Goal: Task Accomplishment & Management: Complete application form

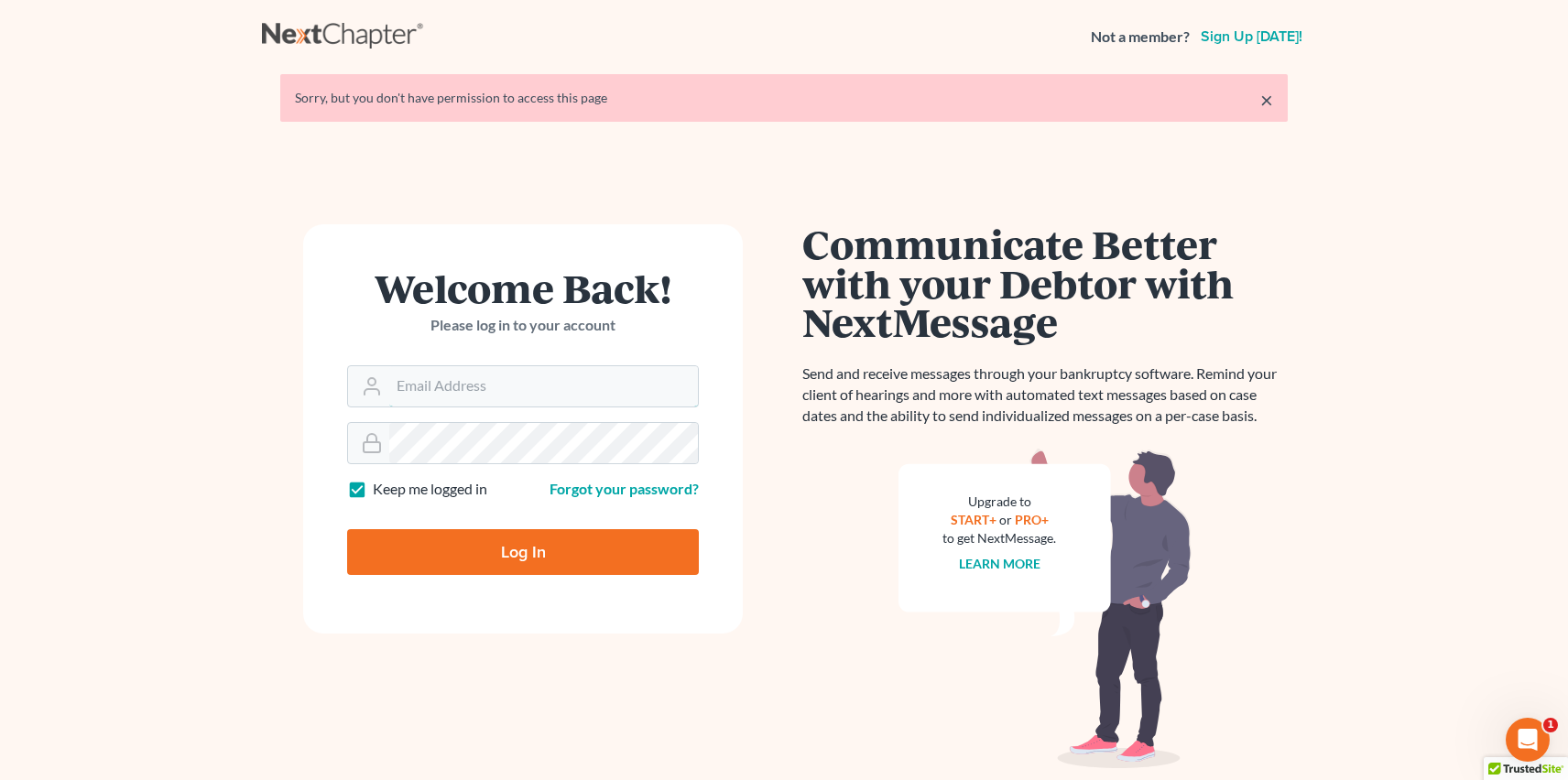
type input "[PERSON_NAME][EMAIL_ADDRESS][DOMAIN_NAME]"
click at [453, 565] on input "Log In" at bounding box center [523, 553] width 351 height 46
type input "Thinking..."
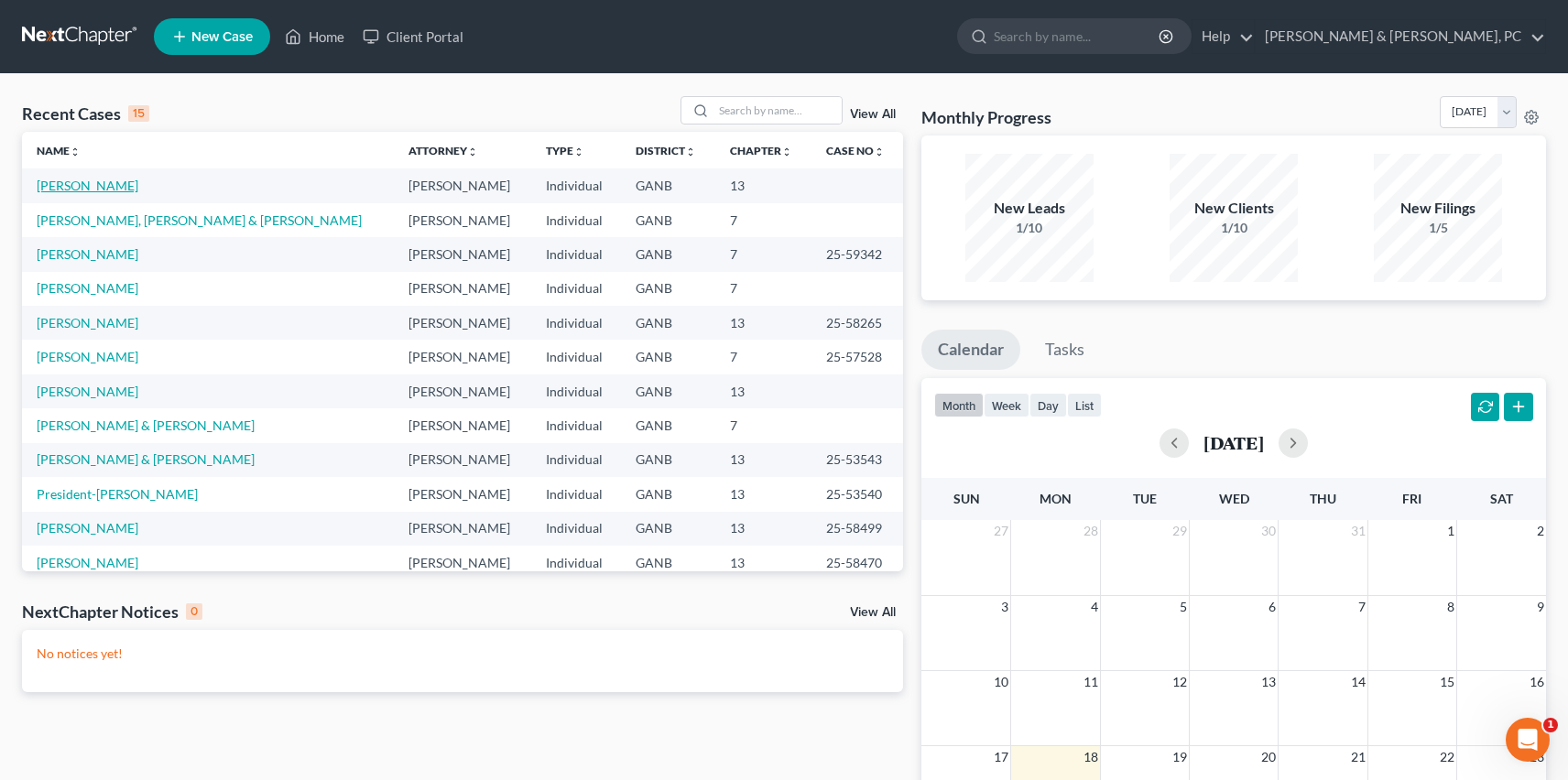
click at [104, 186] on link "Pompey, William" at bounding box center [87, 185] width 102 height 15
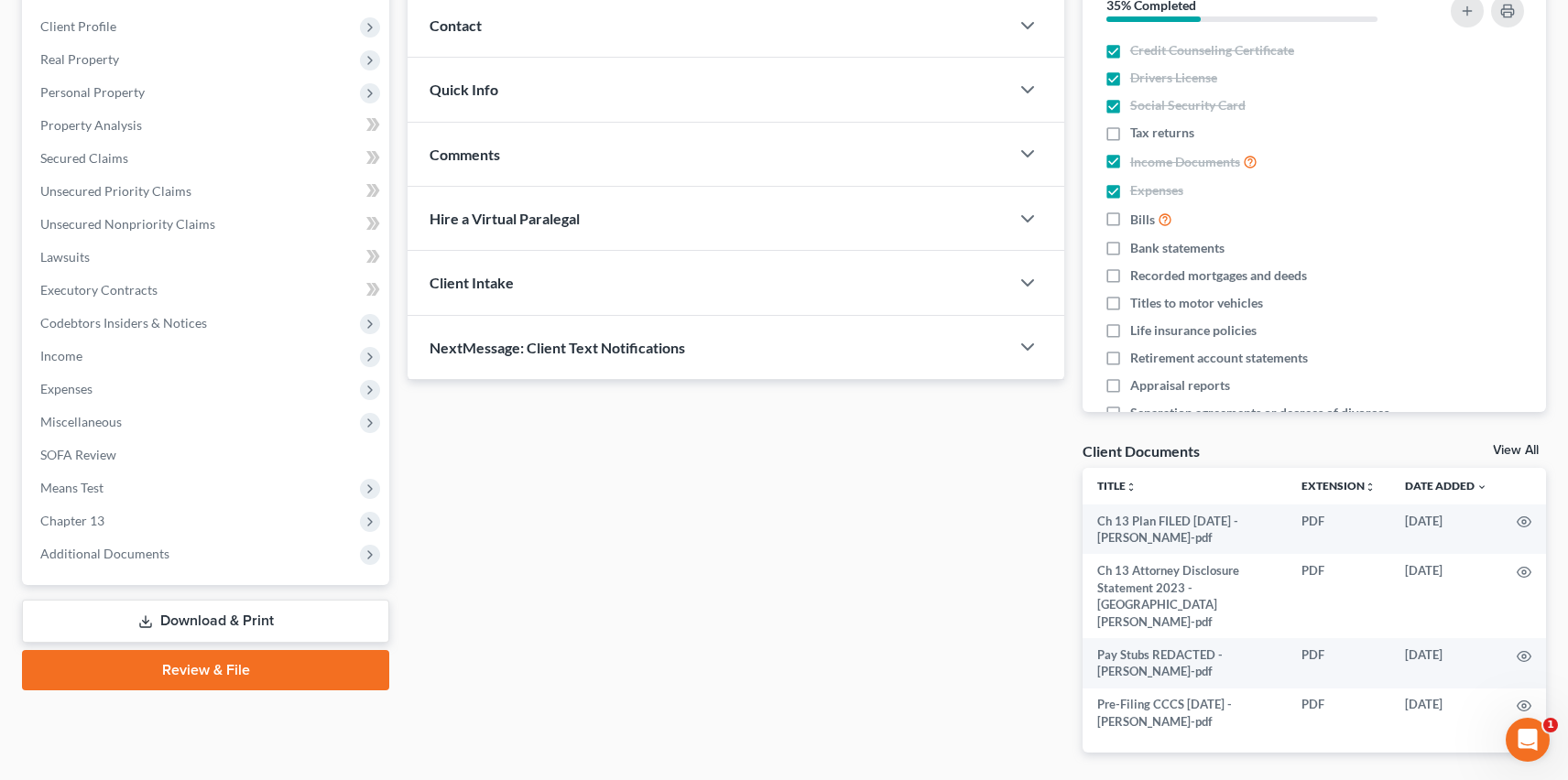
scroll to position [300, 0]
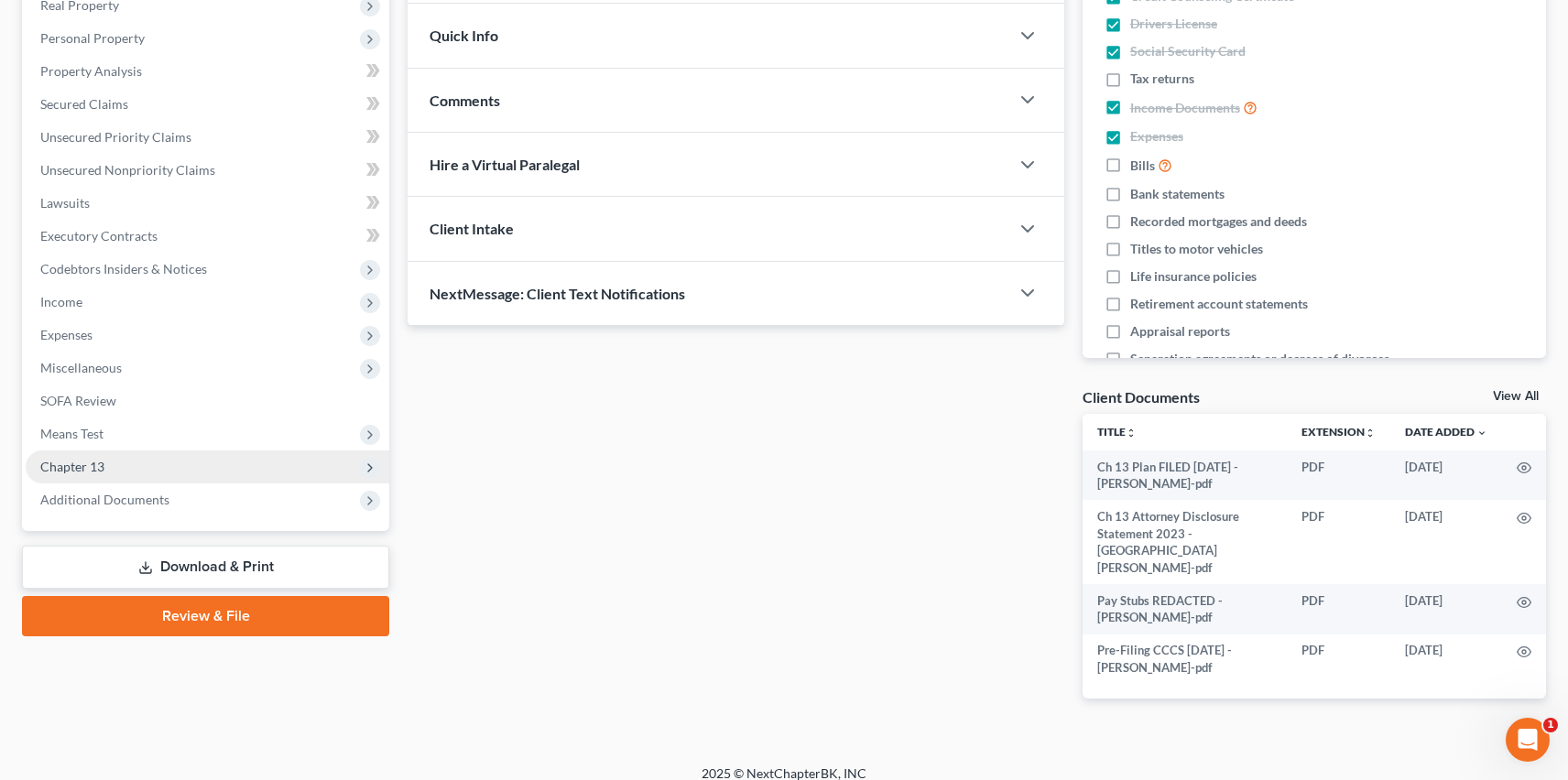
click at [145, 481] on span "Chapter 13" at bounding box center [207, 467] width 364 height 33
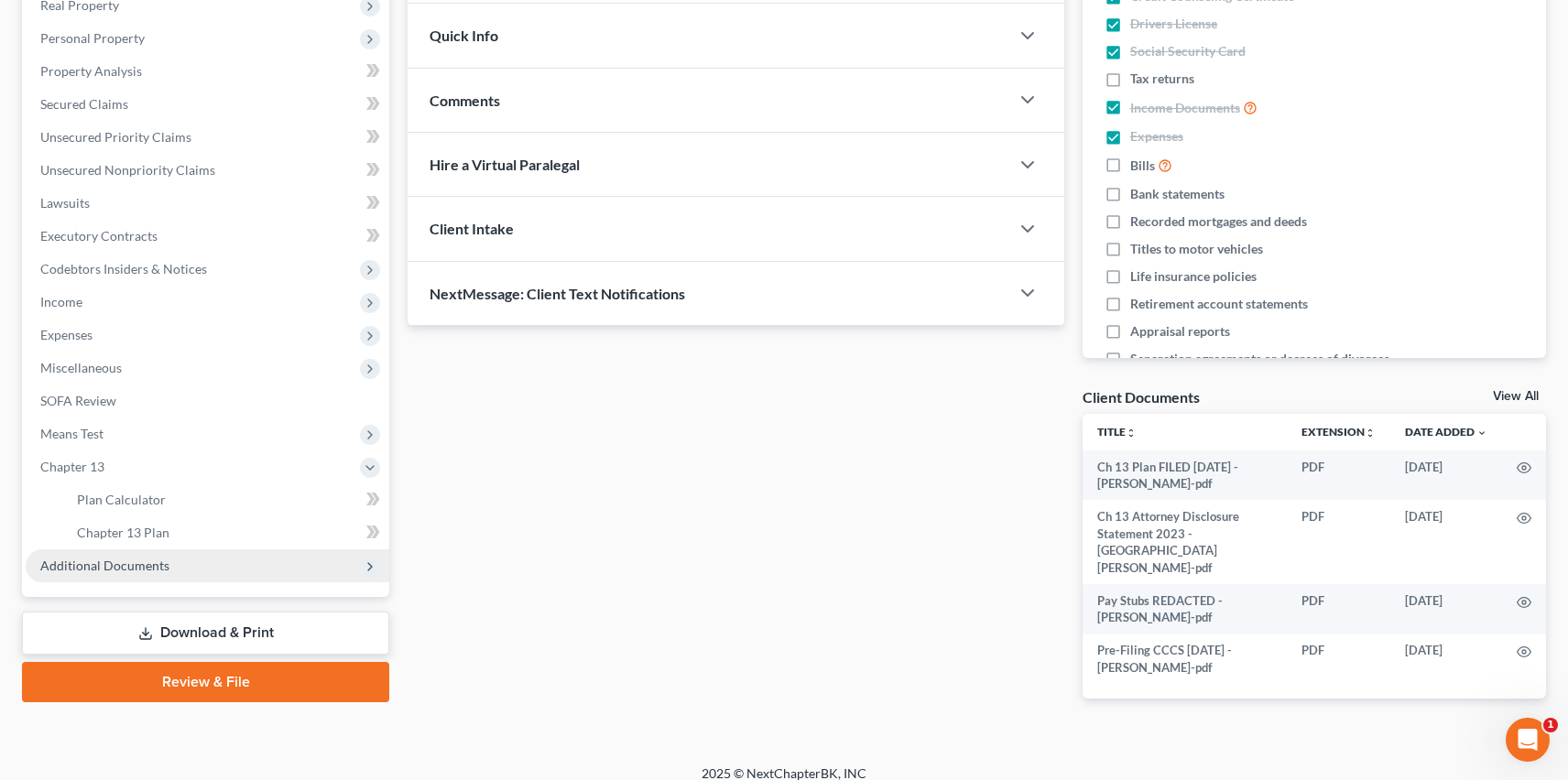
click at [157, 566] on span "Additional Documents" at bounding box center [105, 565] width 130 height 15
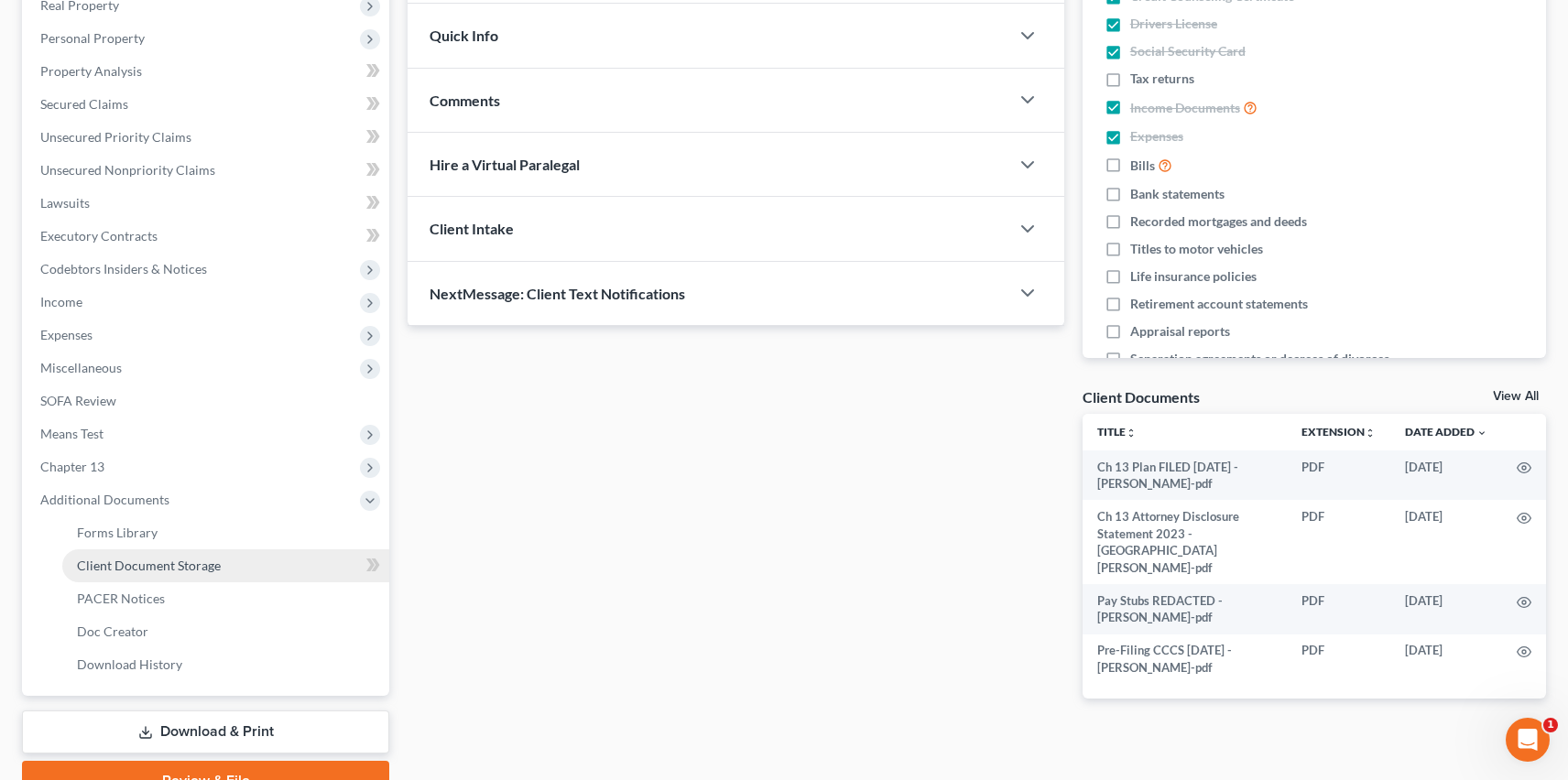
click at [154, 577] on link "Client Document Storage" at bounding box center [226, 566] width 327 height 33
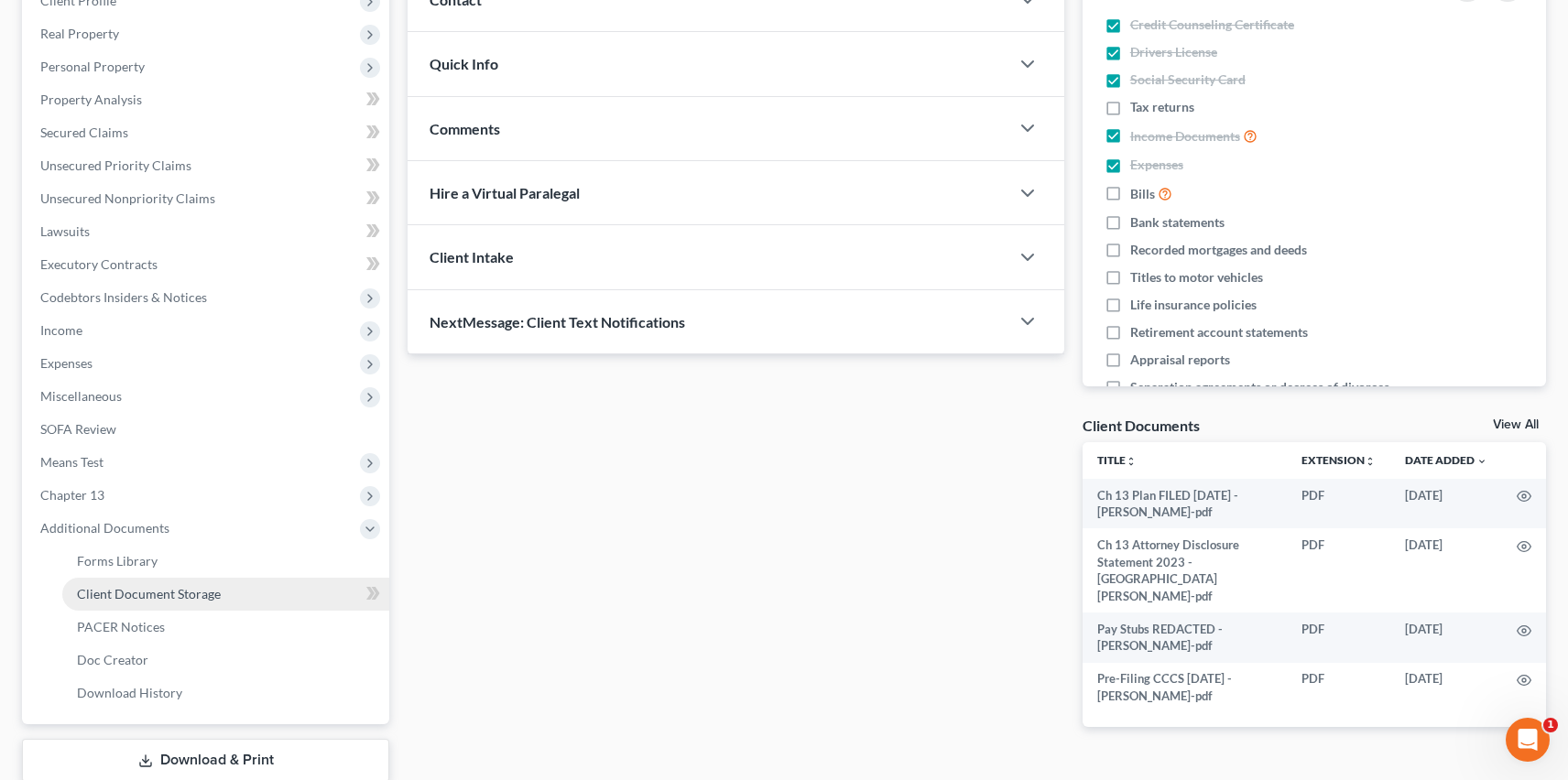
select select "5"
select select "35"
select select "12"
select select "0"
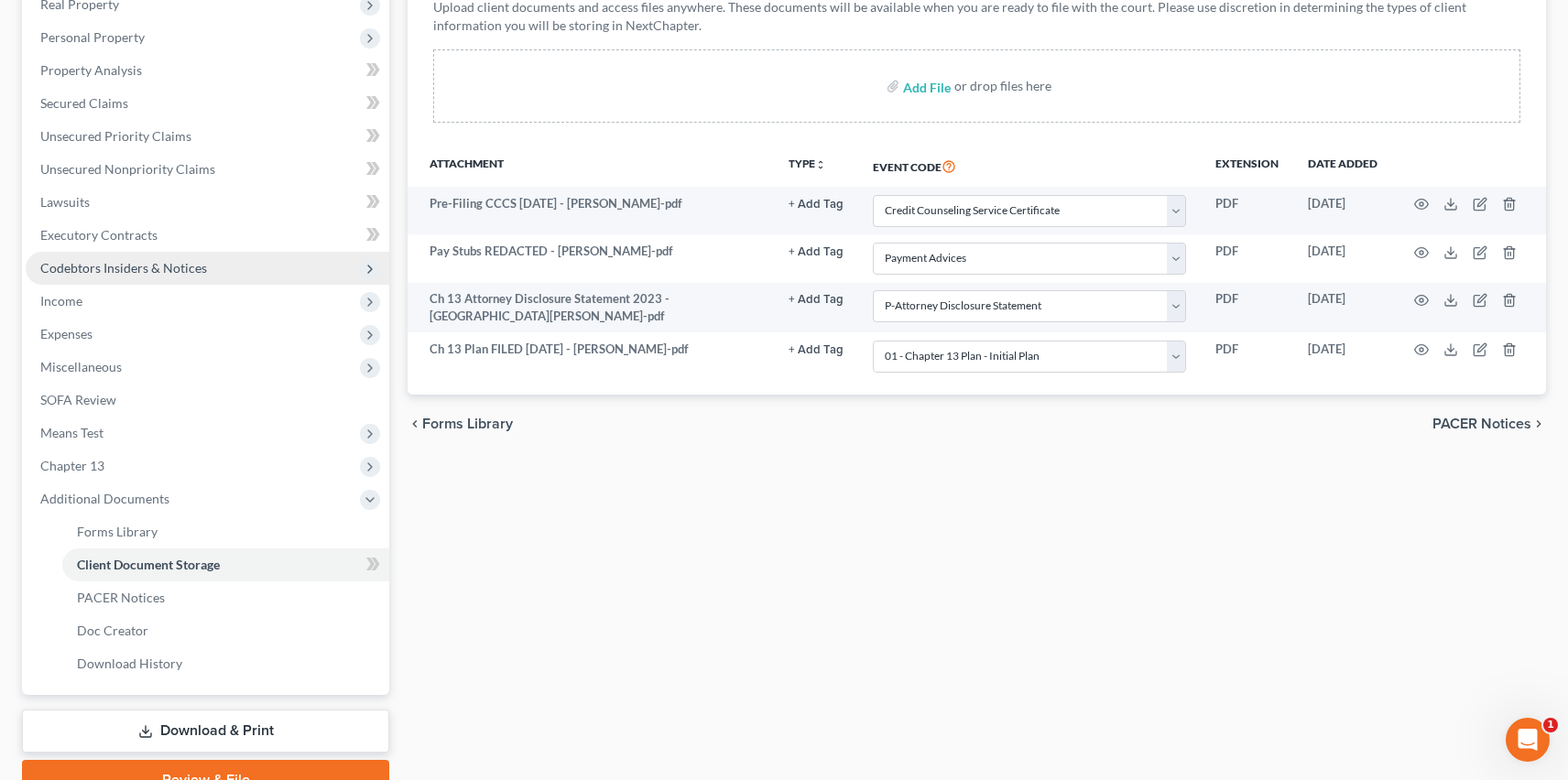
scroll to position [303, 0]
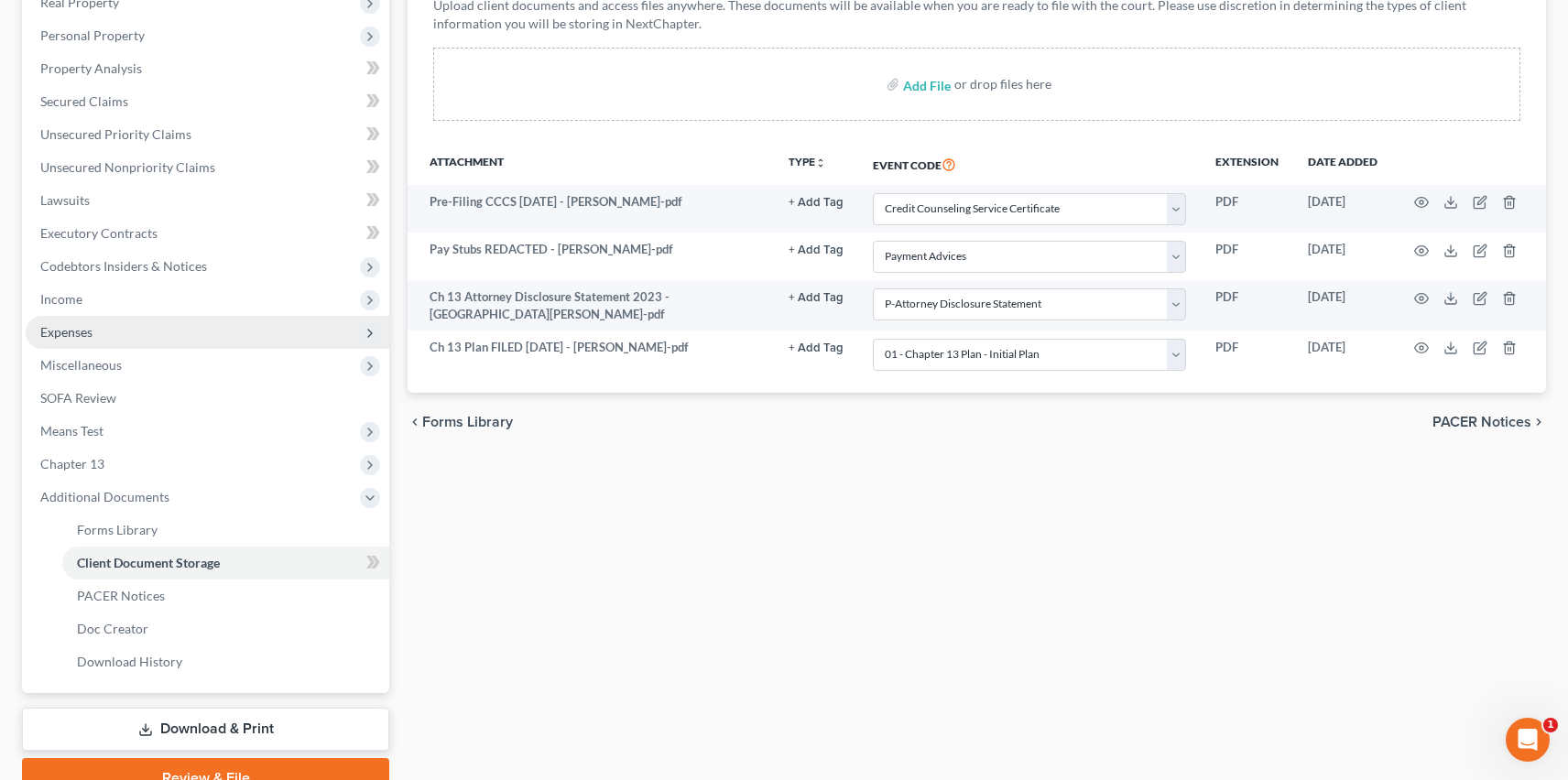
click at [138, 339] on span "Expenses" at bounding box center [207, 332] width 364 height 33
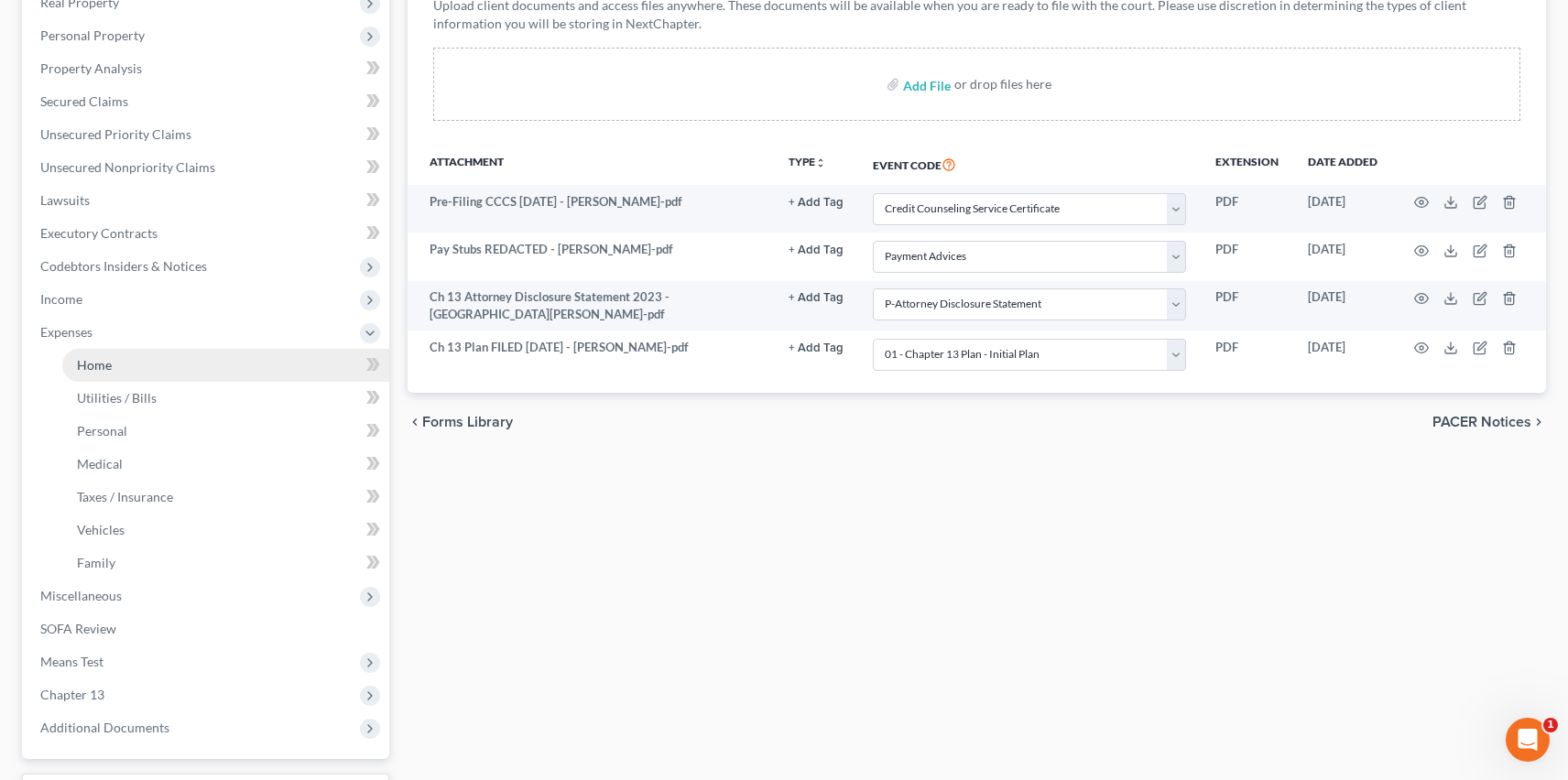
click at [140, 355] on link "Home" at bounding box center [226, 366] width 327 height 33
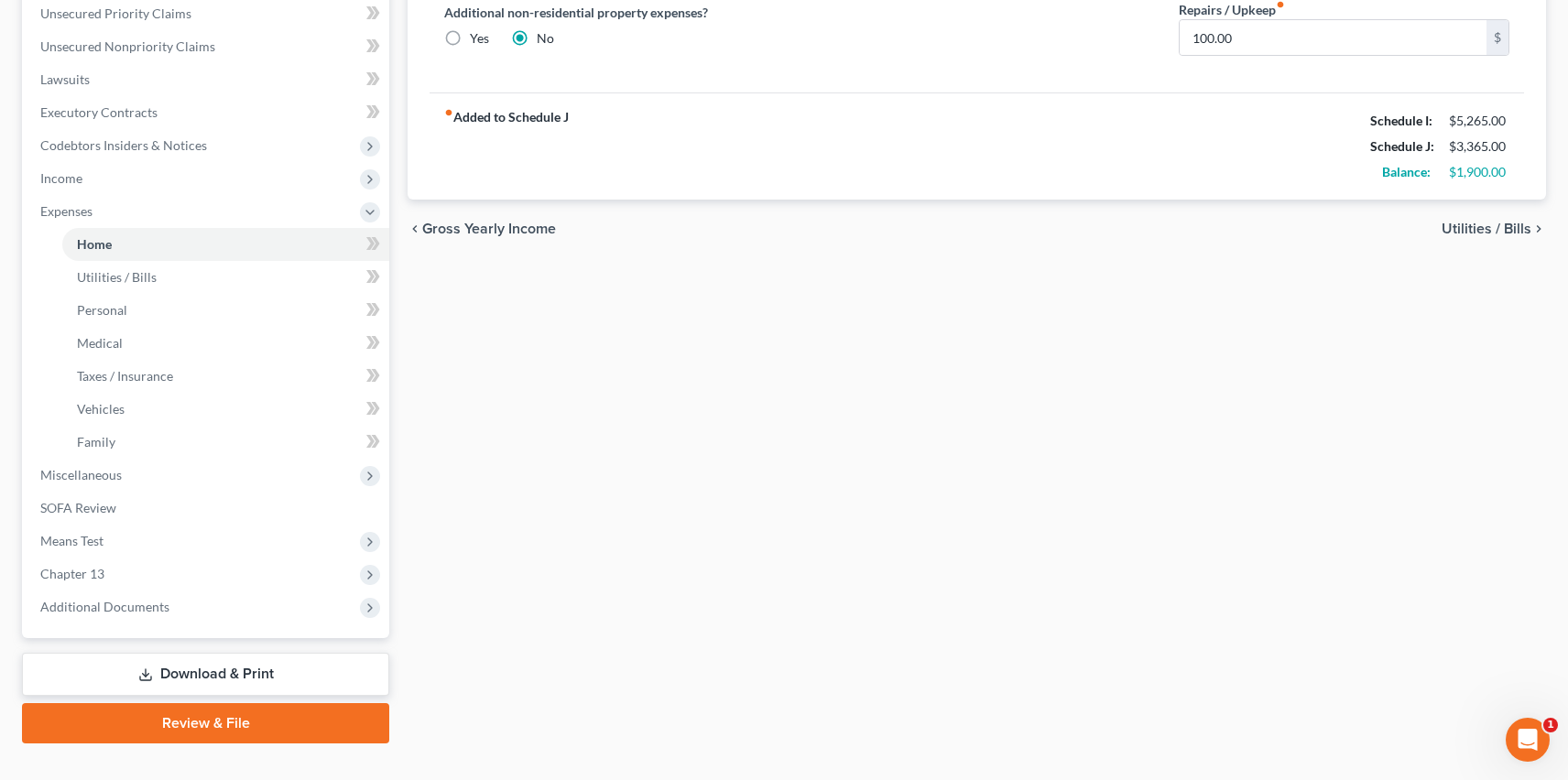
scroll to position [455, 0]
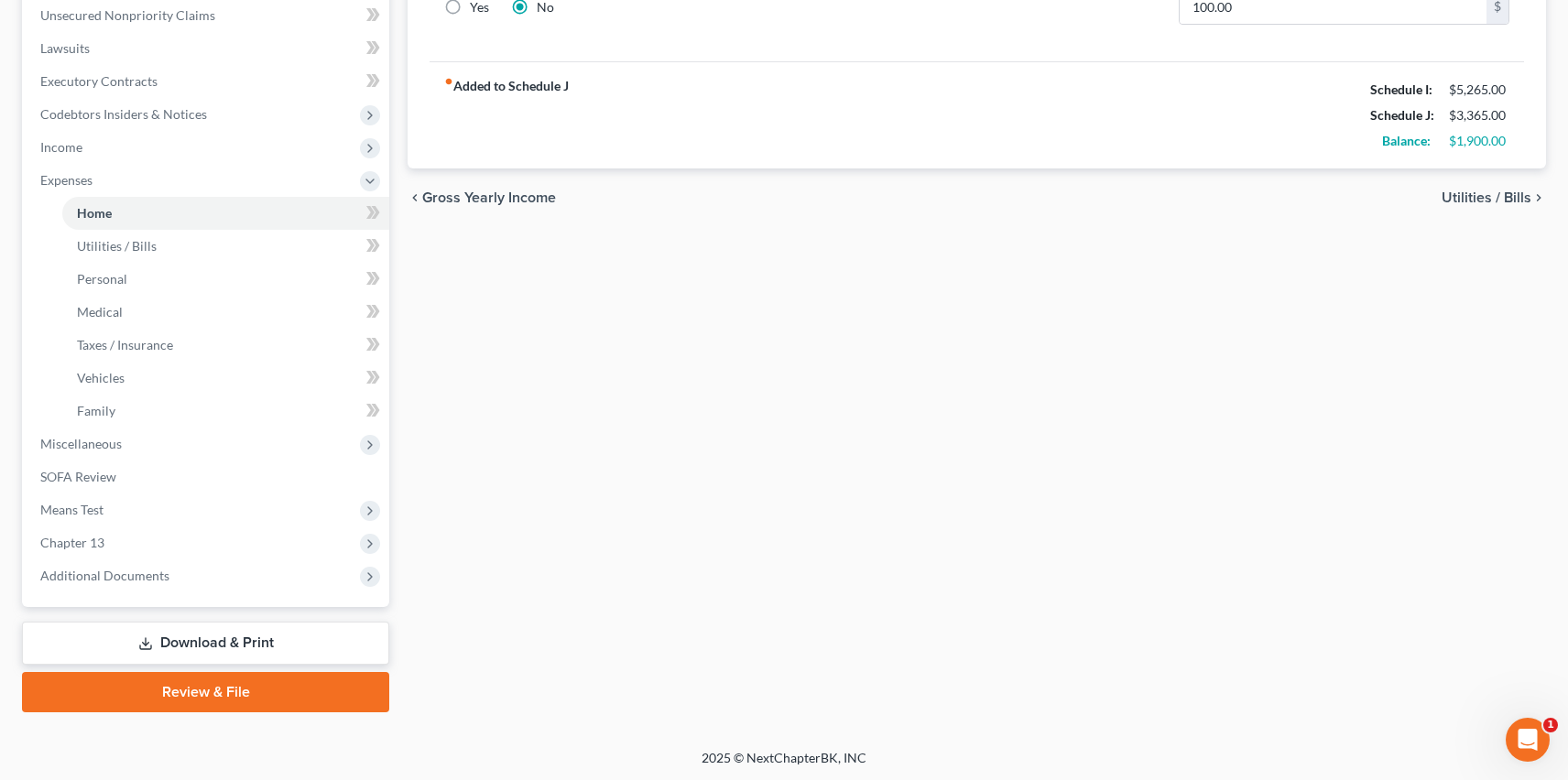
click at [230, 696] on link "Review & File" at bounding box center [205, 692] width 368 height 40
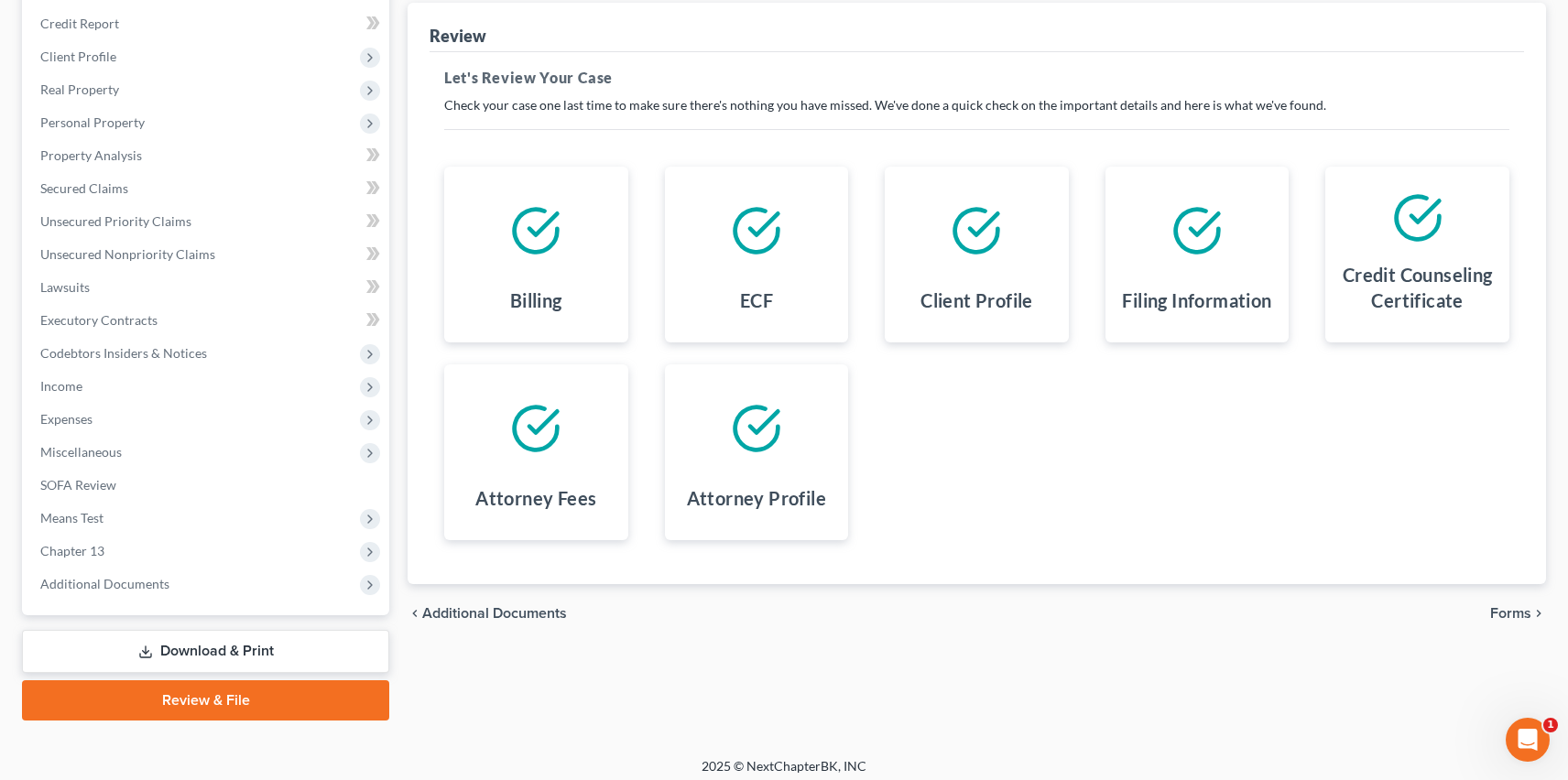
scroll to position [225, 0]
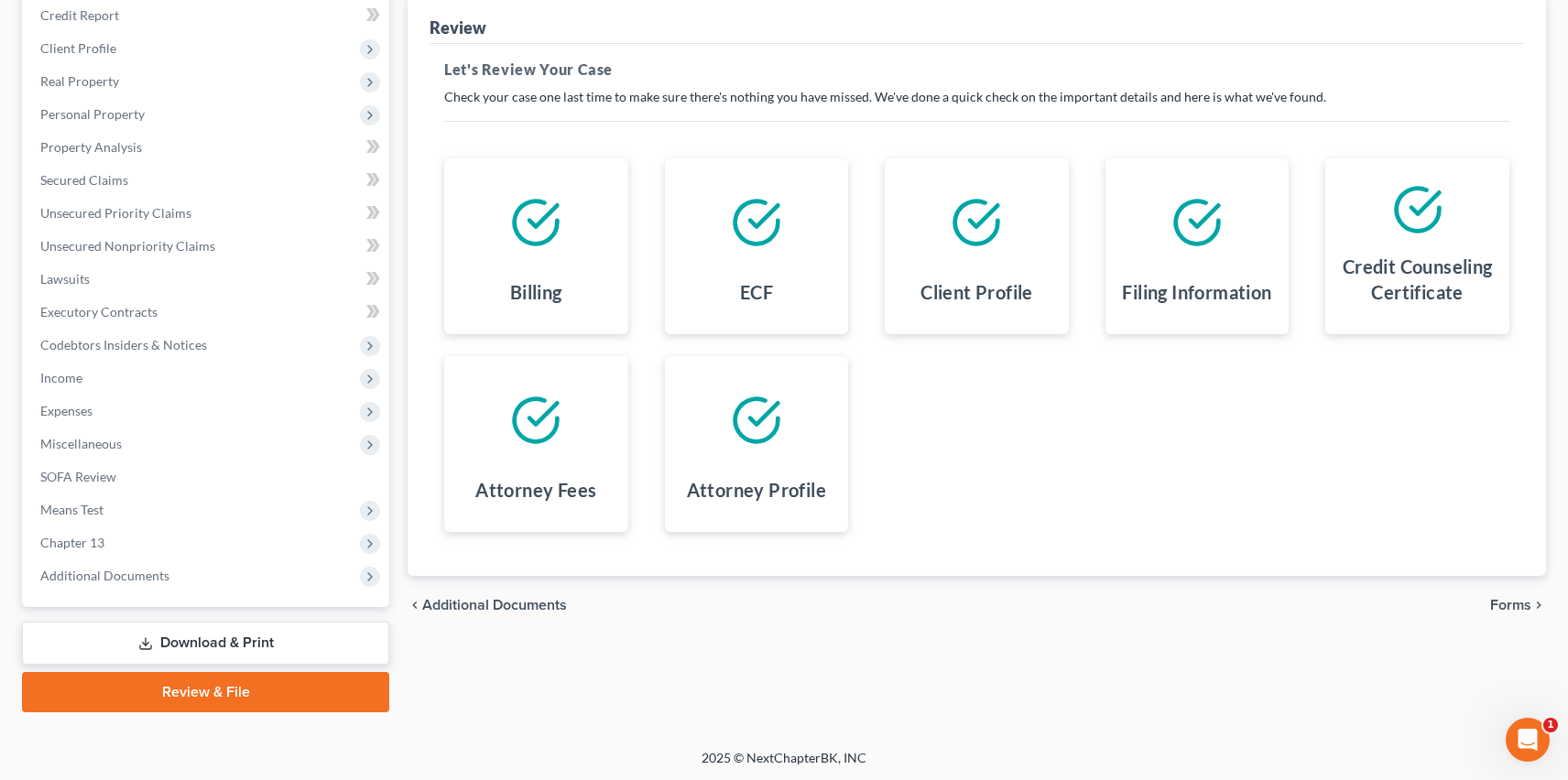
click at [1502, 601] on span "Forms" at bounding box center [1510, 604] width 41 height 14
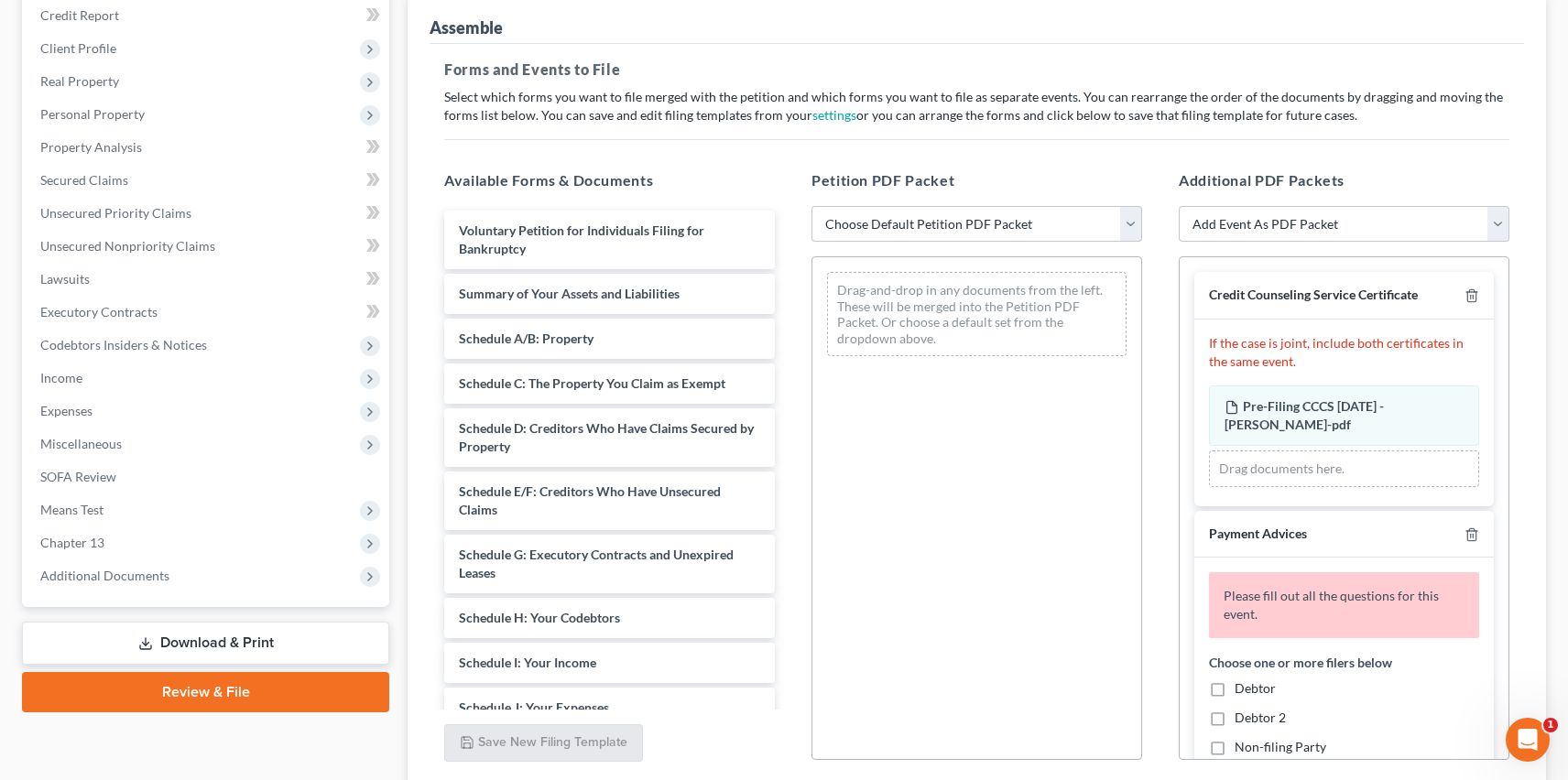
click at [960, 211] on select "Choose Default Petition PDF Packet Complete Bankruptcy Petition (all forms and …" at bounding box center [977, 225] width 331 height 36
select select "2"
click at [812, 206] on select "Choose Default Petition PDF Packet Complete Bankruptcy Petition (all forms and …" at bounding box center [977, 225] width 331 height 36
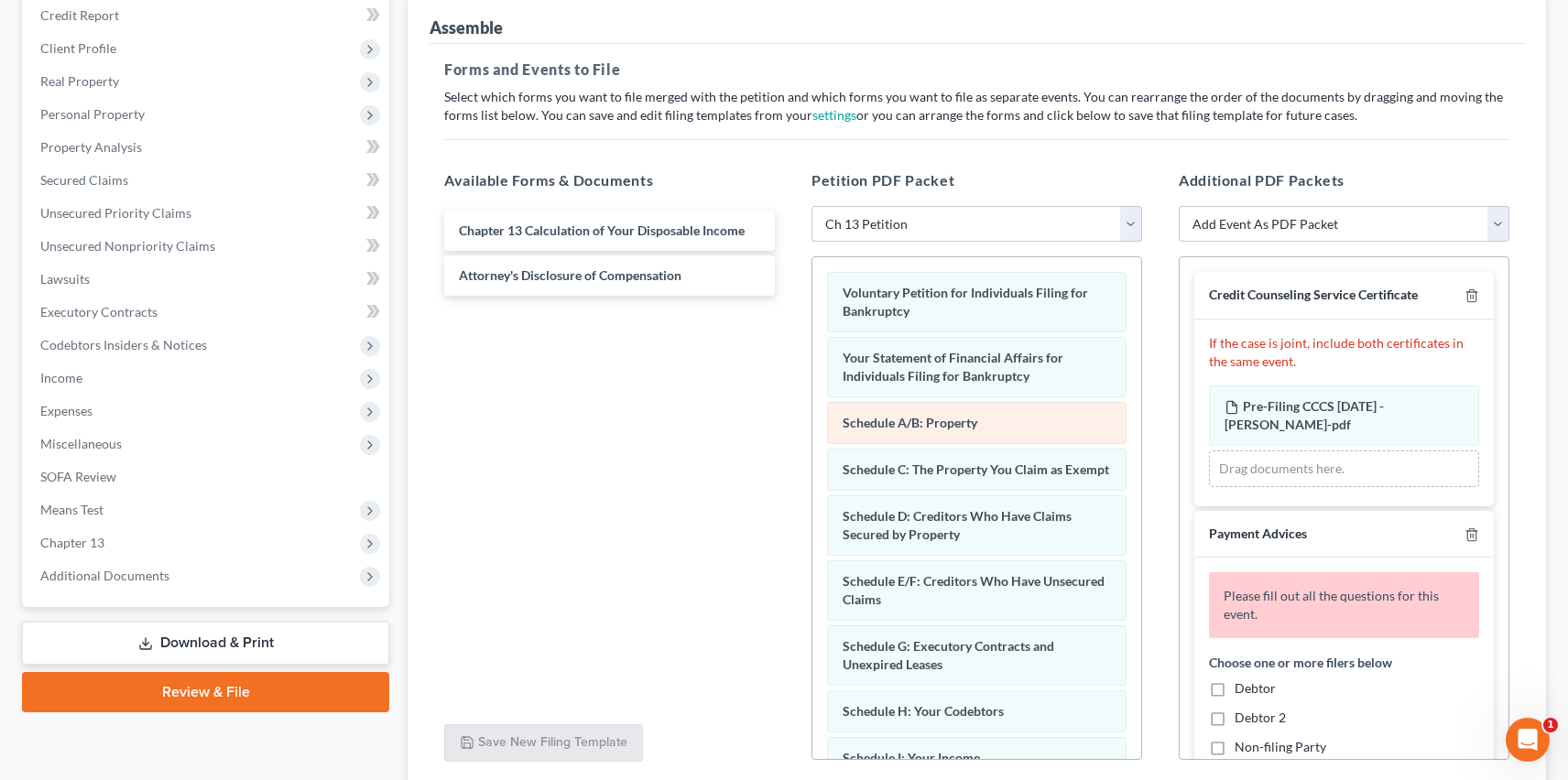
scroll to position [506, 0]
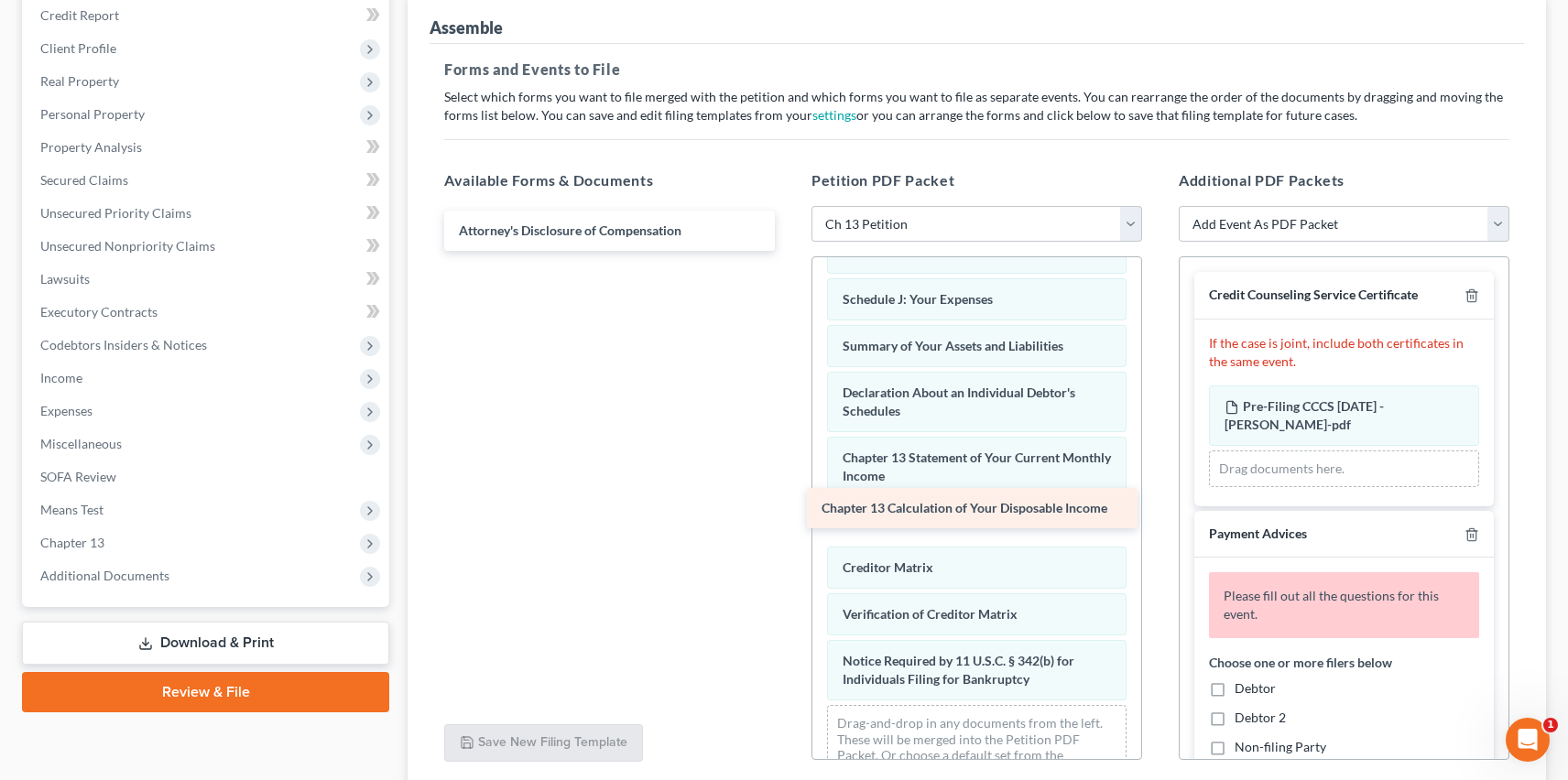
drag, startPoint x: 652, startPoint y: 227, endPoint x: 1013, endPoint y: 507, distance: 456.9
click at [790, 250] on div "Chapter 13 Calculation of Your Disposable Income Chapter 13 Calculation of Your…" at bounding box center [609, 230] width 360 height 40
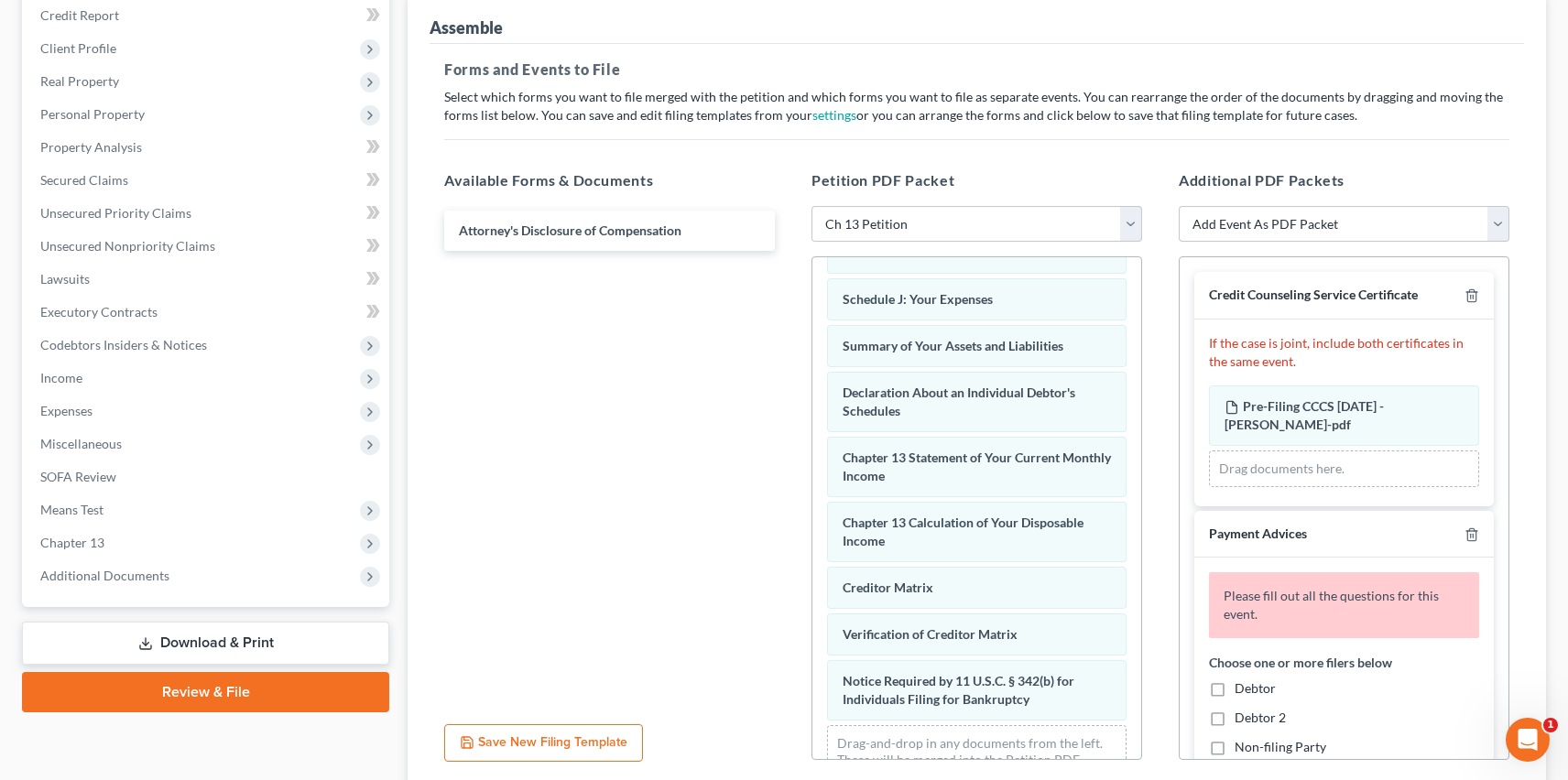
scroll to position [571, 0]
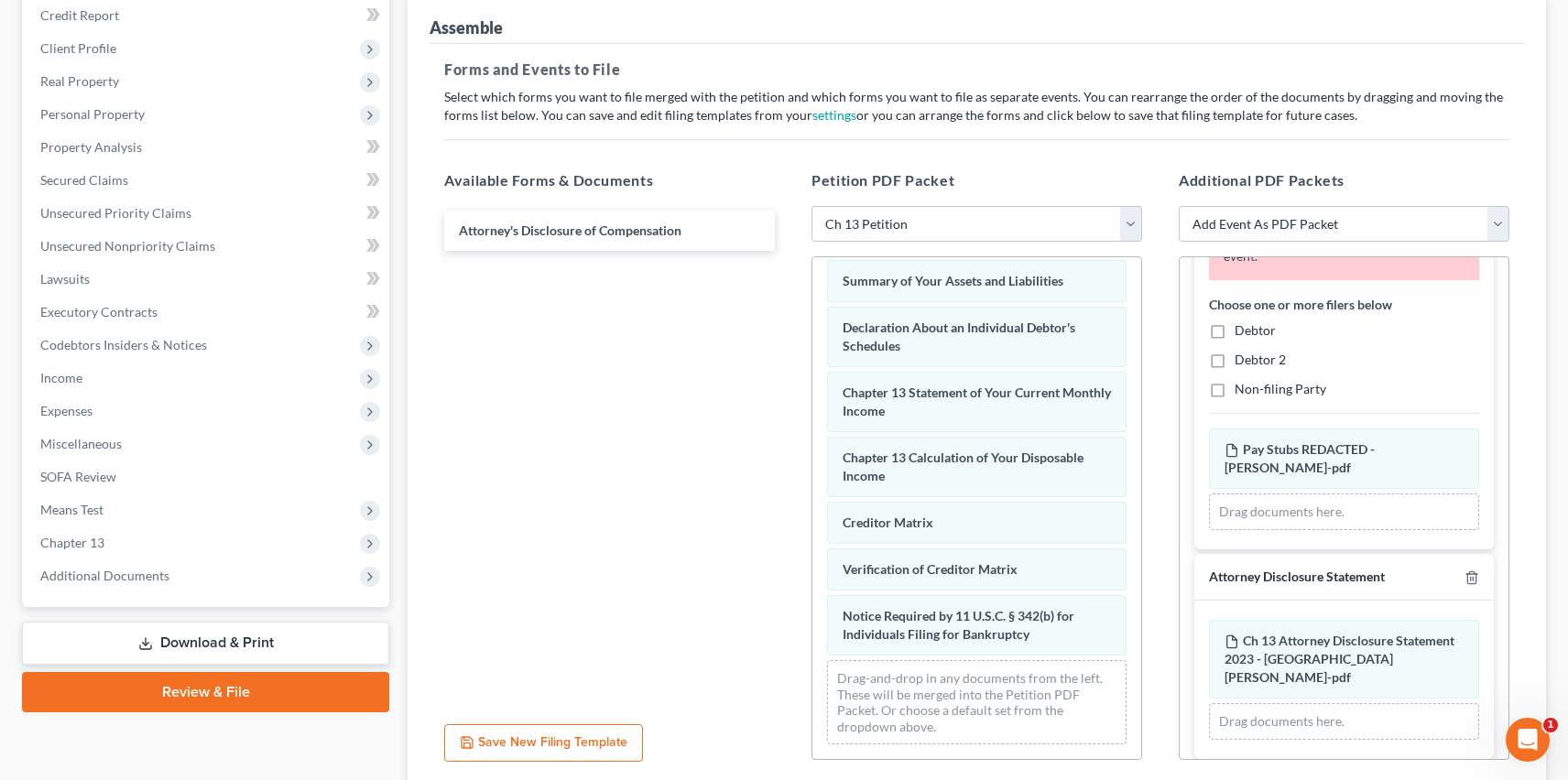
click at [1234, 330] on label "Debtor" at bounding box center [1254, 330] width 41 height 18
click at [1242, 330] on input "Debtor" at bounding box center [1247, 327] width 12 height 12
checkbox input "true"
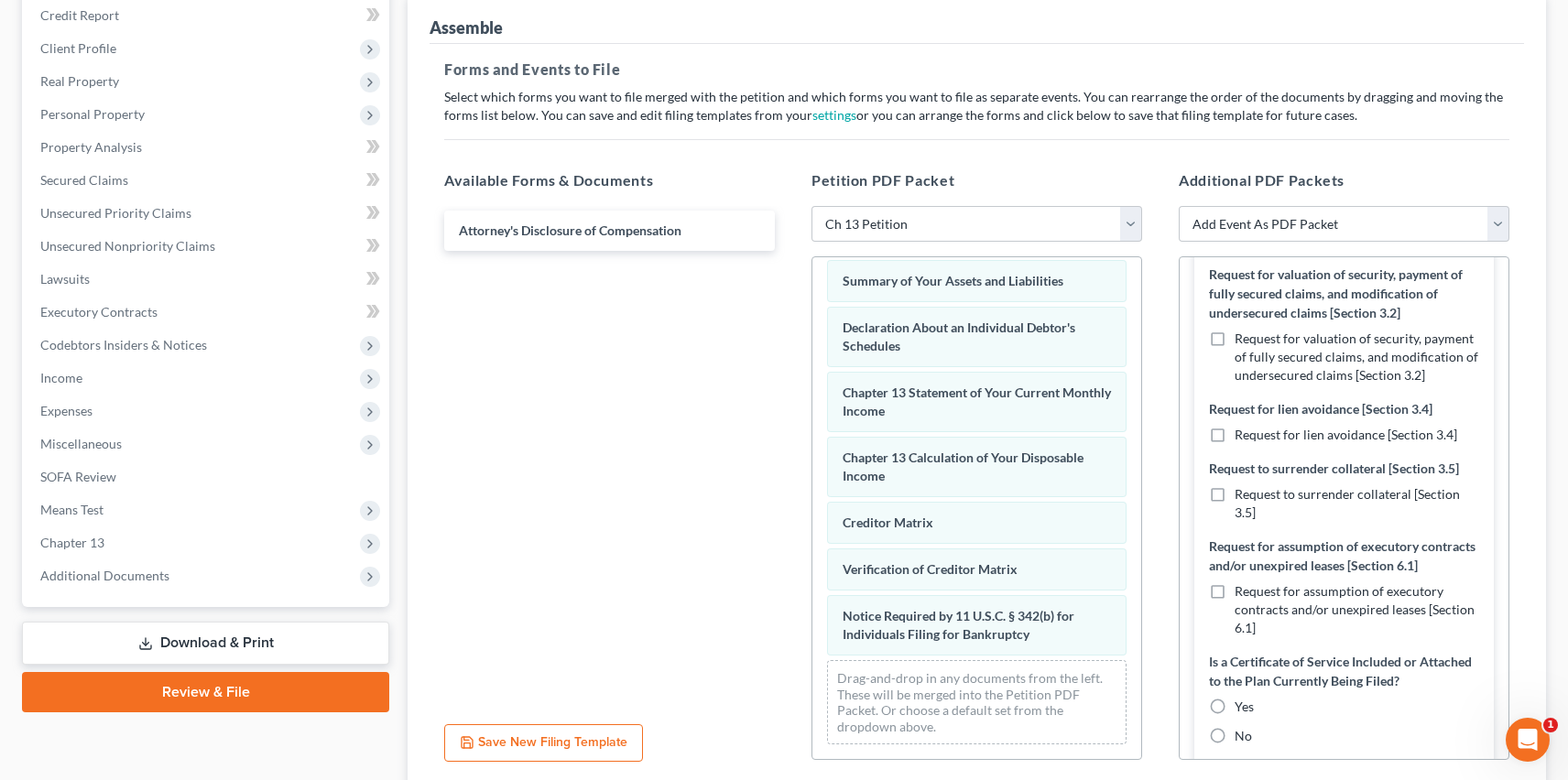
click at [1234, 330] on label "Request for valuation of security, payment of fully secured claims, and modific…" at bounding box center [1356, 357] width 245 height 55
click at [1242, 330] on input "Request for valuation of security, payment of fully secured claims, and modific…" at bounding box center [1247, 336] width 12 height 12
checkbox input "true"
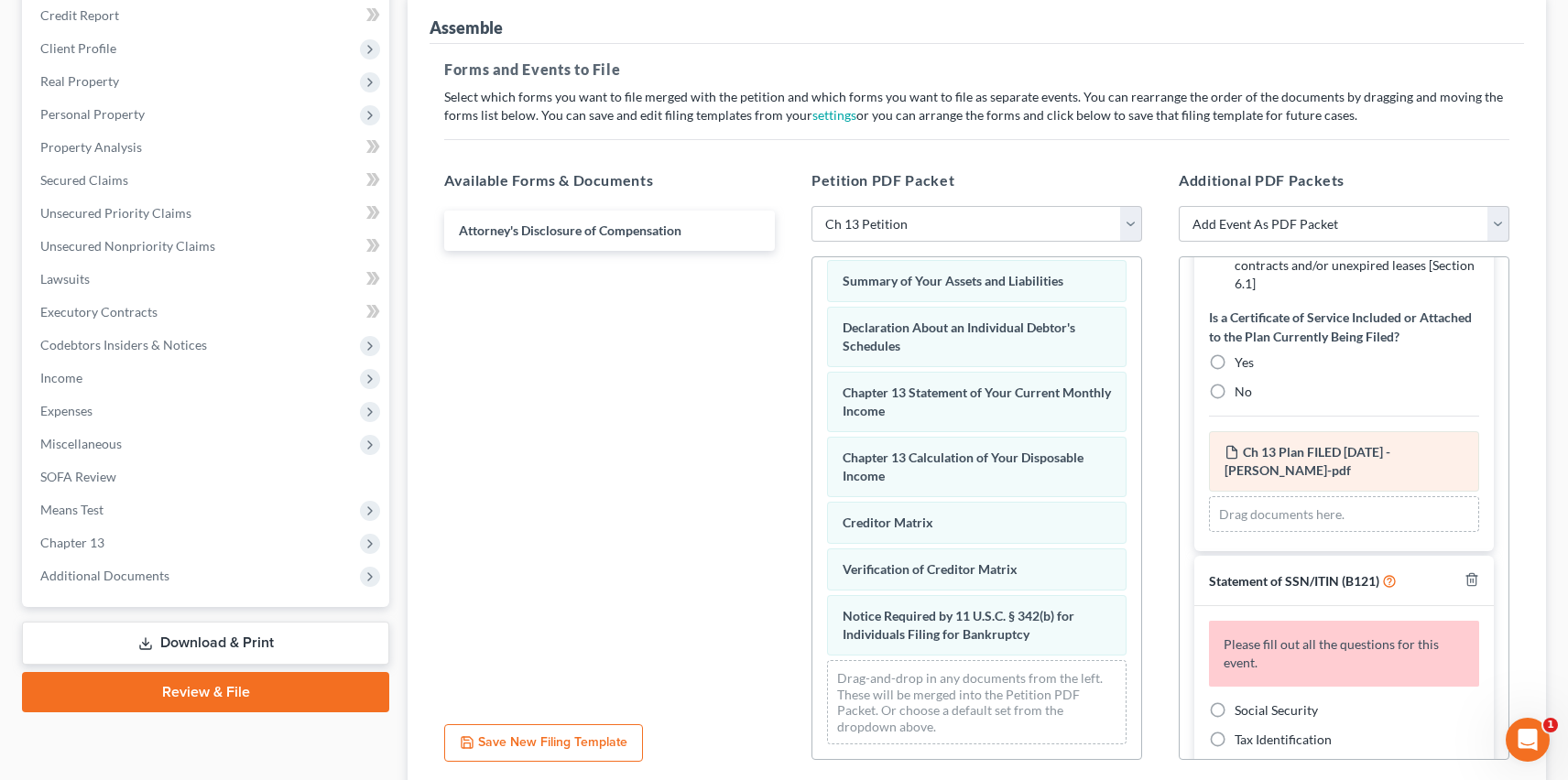
scroll to position [1221, 0]
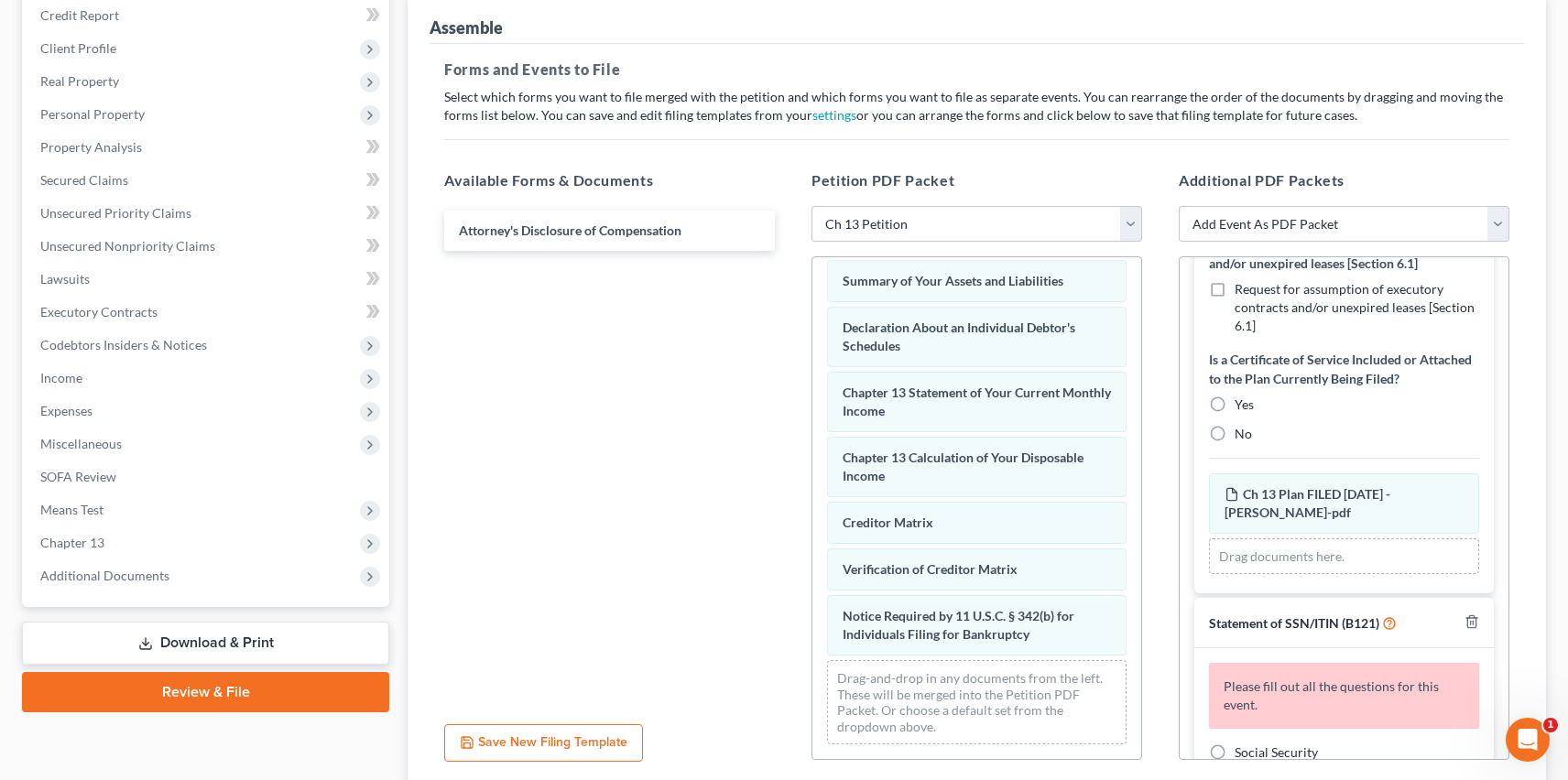
click at [1234, 425] on label "No" at bounding box center [1243, 434] width 17 height 18
click at [1242, 425] on input "No" at bounding box center [1247, 431] width 12 height 12
radio input "true"
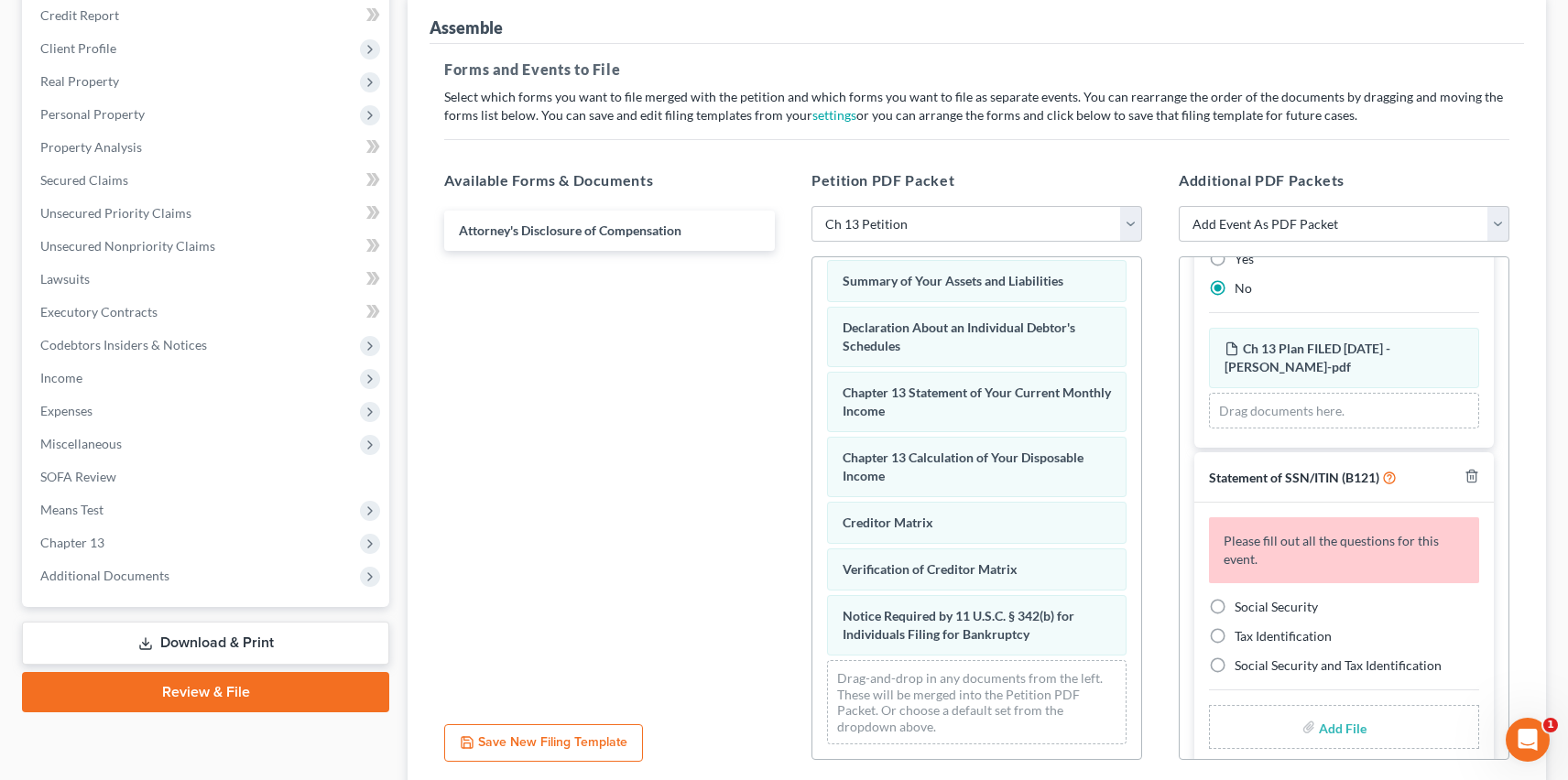
click at [1234, 598] on label "Social Security" at bounding box center [1275, 606] width 83 height 18
click at [1242, 598] on input "Social Security" at bounding box center [1247, 603] width 12 height 12
radio input "true"
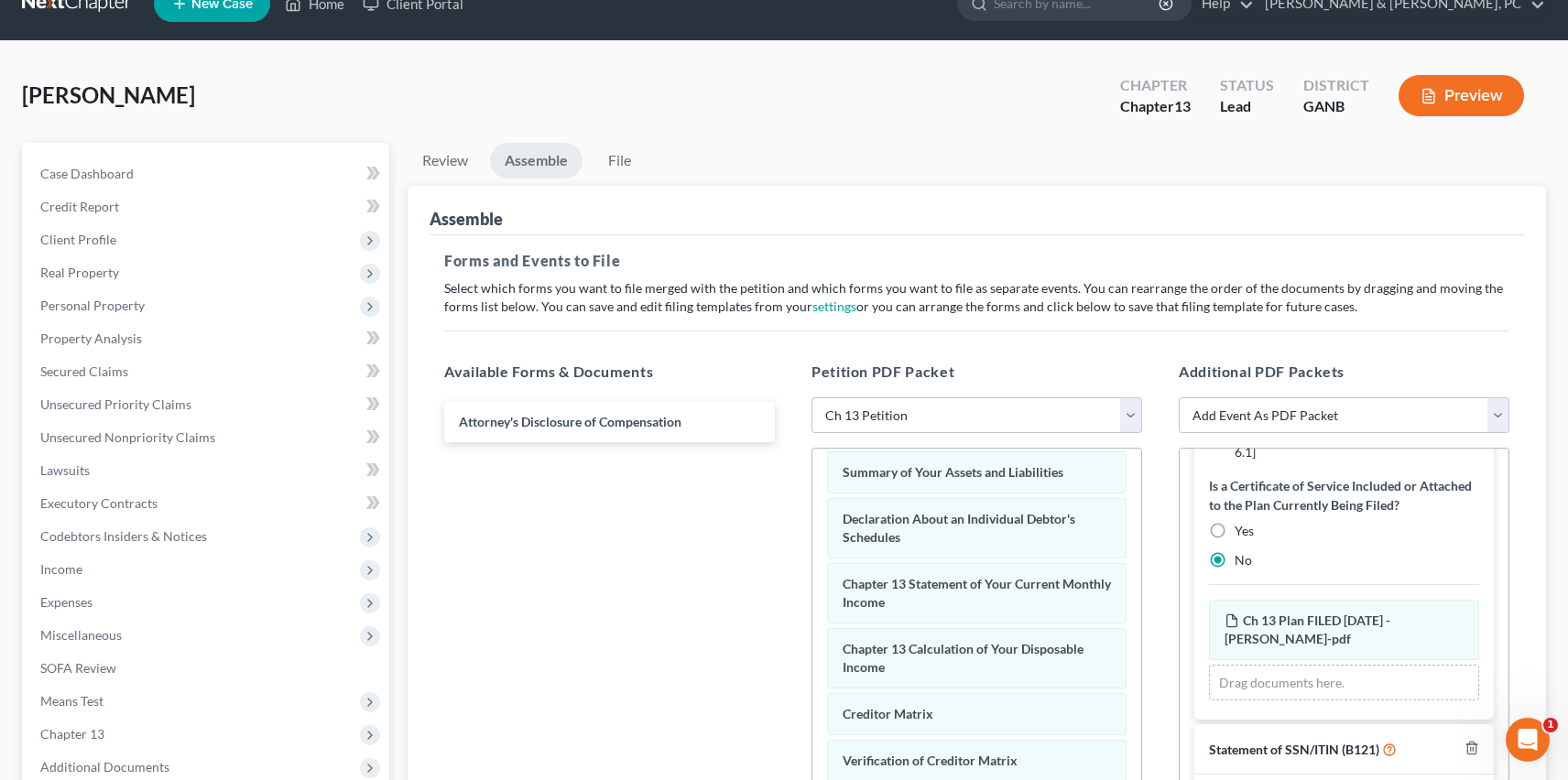
scroll to position [0, 0]
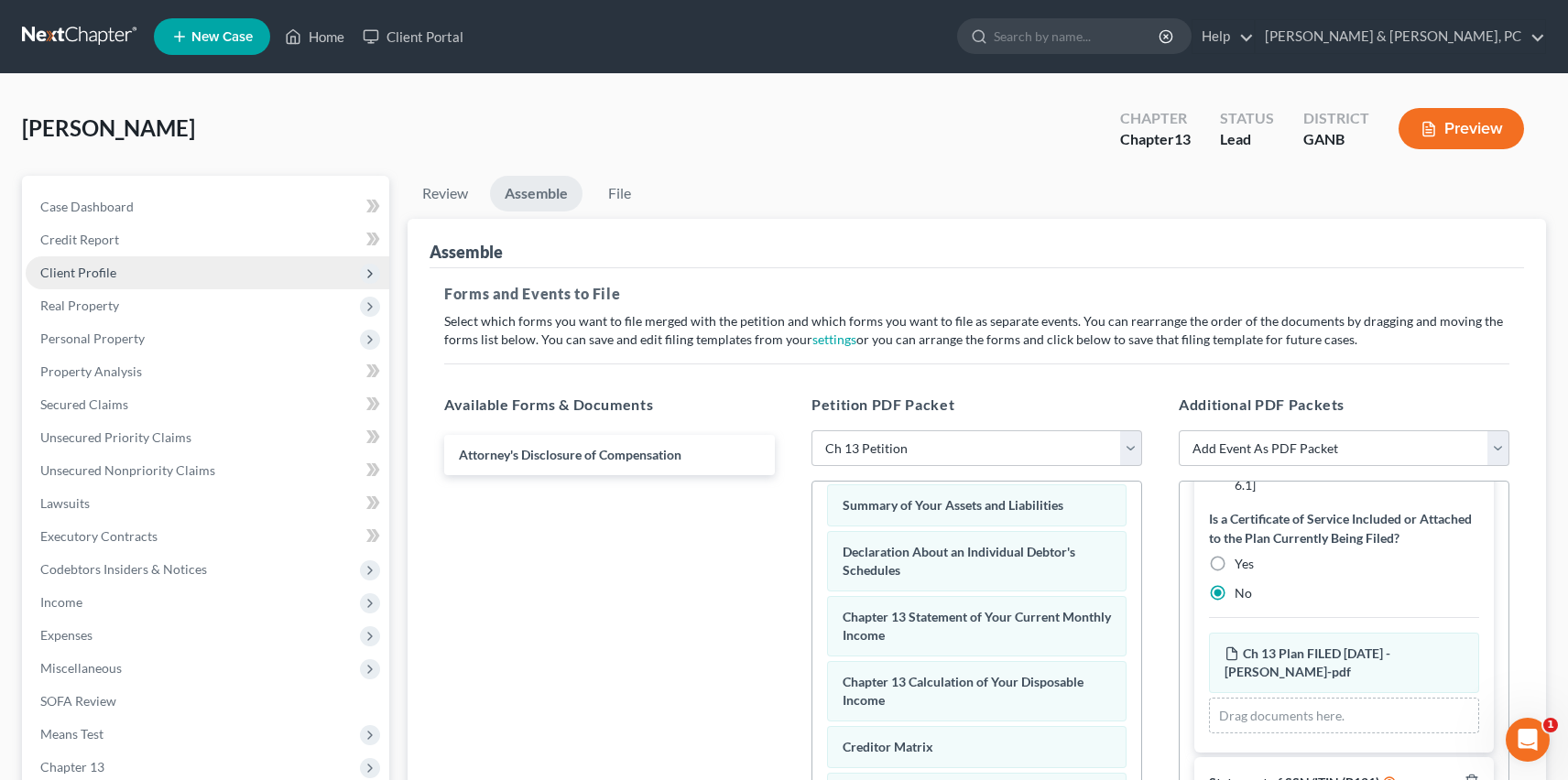
click at [89, 272] on span "Client Profile" at bounding box center [78, 272] width 76 height 15
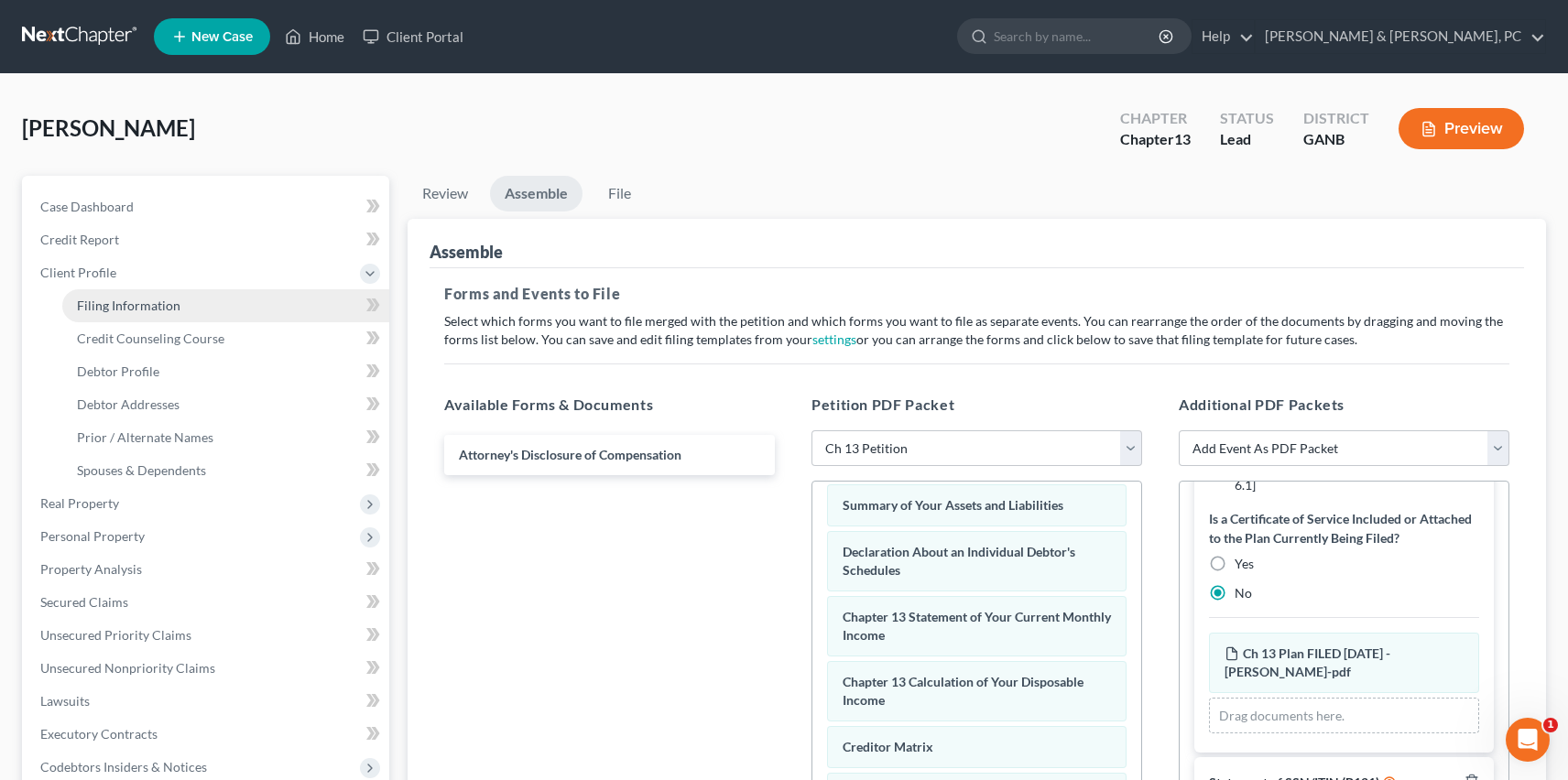
click at [98, 300] on span "Filing Information" at bounding box center [129, 305] width 104 height 15
select select "1"
select select "0"
select select "3"
select select "10"
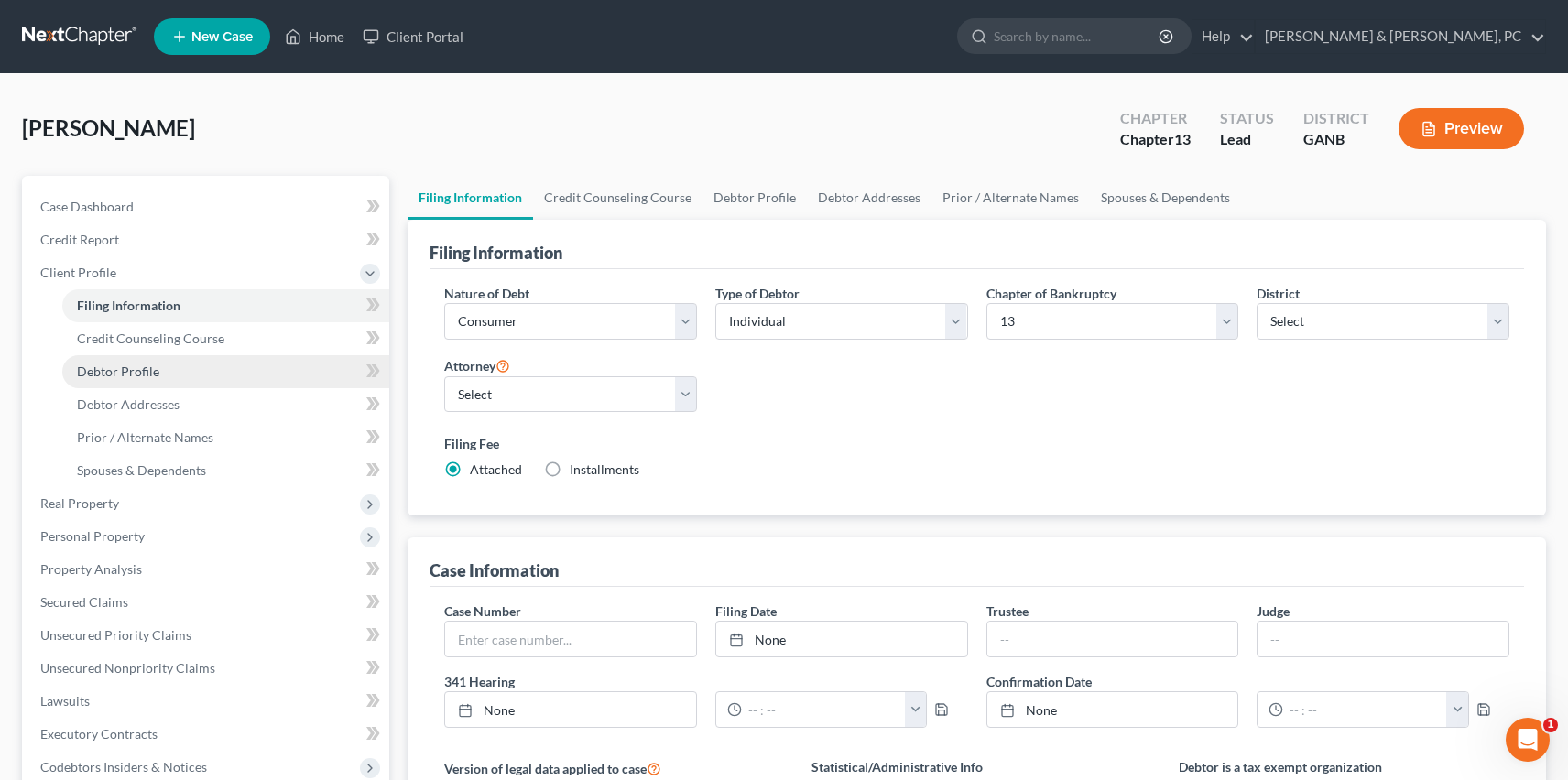
click at [118, 368] on span "Debtor Profile" at bounding box center [118, 371] width 83 height 15
select select "3"
select select "0"
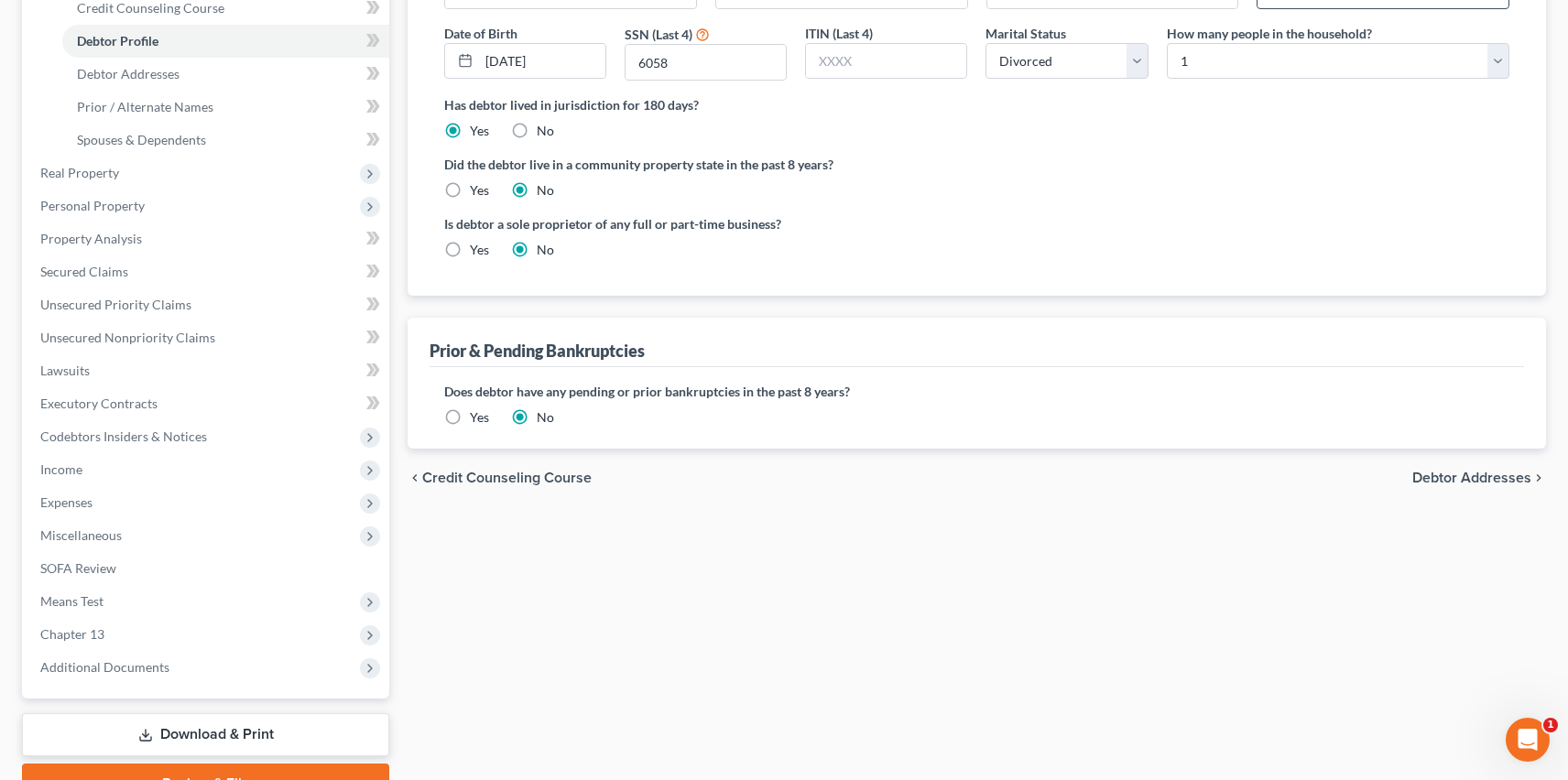
scroll to position [422, 0]
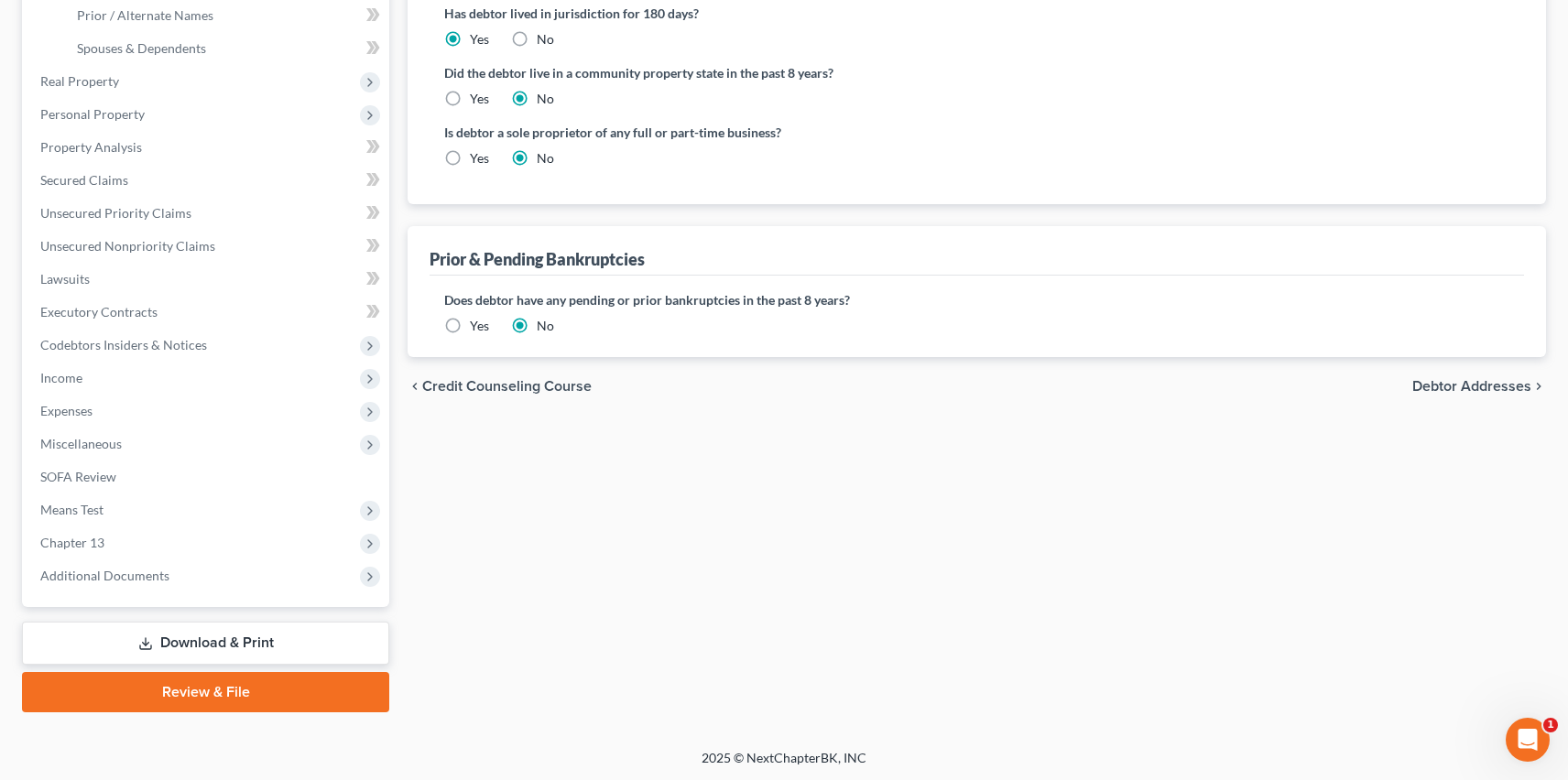
click at [282, 628] on link "Download & Print" at bounding box center [205, 643] width 368 height 43
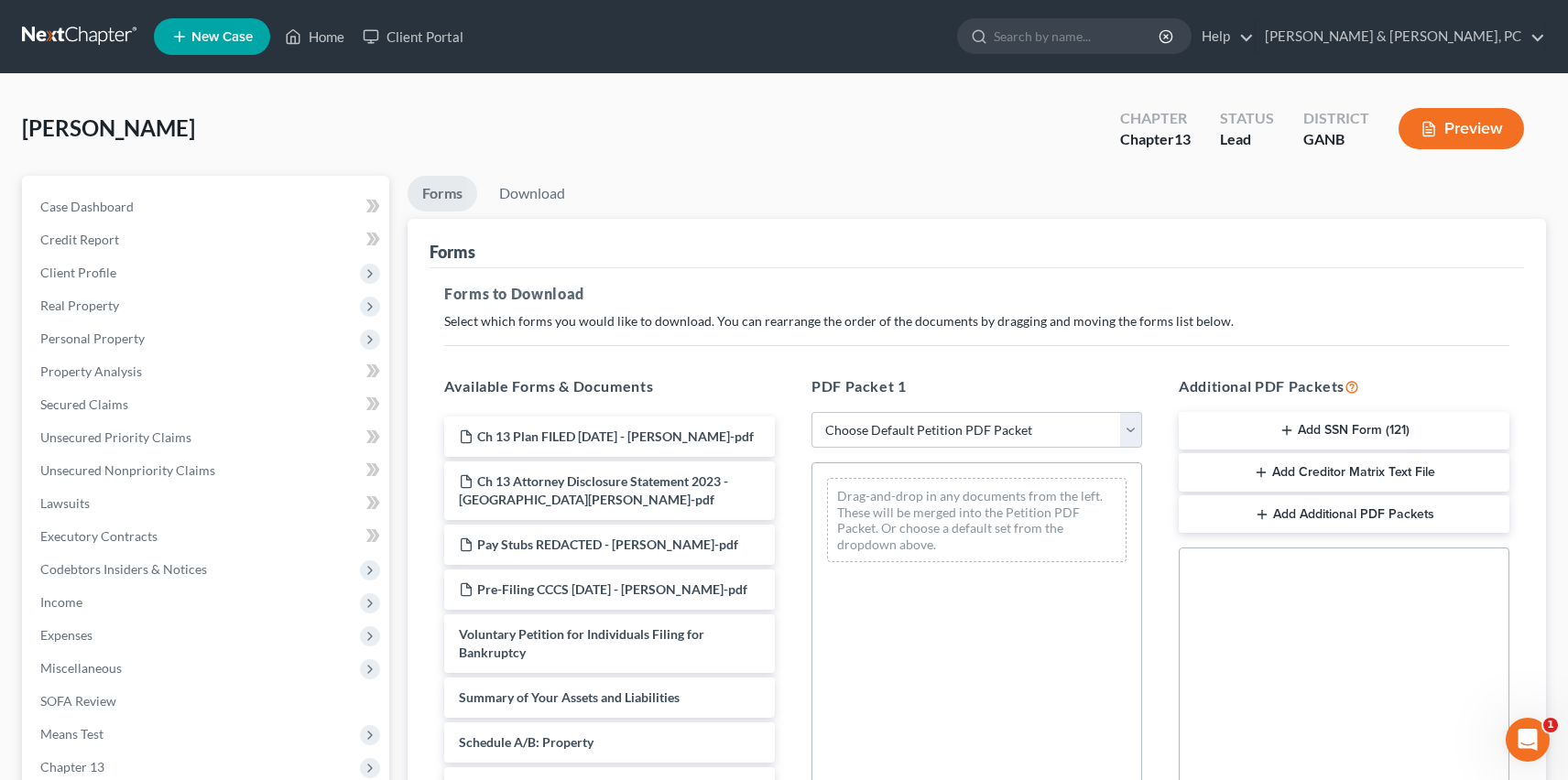
click at [1314, 437] on button "Add SSN Form (121)" at bounding box center [1343, 431] width 331 height 38
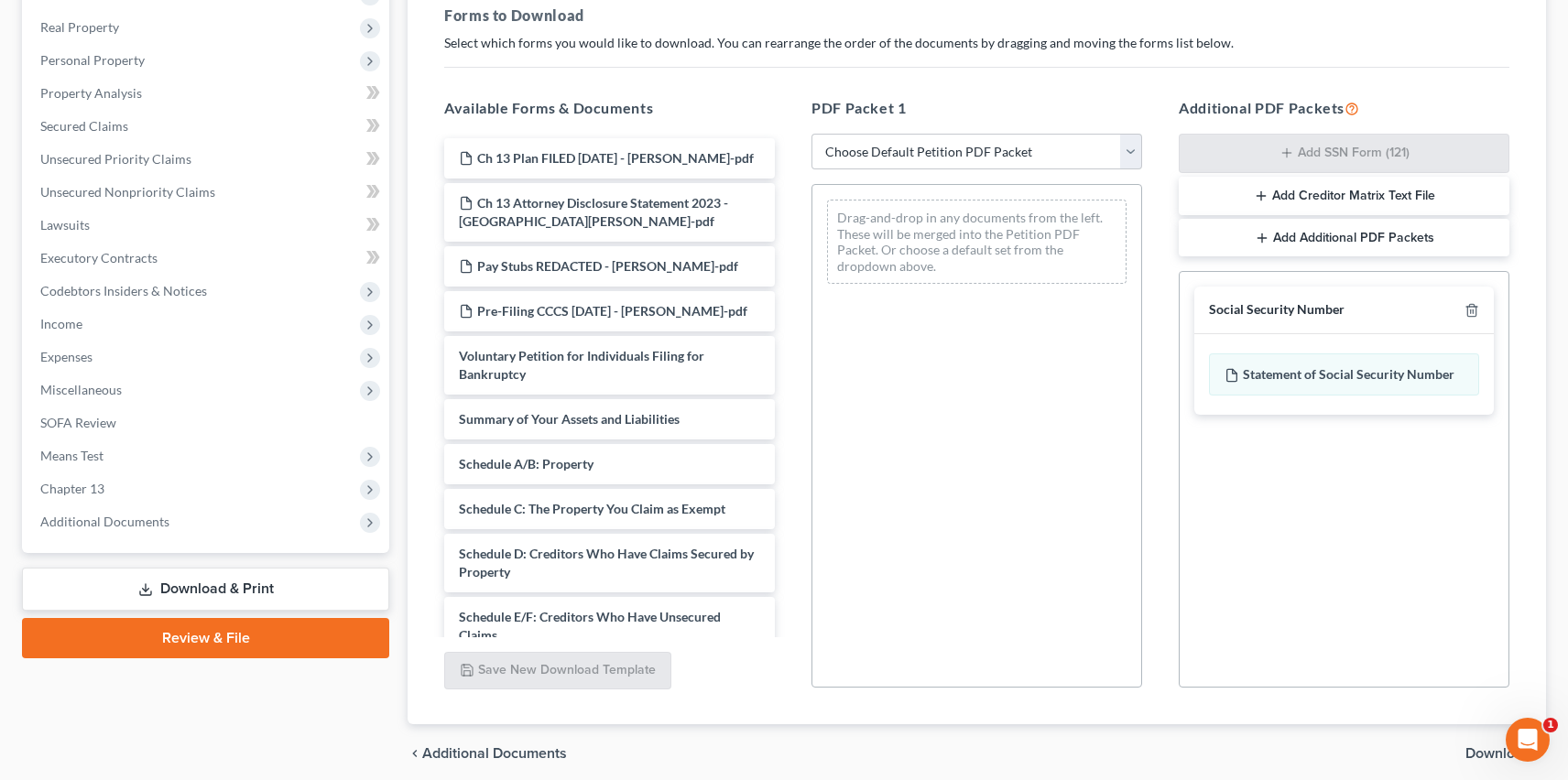
scroll to position [350, 0]
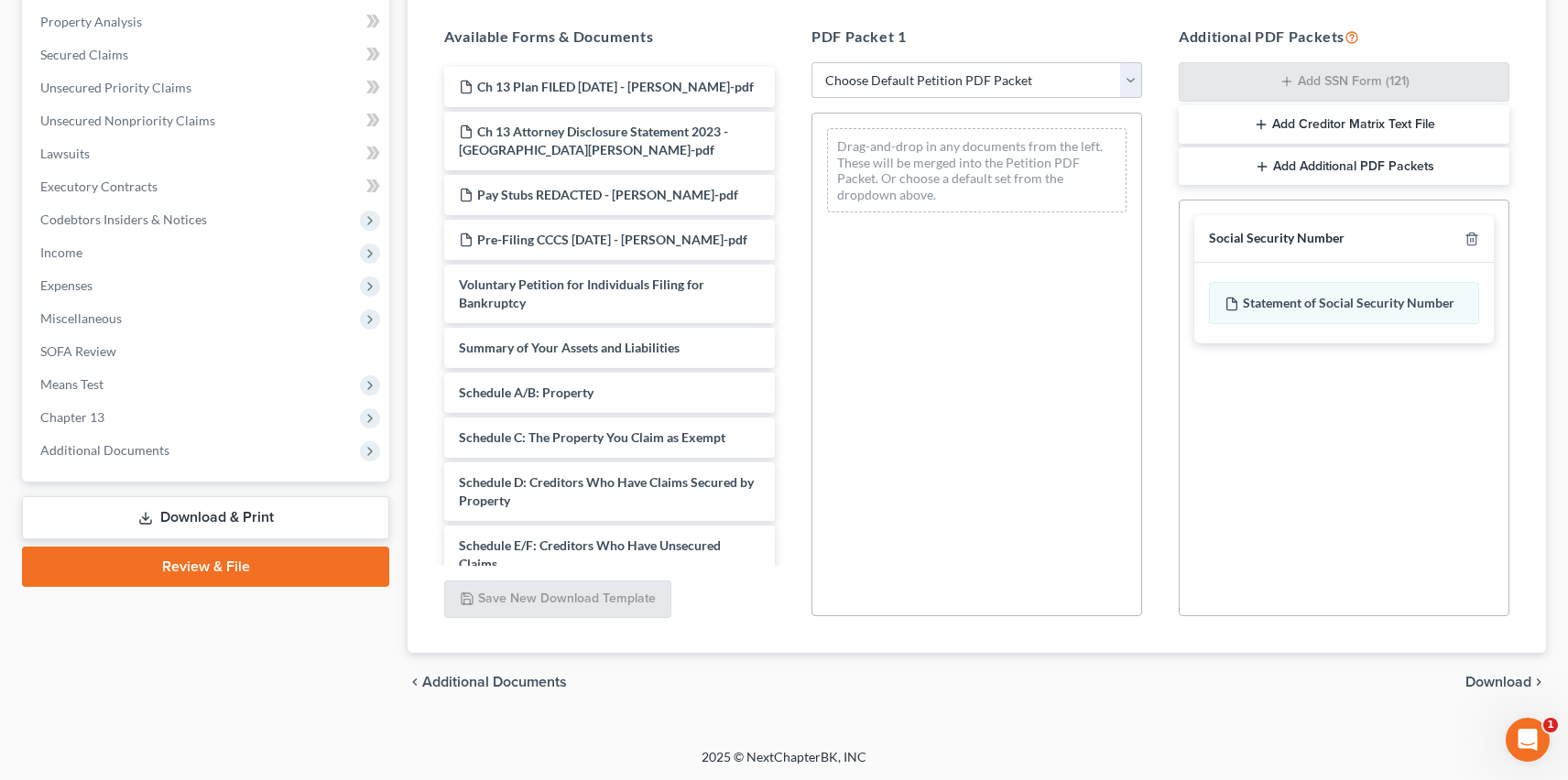
click at [1476, 681] on span "Download" at bounding box center [1498, 681] width 66 height 14
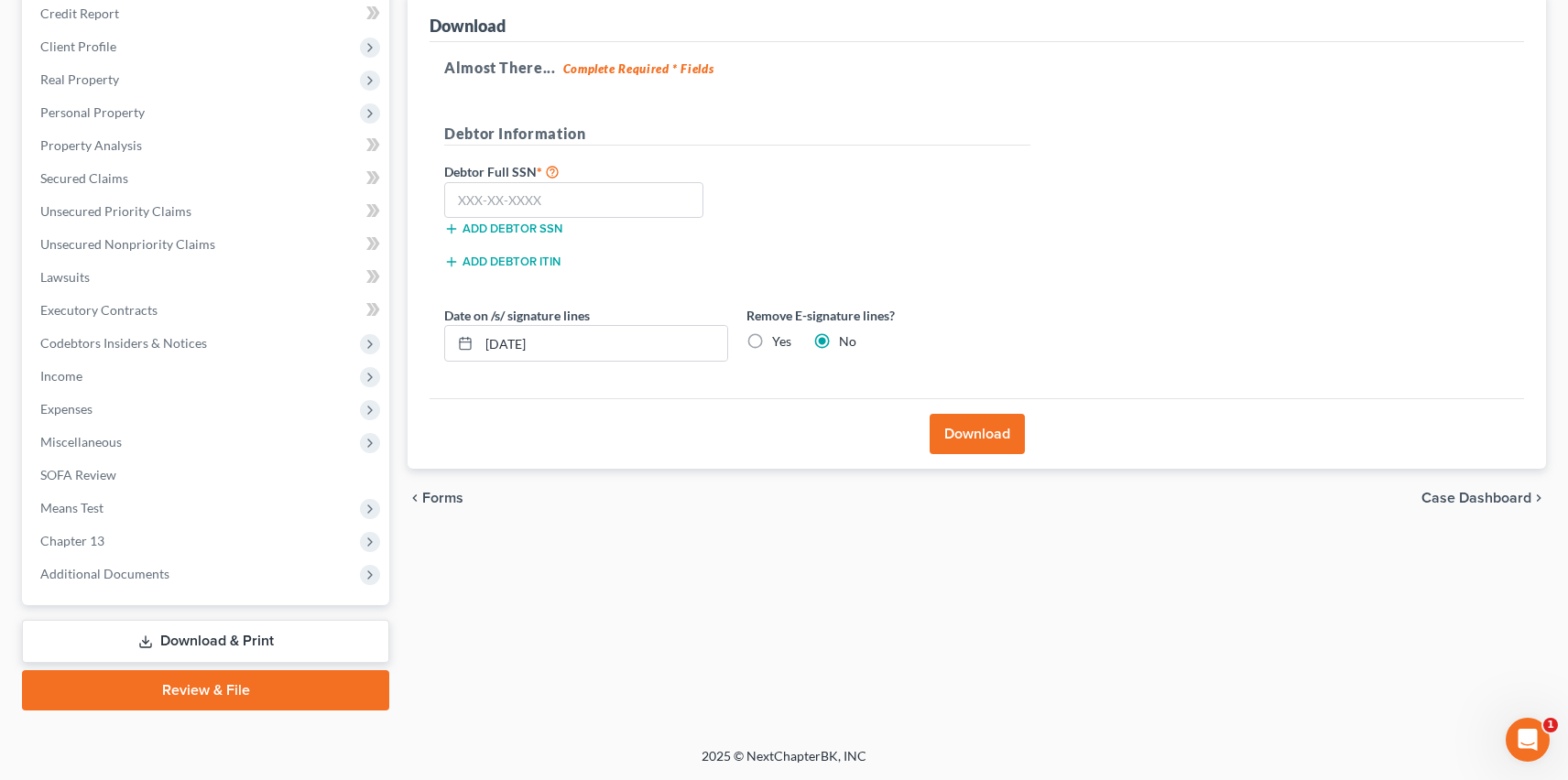
scroll to position [225, 0]
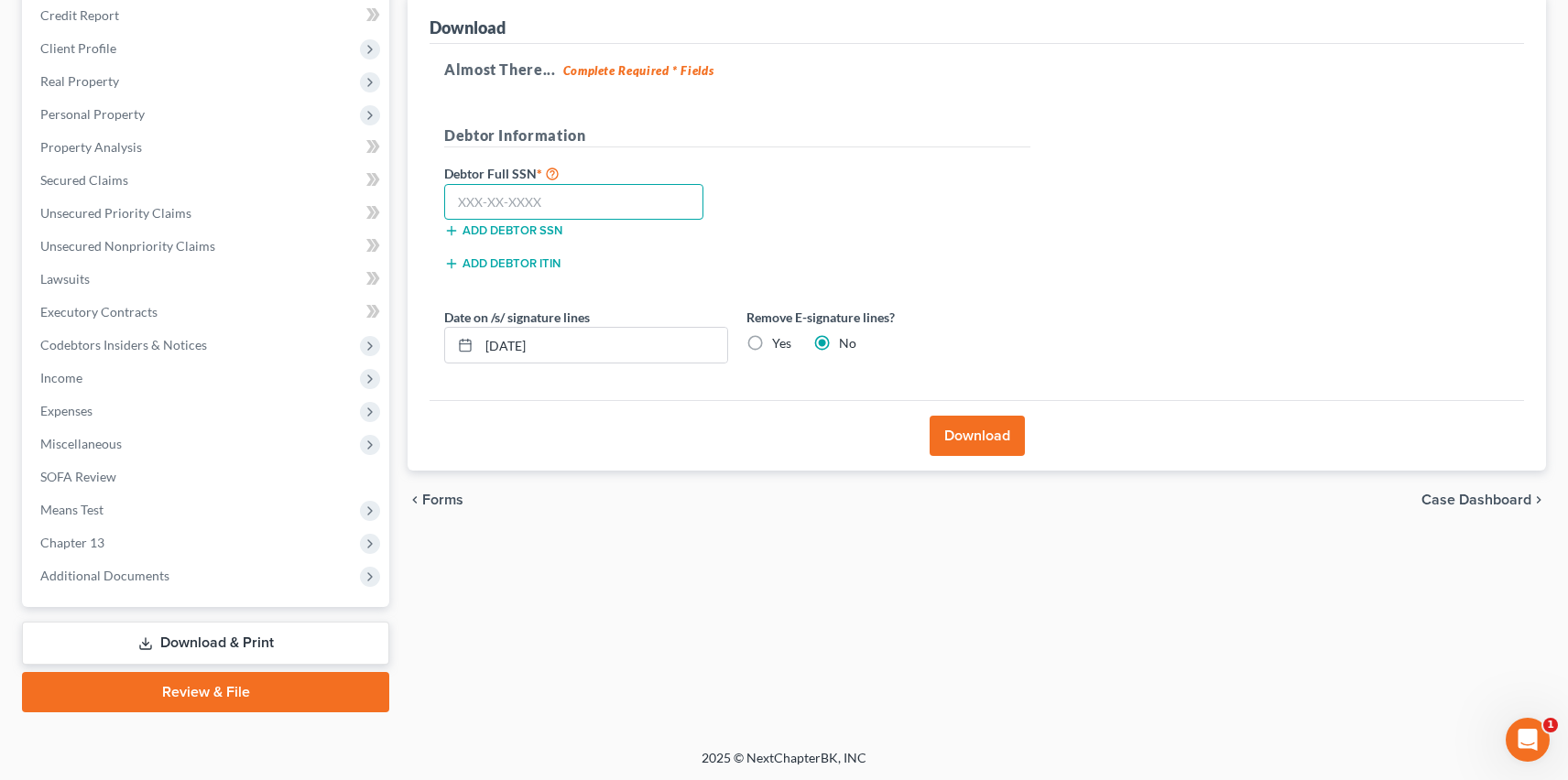
click at [554, 203] on input "text" at bounding box center [574, 202] width 259 height 36
type input "202-54-6058"
click at [920, 422] on div "Download" at bounding box center [977, 435] width 1094 height 70
click at [963, 433] on button "Download" at bounding box center [977, 436] width 95 height 40
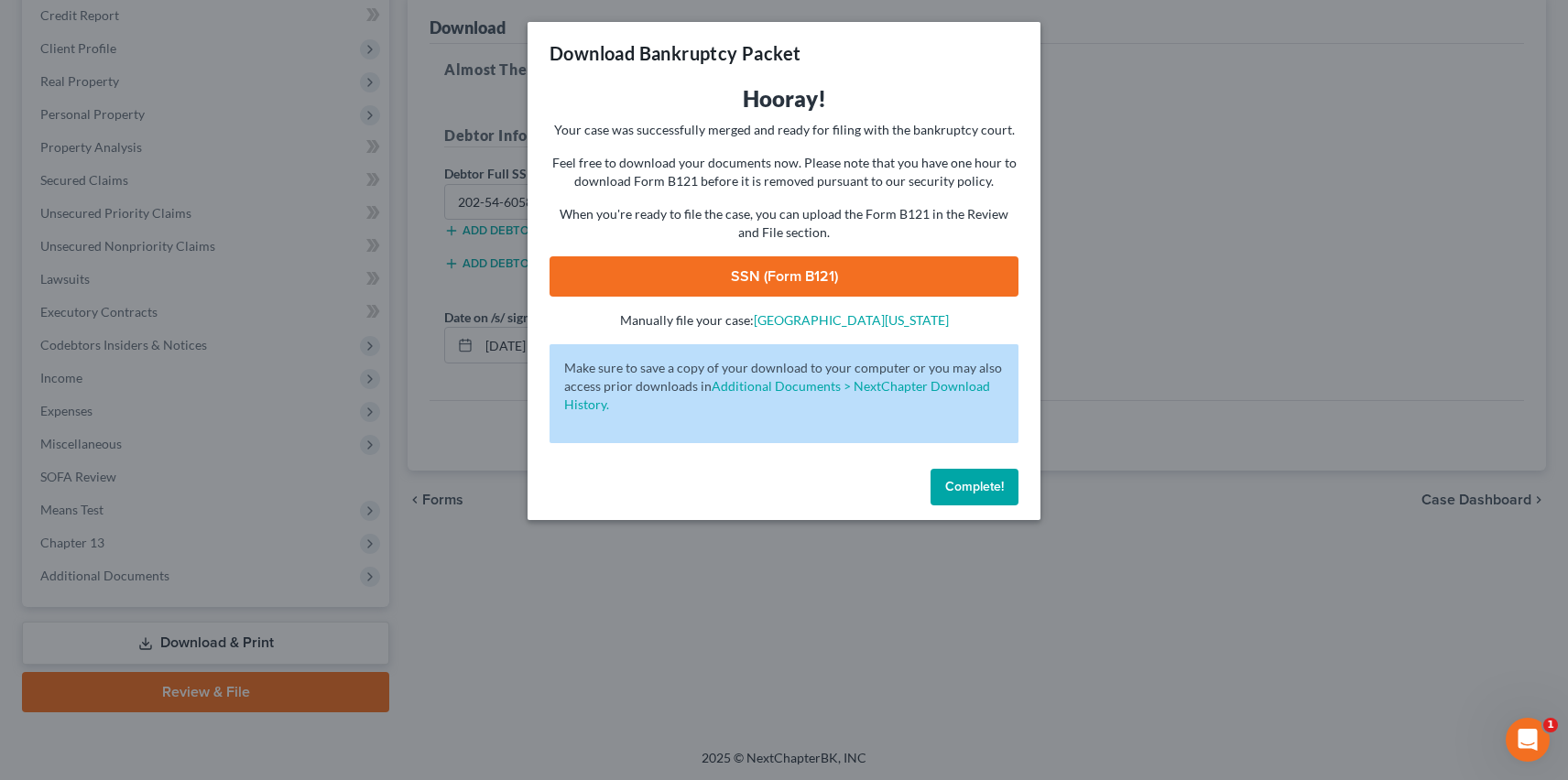
click at [847, 274] on link "SSN (Form B121)" at bounding box center [784, 276] width 469 height 40
click at [985, 488] on span "Complete!" at bounding box center [974, 486] width 59 height 15
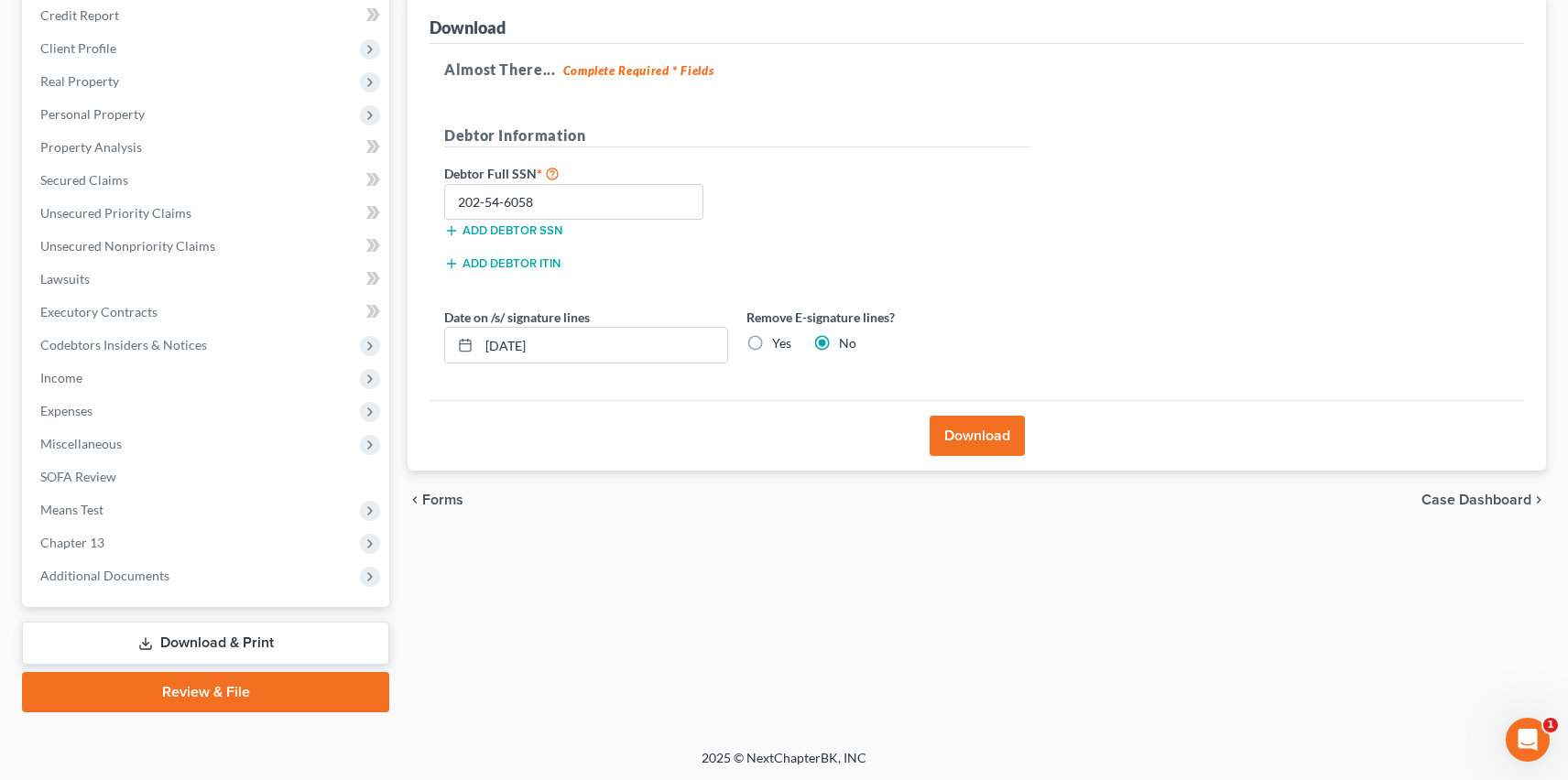
click at [180, 693] on link "Review & File" at bounding box center [205, 692] width 368 height 40
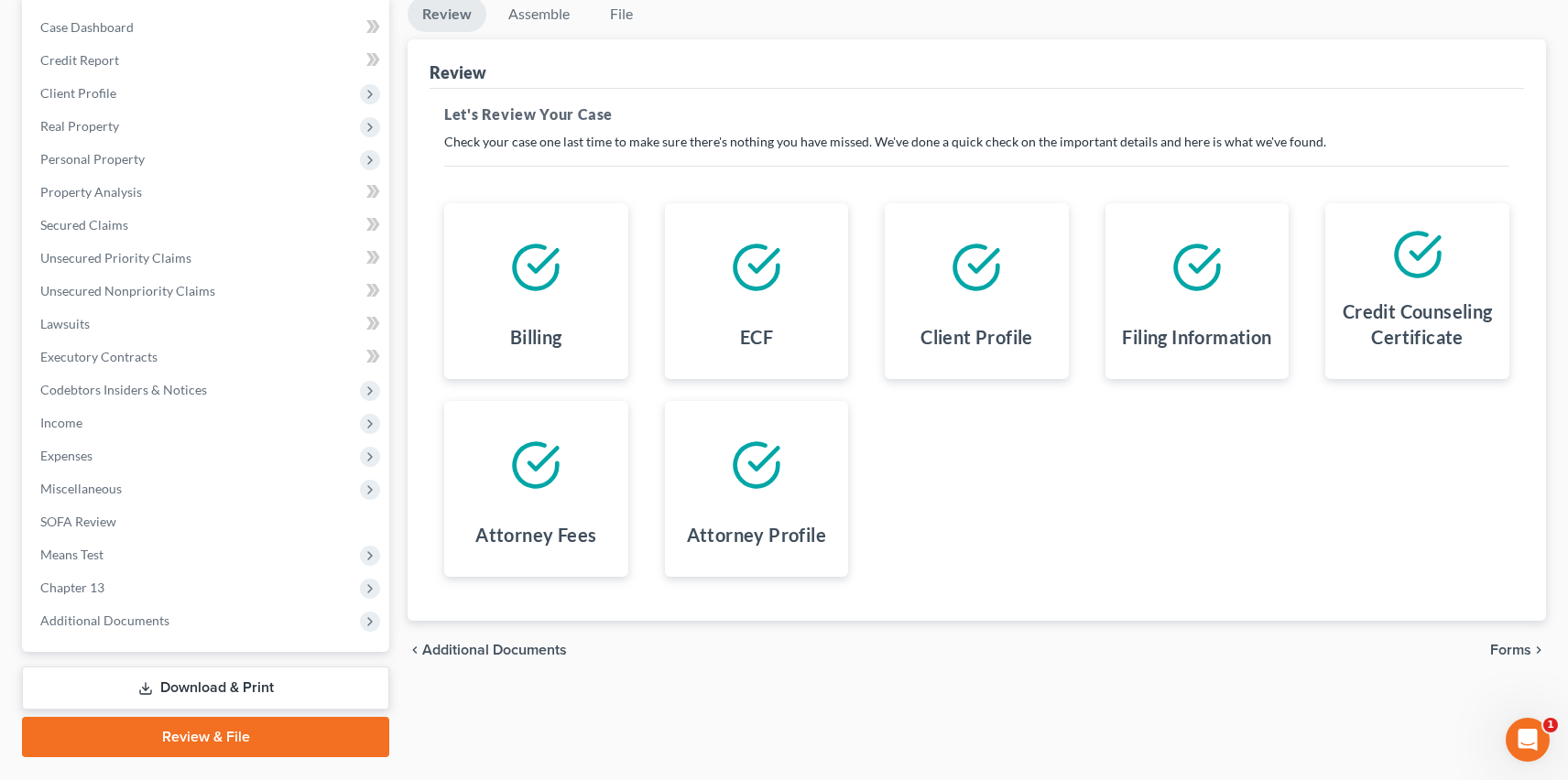
scroll to position [225, 0]
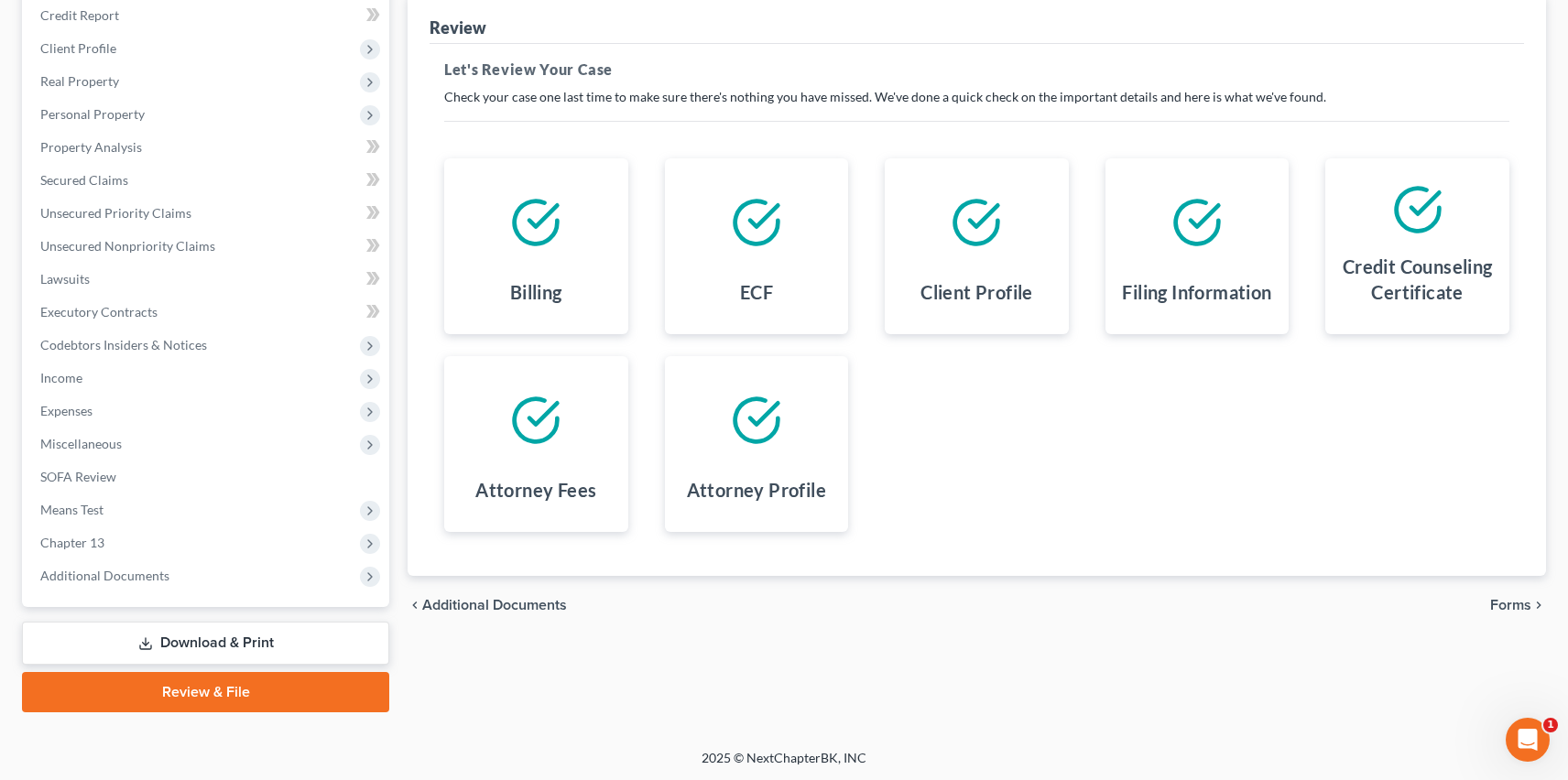
click at [1520, 603] on span "Forms" at bounding box center [1510, 604] width 41 height 14
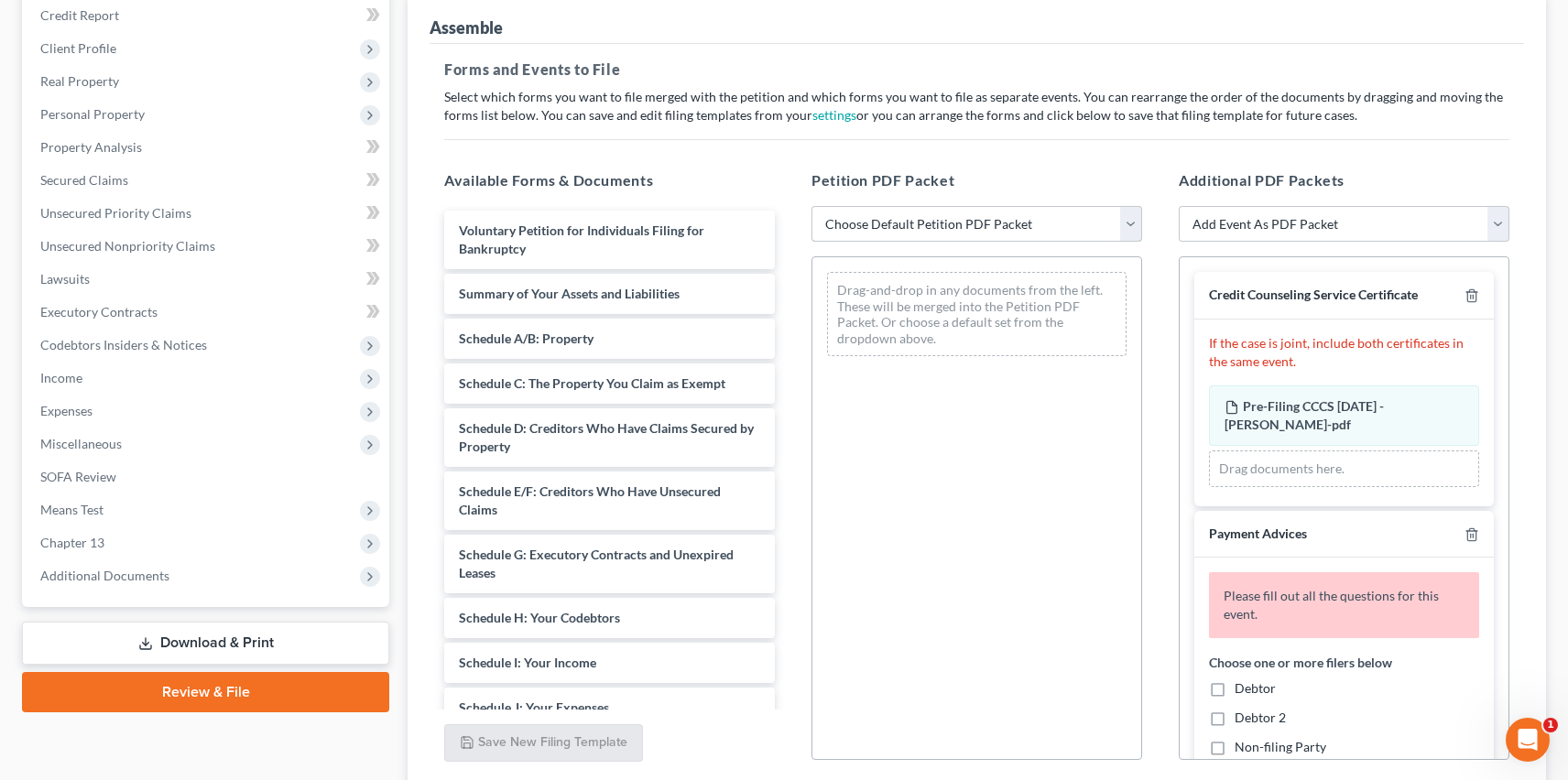
click at [1060, 218] on select "Choose Default Petition PDF Packet Complete Bankruptcy Petition (all forms and …" at bounding box center [977, 225] width 331 height 36
select select "2"
click at [812, 206] on select "Choose Default Petition PDF Packet Complete Bankruptcy Petition (all forms and …" at bounding box center [977, 225] width 331 height 36
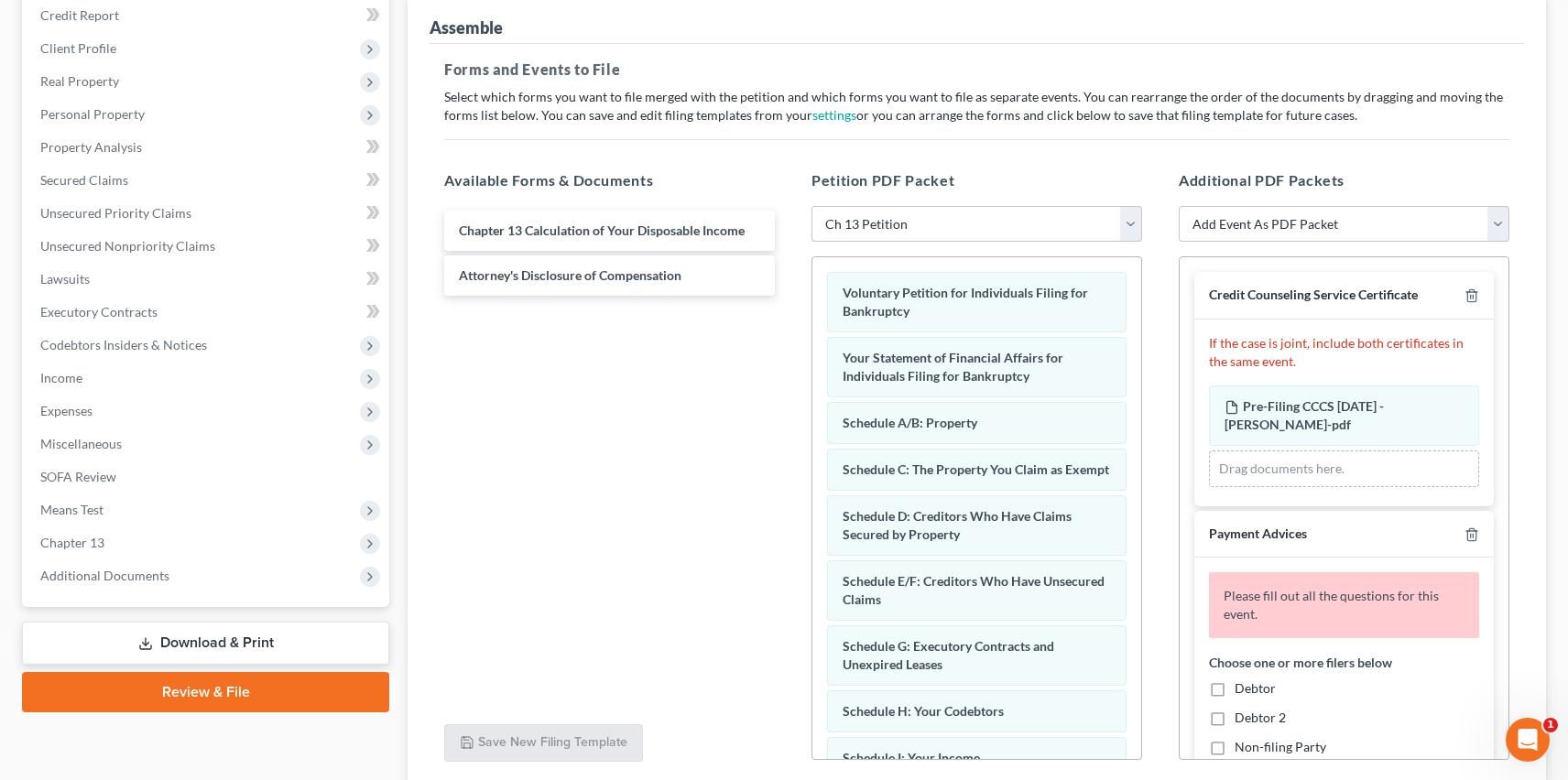
scroll to position [506, 0]
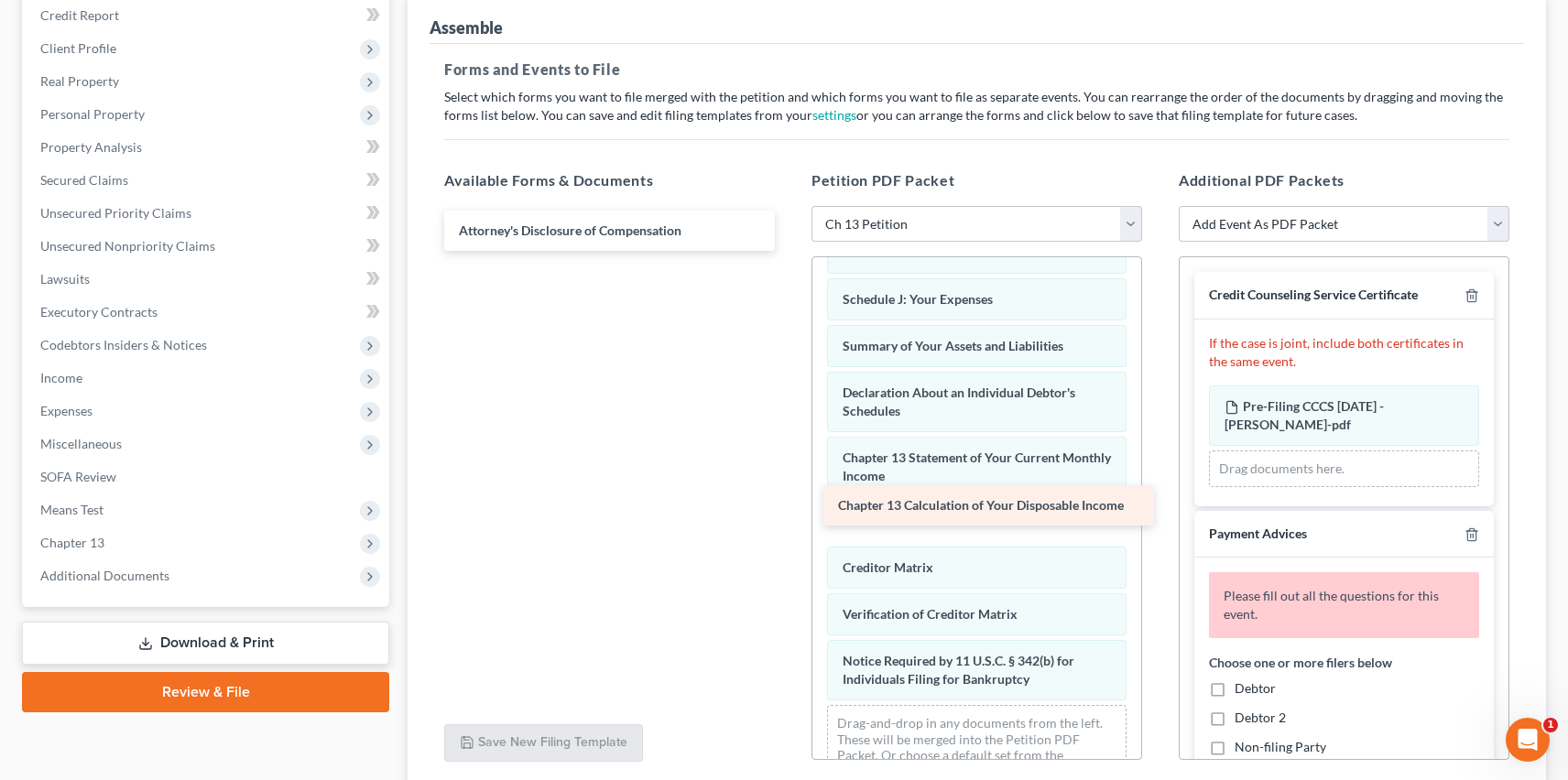
drag, startPoint x: 652, startPoint y: 227, endPoint x: 1031, endPoint y: 504, distance: 469.4
click at [790, 250] on div "Chapter 13 Calculation of Your Disposable Income Chapter 13 Calculation of Your…" at bounding box center [609, 230] width 360 height 40
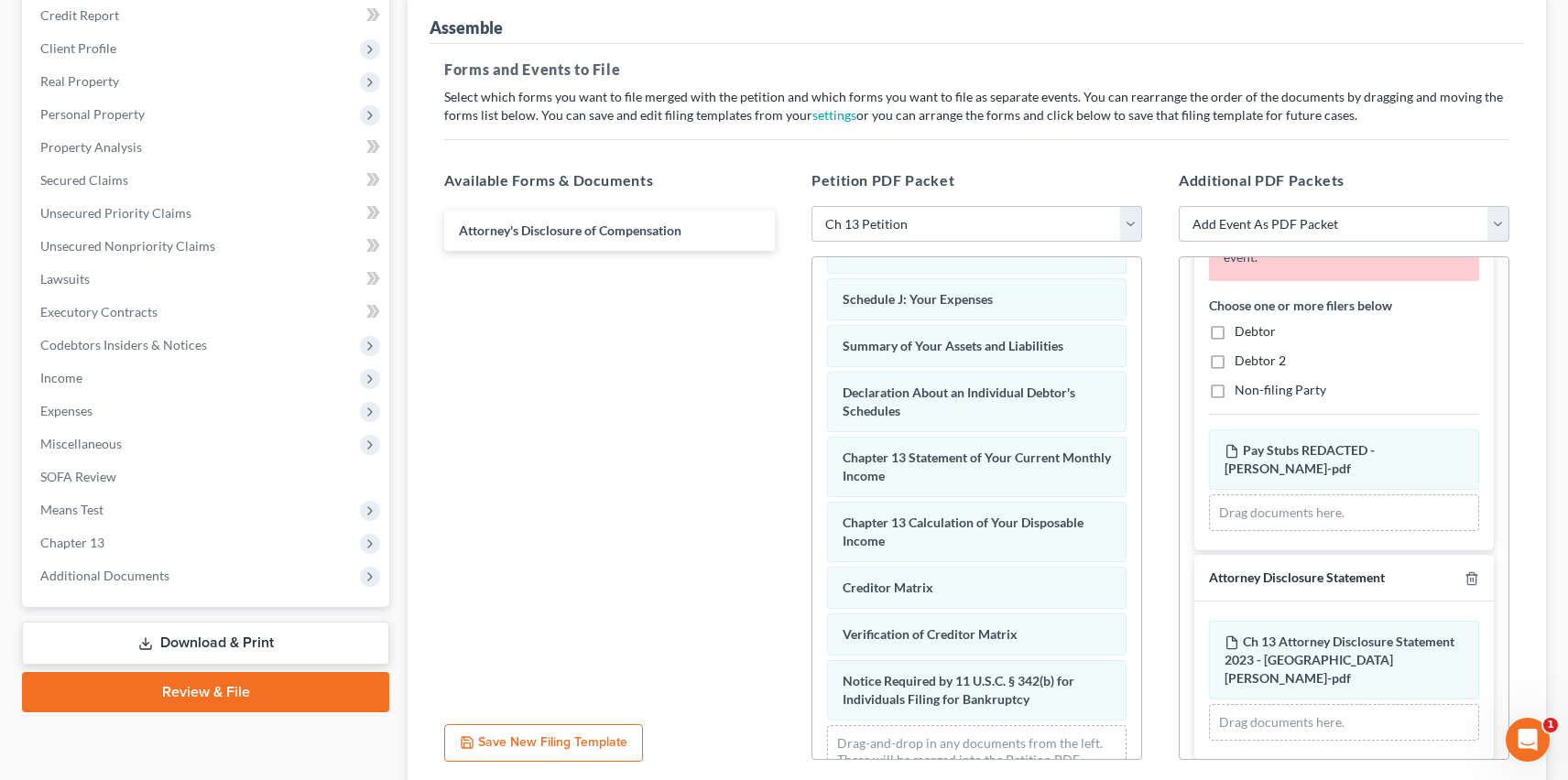
click at [1234, 331] on label "Debtor" at bounding box center [1254, 331] width 41 height 18
click at [1242, 331] on input "Debtor" at bounding box center [1247, 328] width 12 height 12
checkbox input "true"
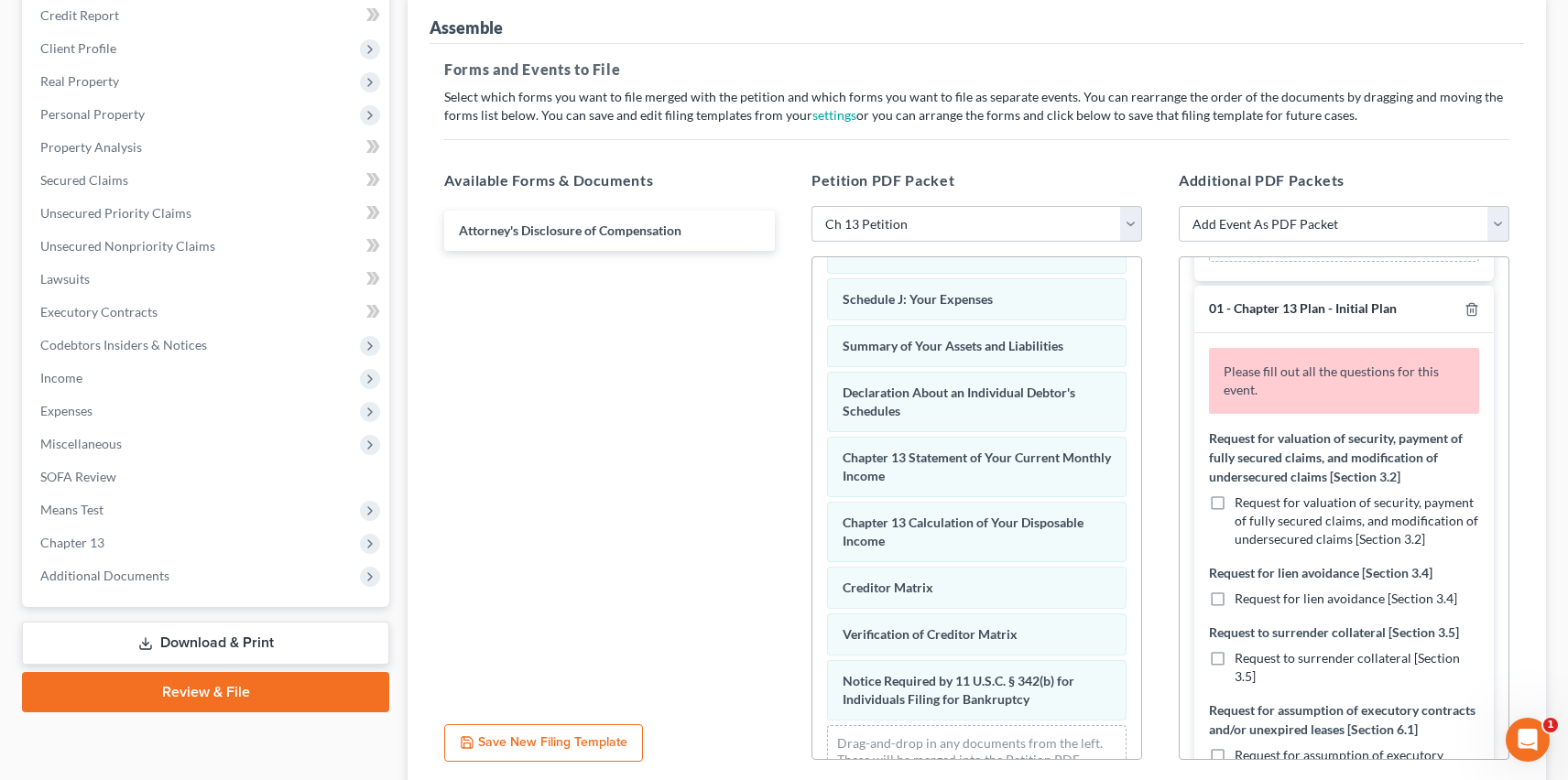
scroll to position [895, 0]
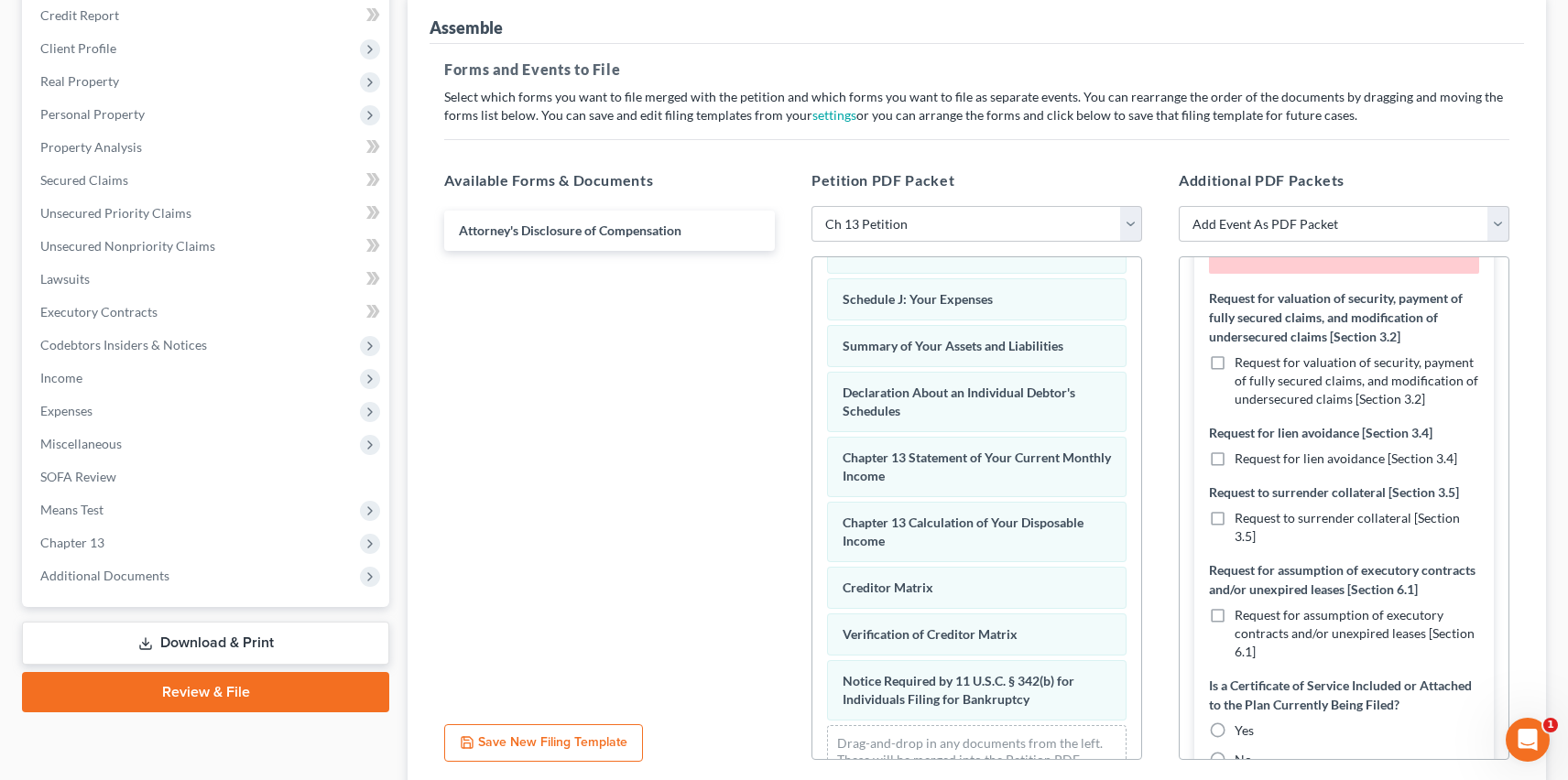
click at [1234, 353] on label "Request for valuation of security, payment of fully secured claims, and modific…" at bounding box center [1356, 380] width 245 height 55
click at [1242, 353] on input "Request for valuation of security, payment of fully secured claims, and modific…" at bounding box center [1247, 359] width 12 height 12
checkbox input "true"
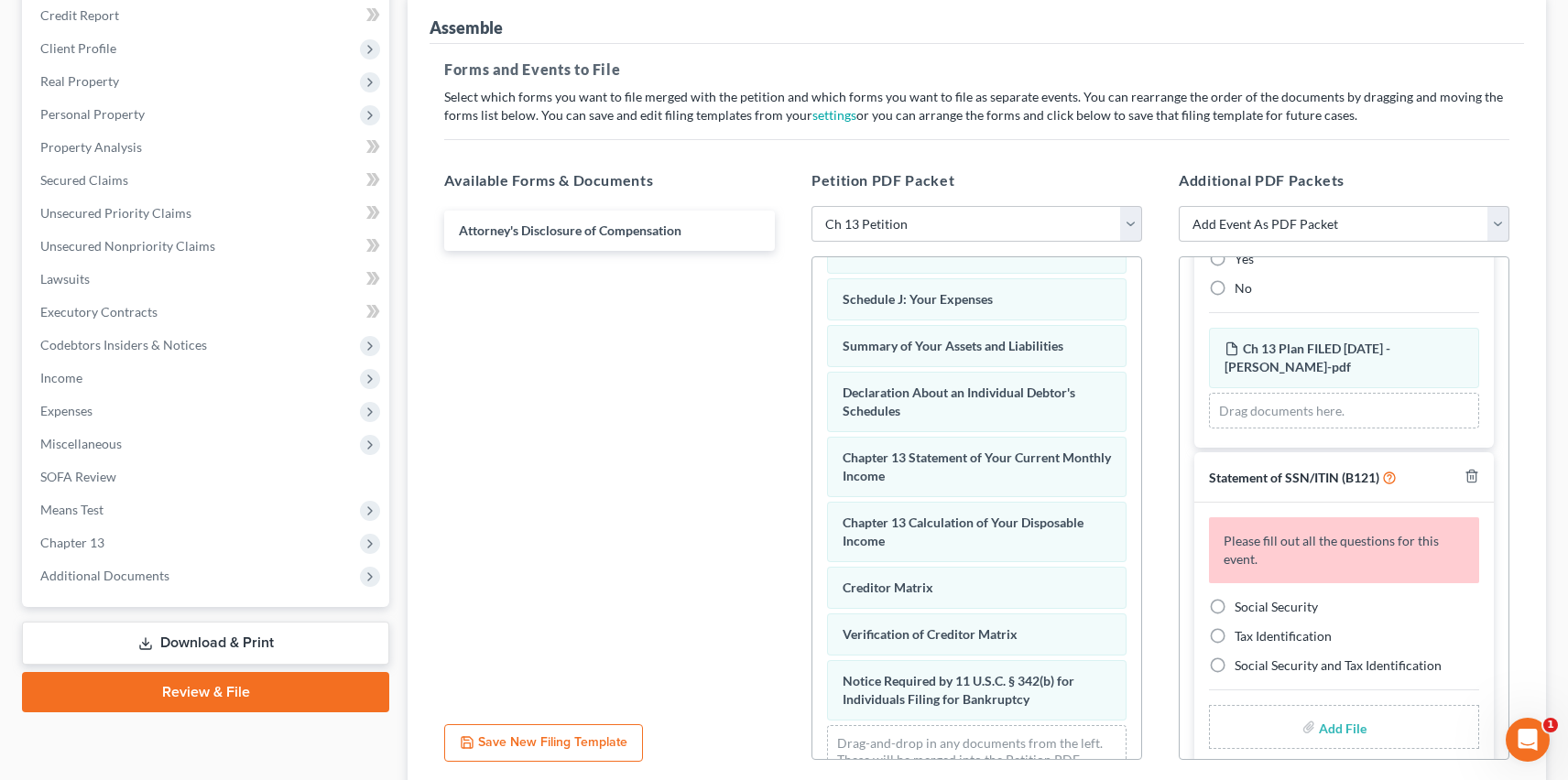
click at [1234, 279] on label "No" at bounding box center [1243, 288] width 17 height 18
click at [1242, 279] on input "No" at bounding box center [1247, 285] width 12 height 12
radio input "true"
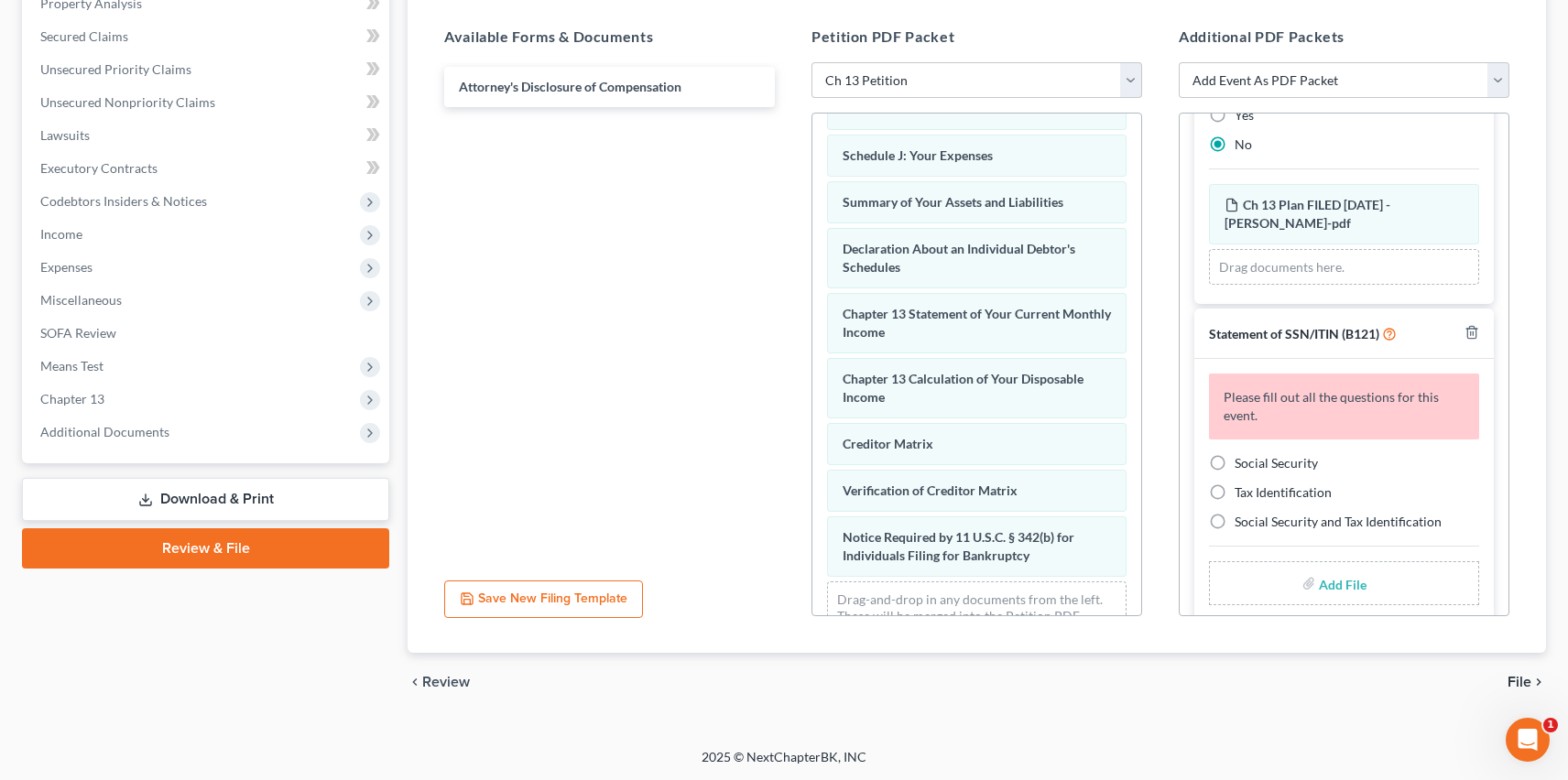
click at [1234, 454] on label "Social Security" at bounding box center [1275, 462] width 83 height 18
click at [1242, 454] on input "Social Security" at bounding box center [1247, 460] width 12 height 12
radio input "true"
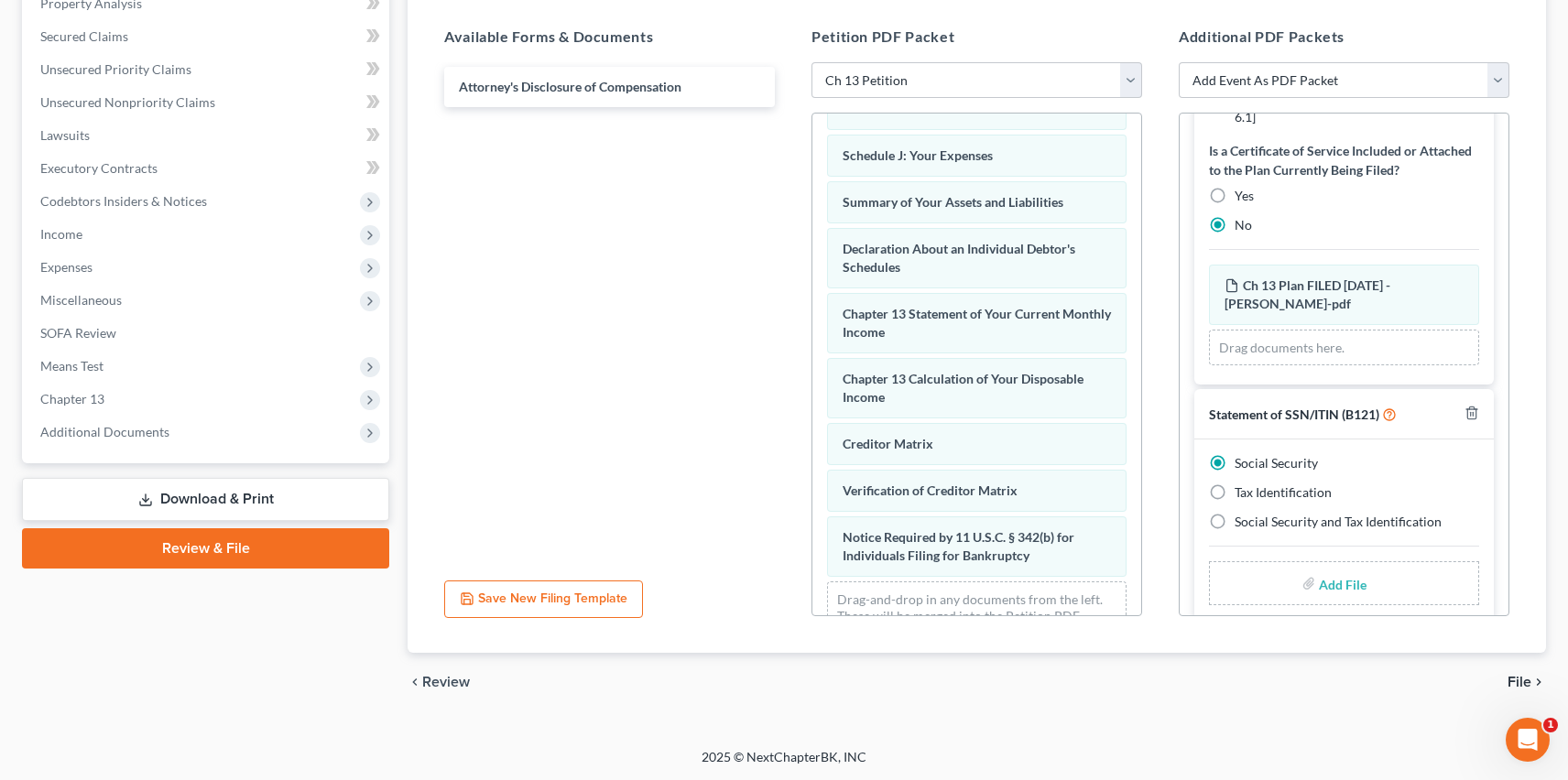
click at [1319, 570] on label "Add File" at bounding box center [1343, 586] width 51 height 33
click at [1330, 567] on input "file" at bounding box center [1341, 583] width 44 height 33
type input "C:\fakepath\SS Form 8-18-25 - Pompey, William.pdf"
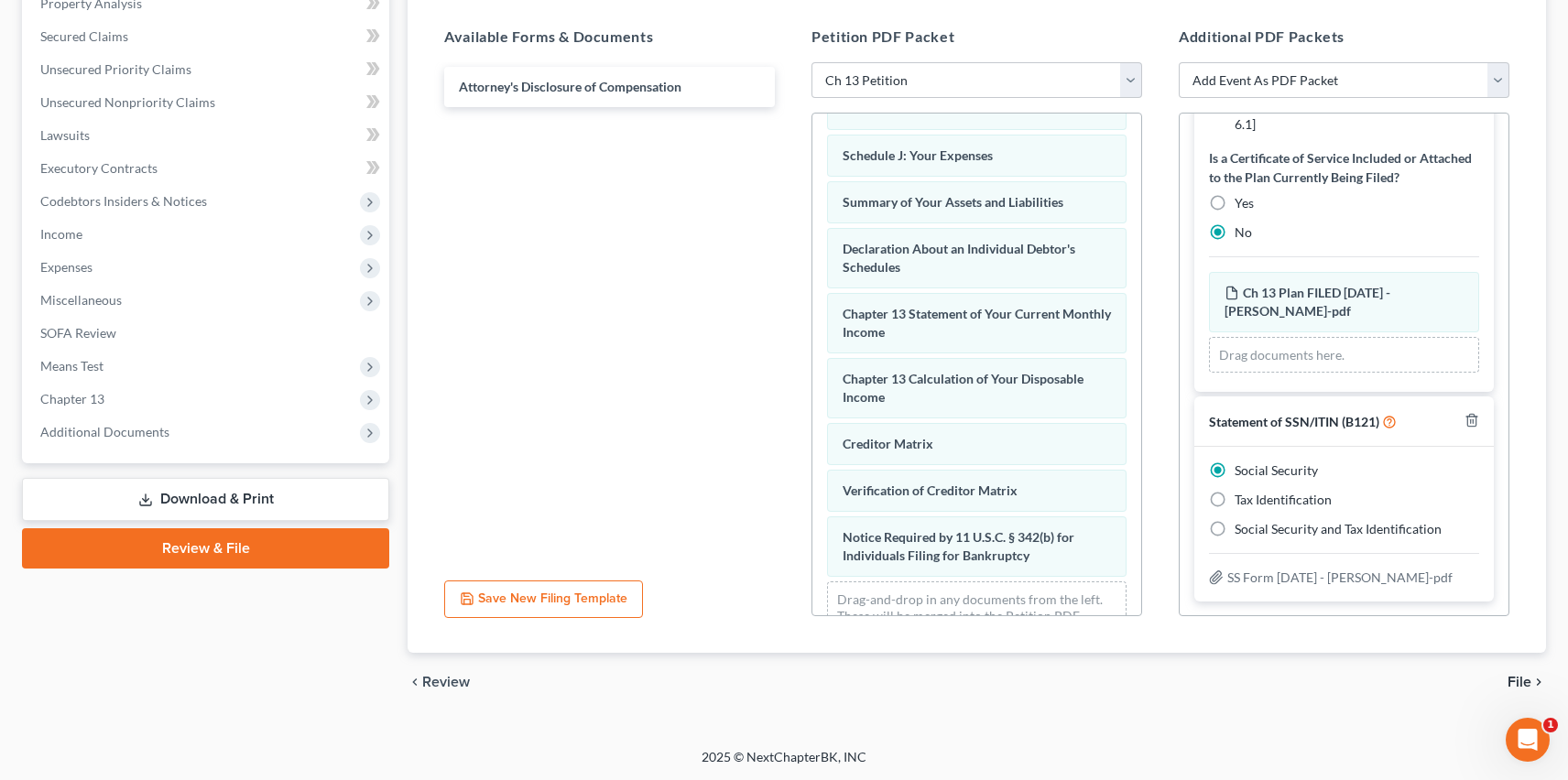
scroll to position [1180, 0]
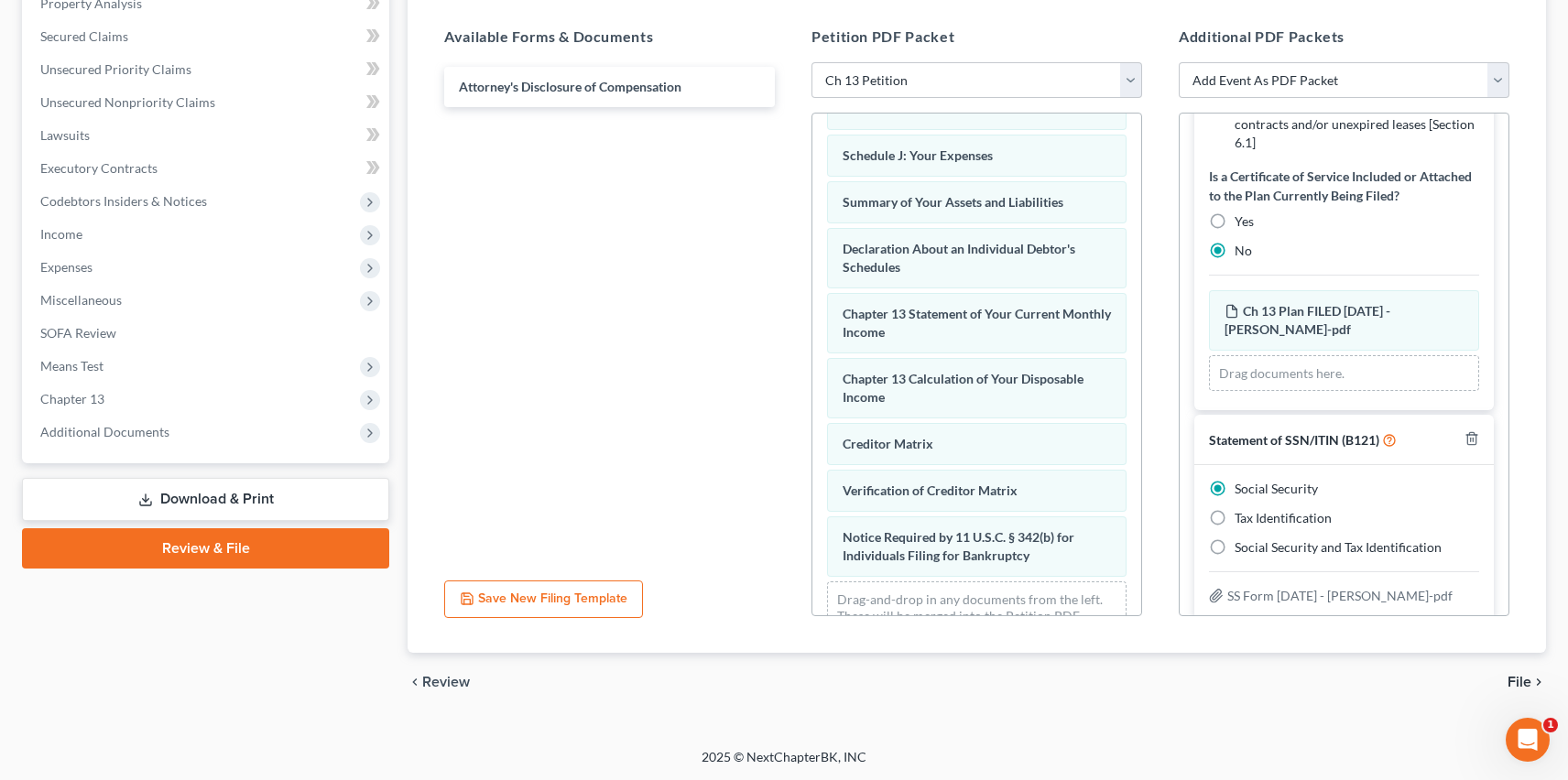
click at [1526, 682] on span "File" at bounding box center [1519, 681] width 24 height 14
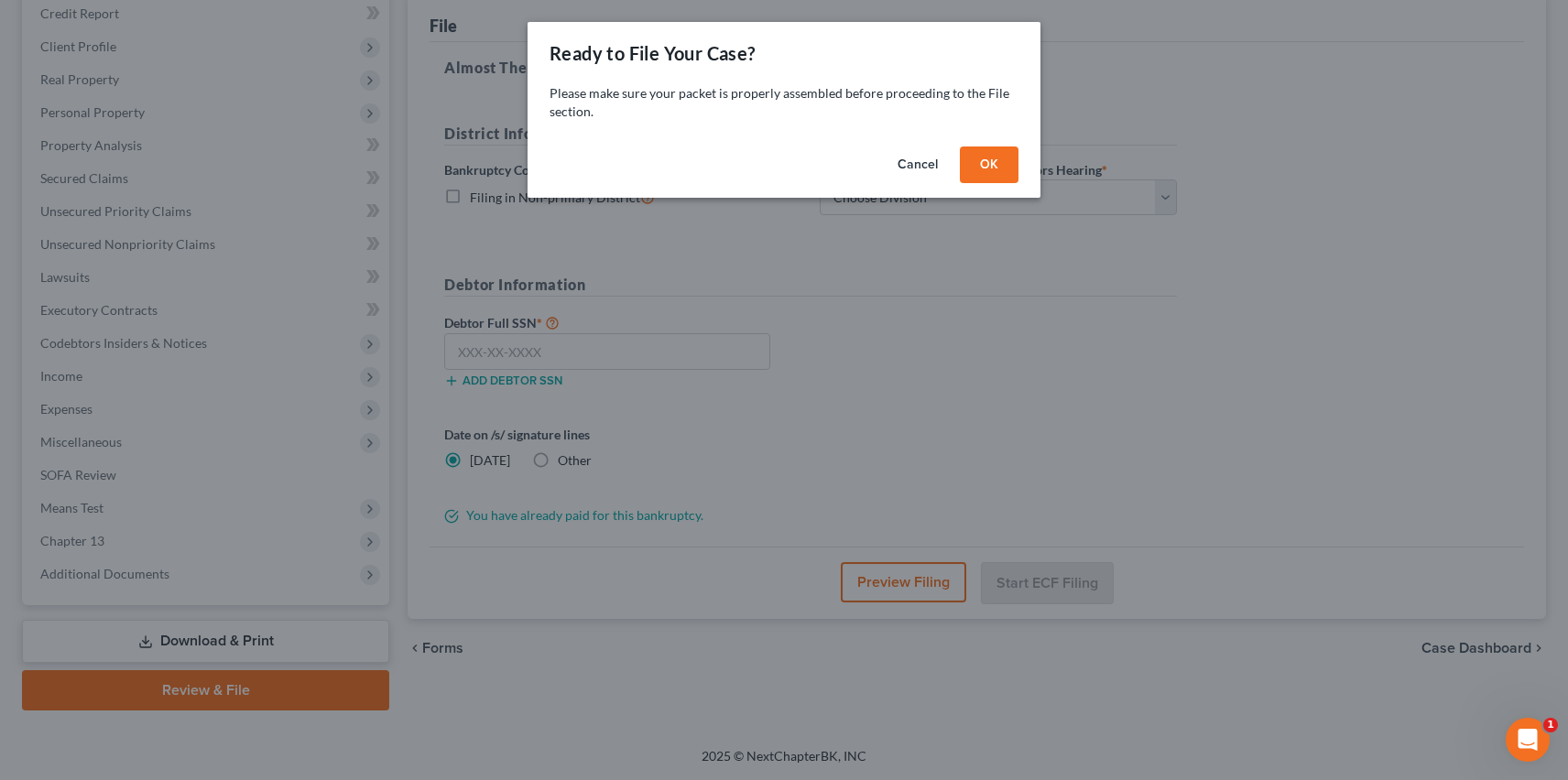
scroll to position [225, 0]
click at [984, 163] on button "OK" at bounding box center [988, 165] width 59 height 36
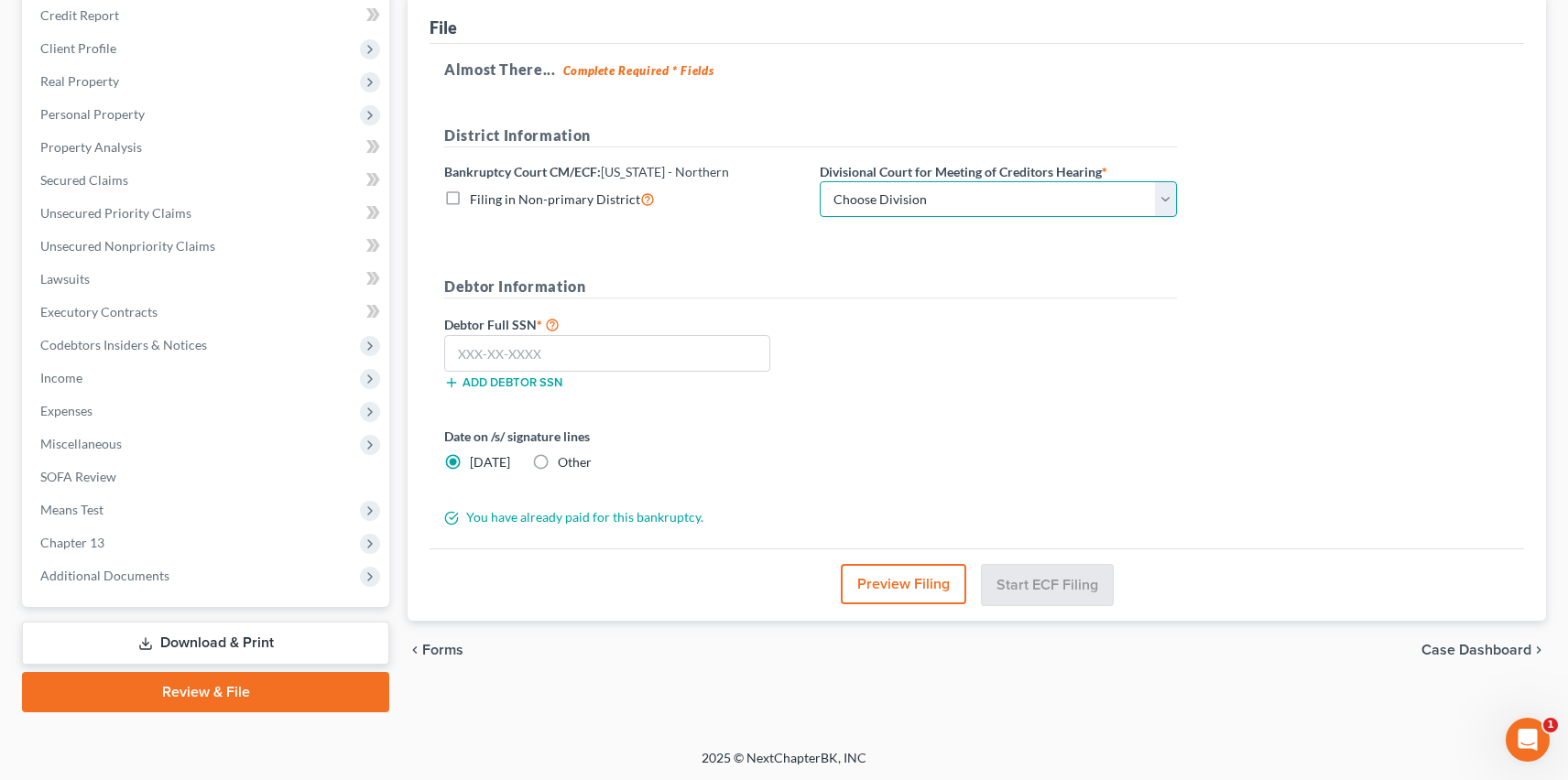
click at [960, 205] on select "Choose Division Atlanta Gainesville Newnan Rome" at bounding box center [998, 200] width 357 height 36
select select "0"
click at [820, 181] on select "Choose Division Atlanta Gainesville Newnan Rome" at bounding box center [998, 200] width 357 height 36
click at [510, 352] on input "text" at bounding box center [607, 353] width 326 height 36
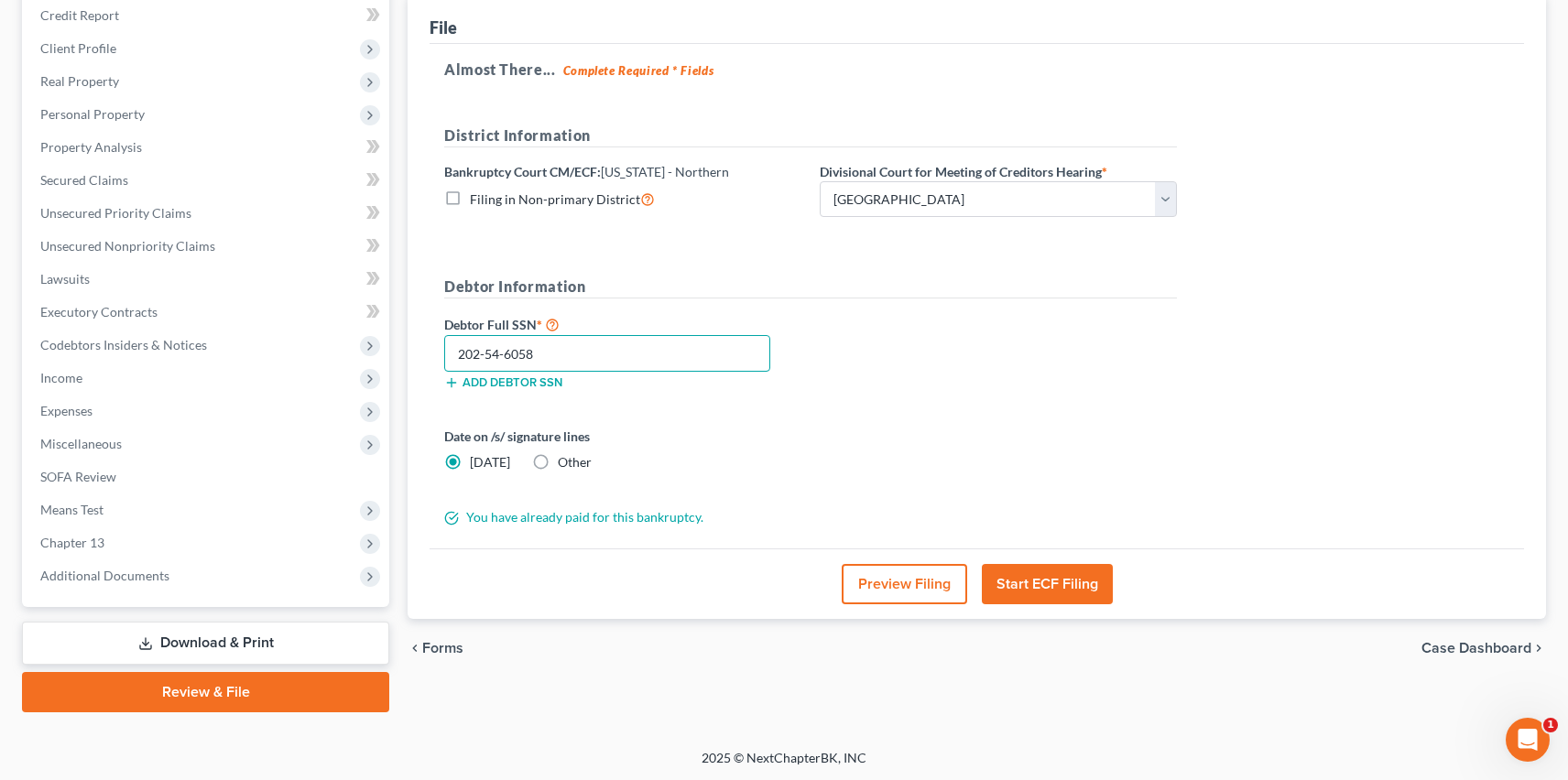
type input "202-54-6058"
click at [1018, 588] on button "Start ECF Filing" at bounding box center [1047, 584] width 131 height 40
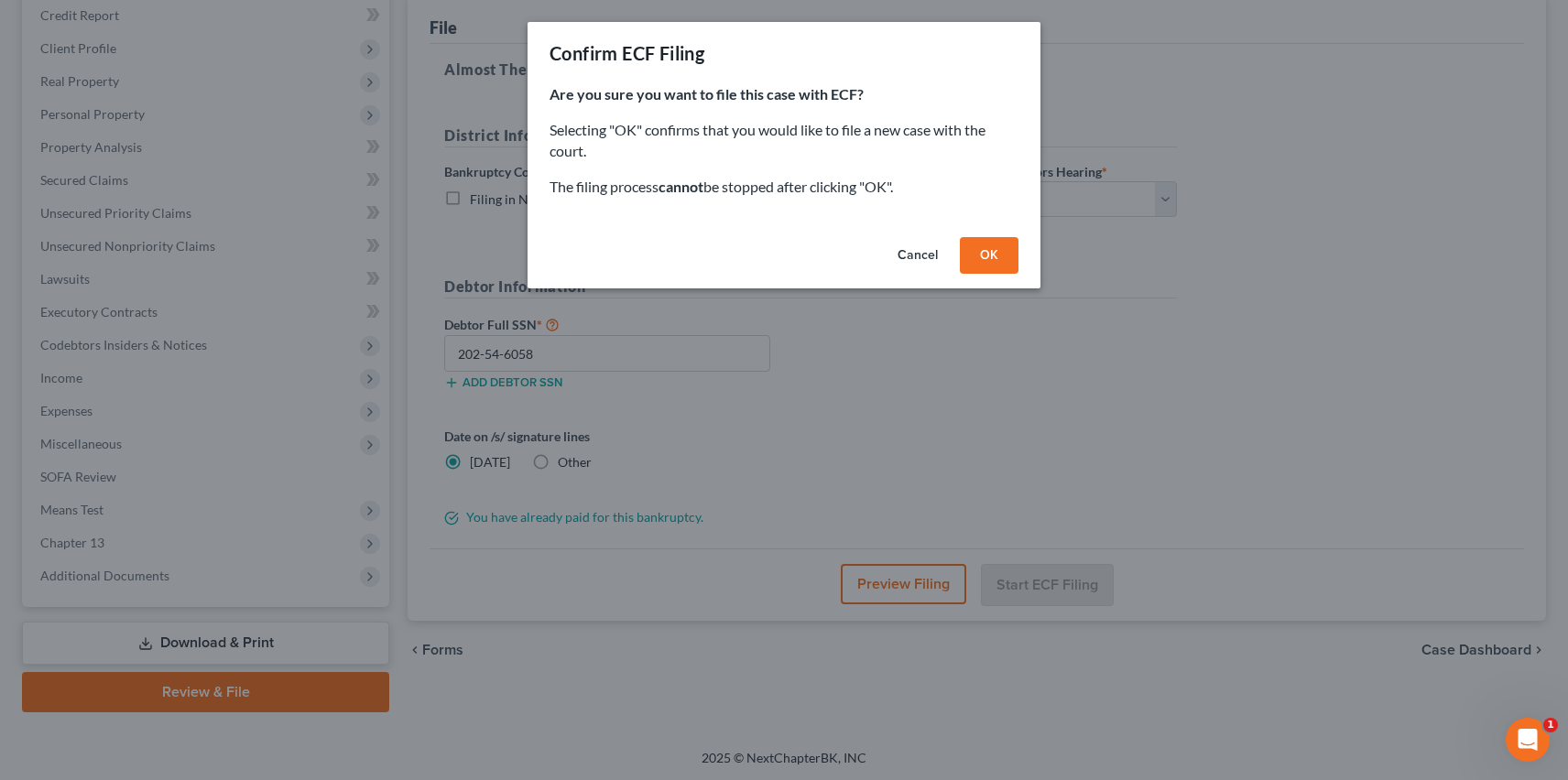
click at [999, 261] on button "OK" at bounding box center [988, 255] width 59 height 36
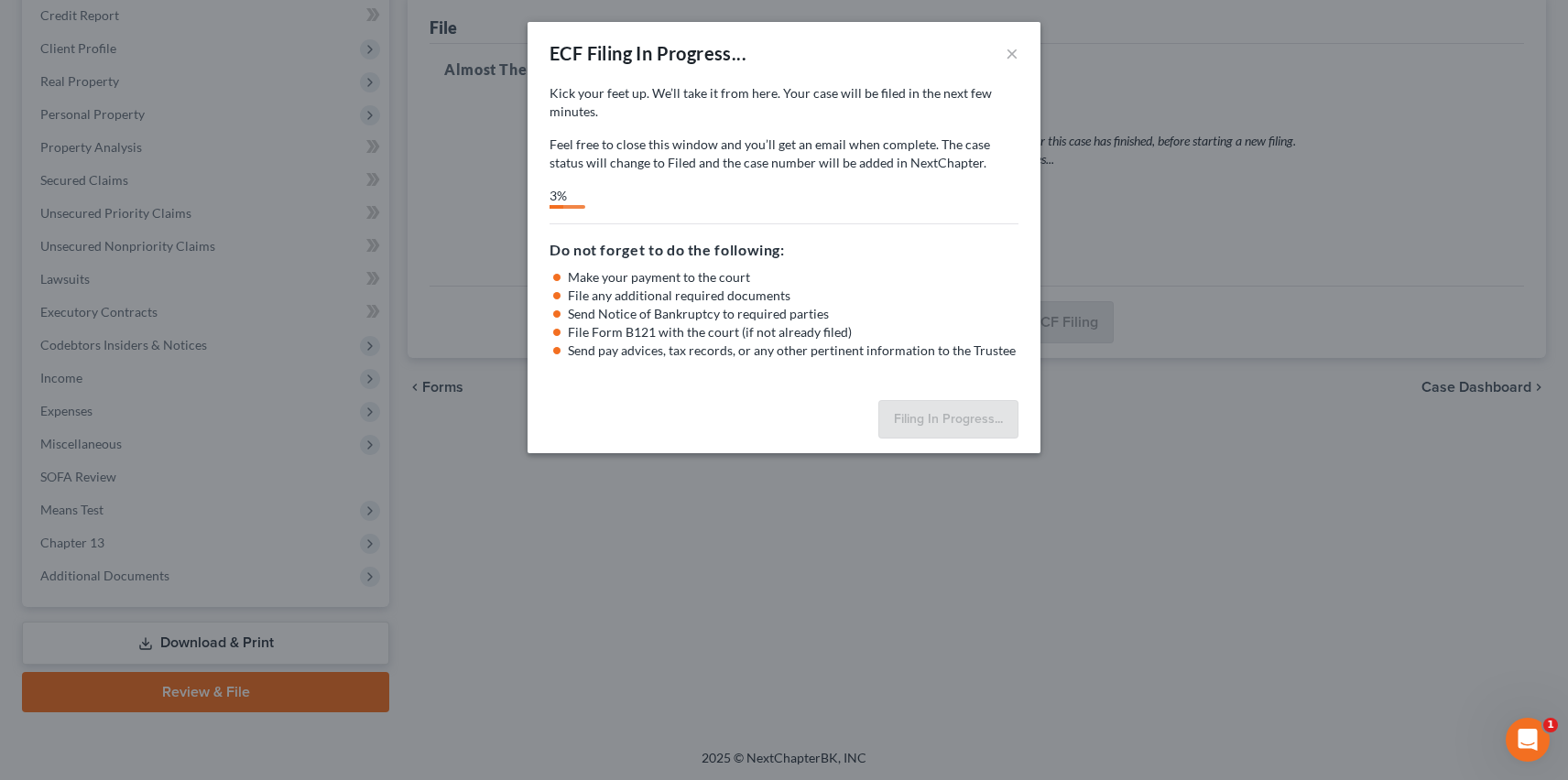
click at [999, 261] on div "Do not forget to do the following: Make your payment to the court File any addi…" at bounding box center [784, 292] width 469 height 136
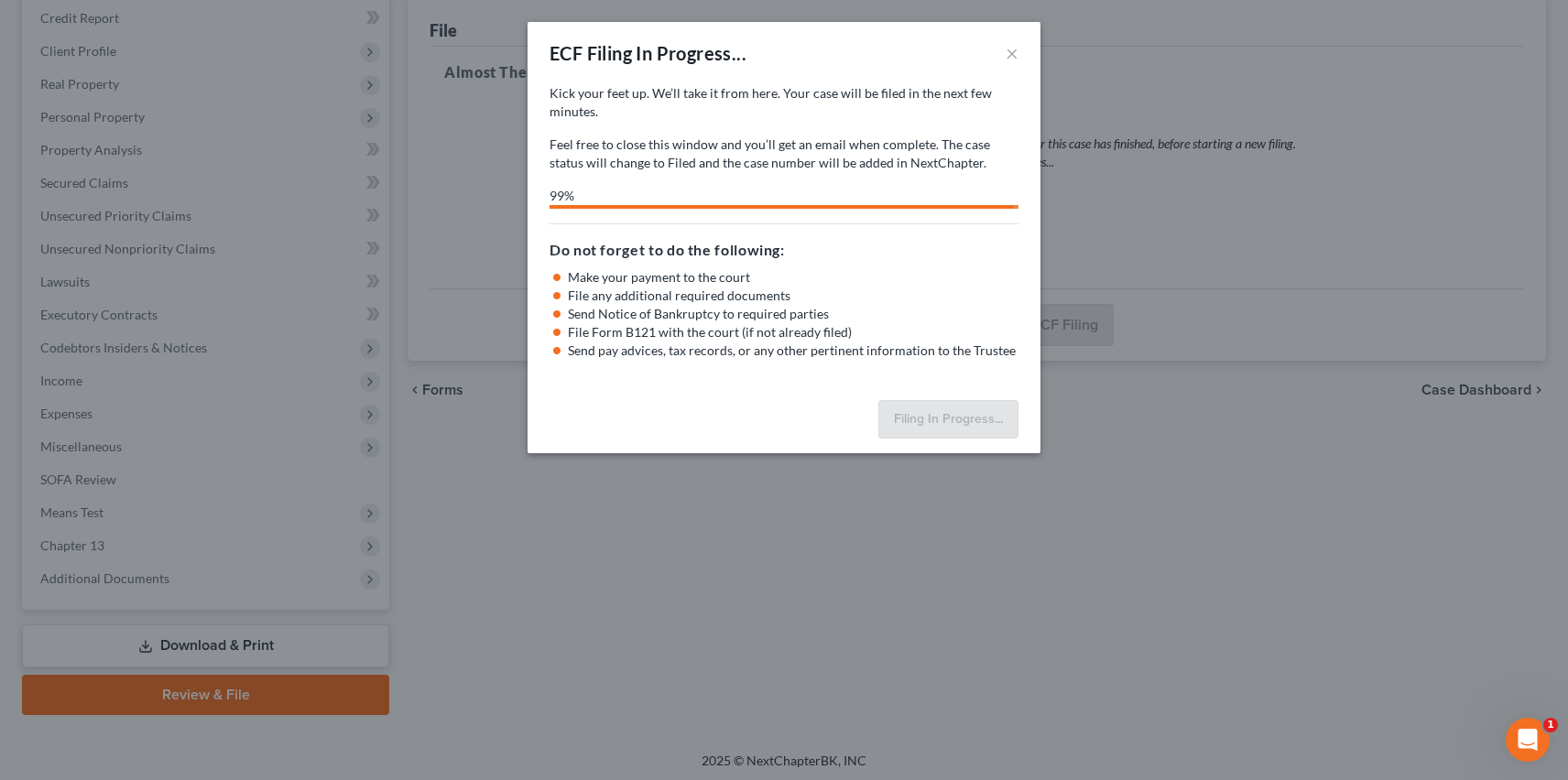
click at [840, 113] on p "Kick your feet up. We’ll take it from here. Your case will be filed in the next…" at bounding box center [784, 103] width 469 height 36
click at [820, 174] on div "Kick your feet up. We’ll take it from here. Your case will be filed in the next…" at bounding box center [784, 147] width 469 height 125
select select "0"
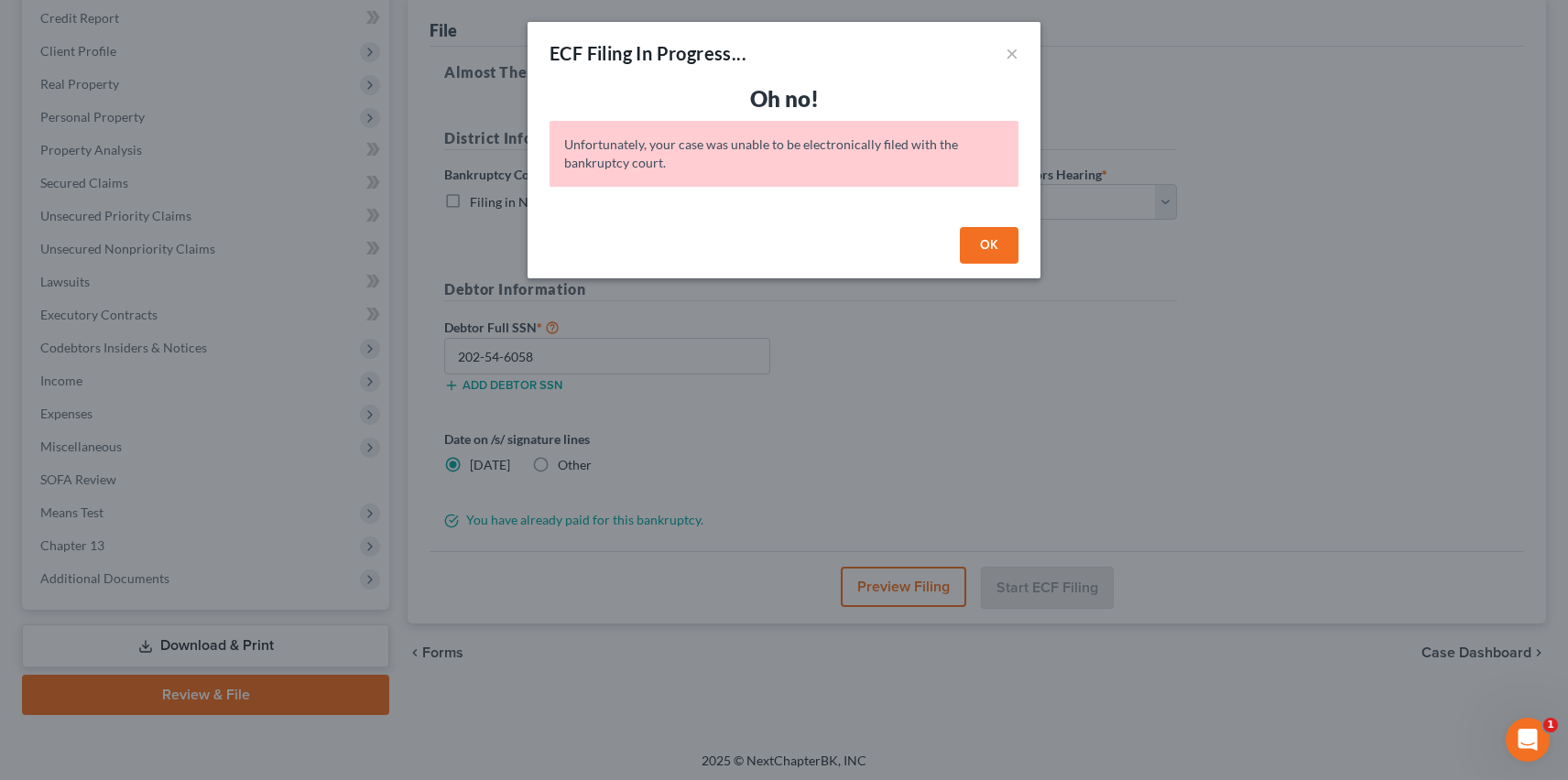
click at [994, 233] on button "OK" at bounding box center [988, 246] width 59 height 36
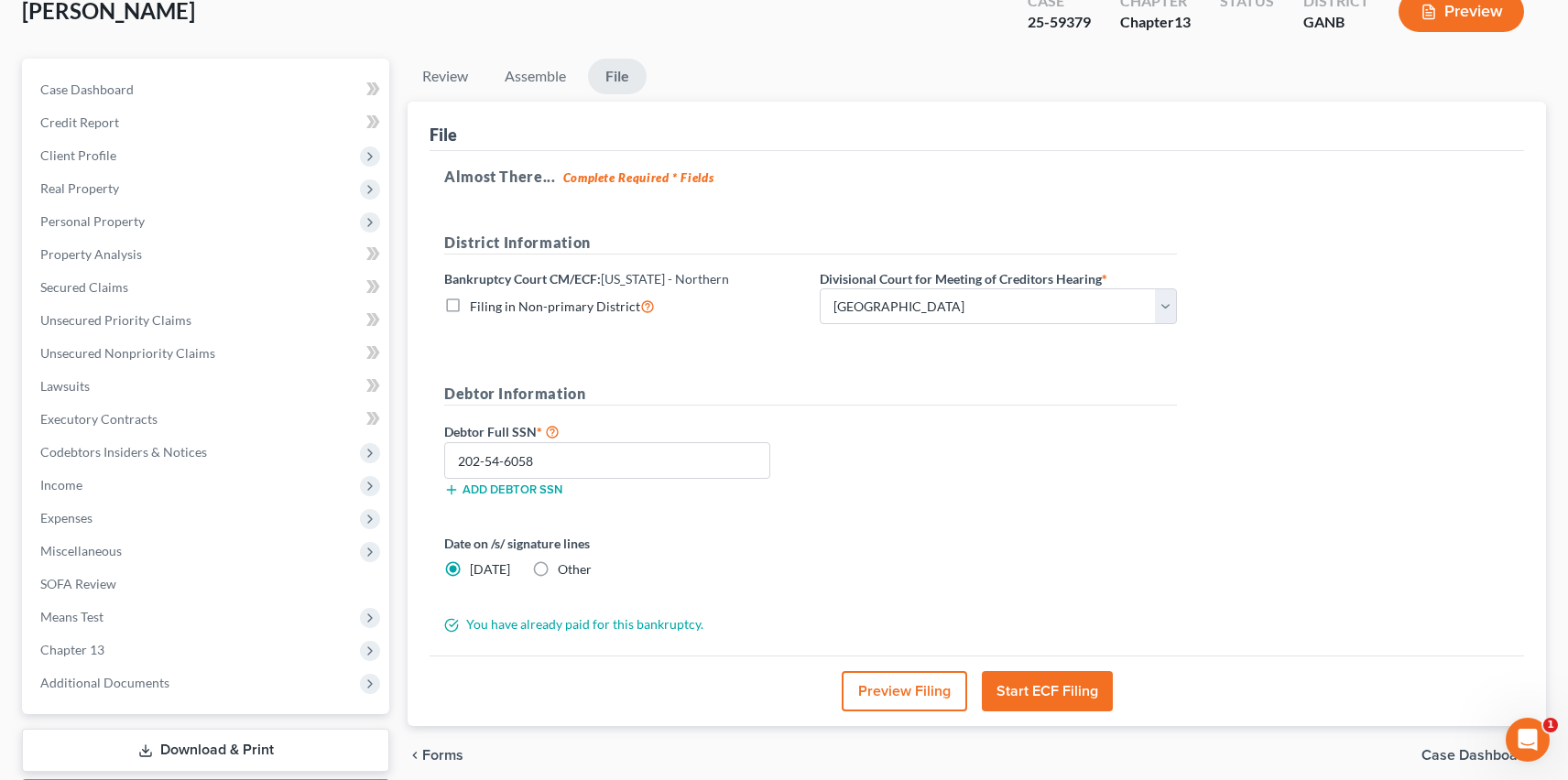
scroll to position [0, 0]
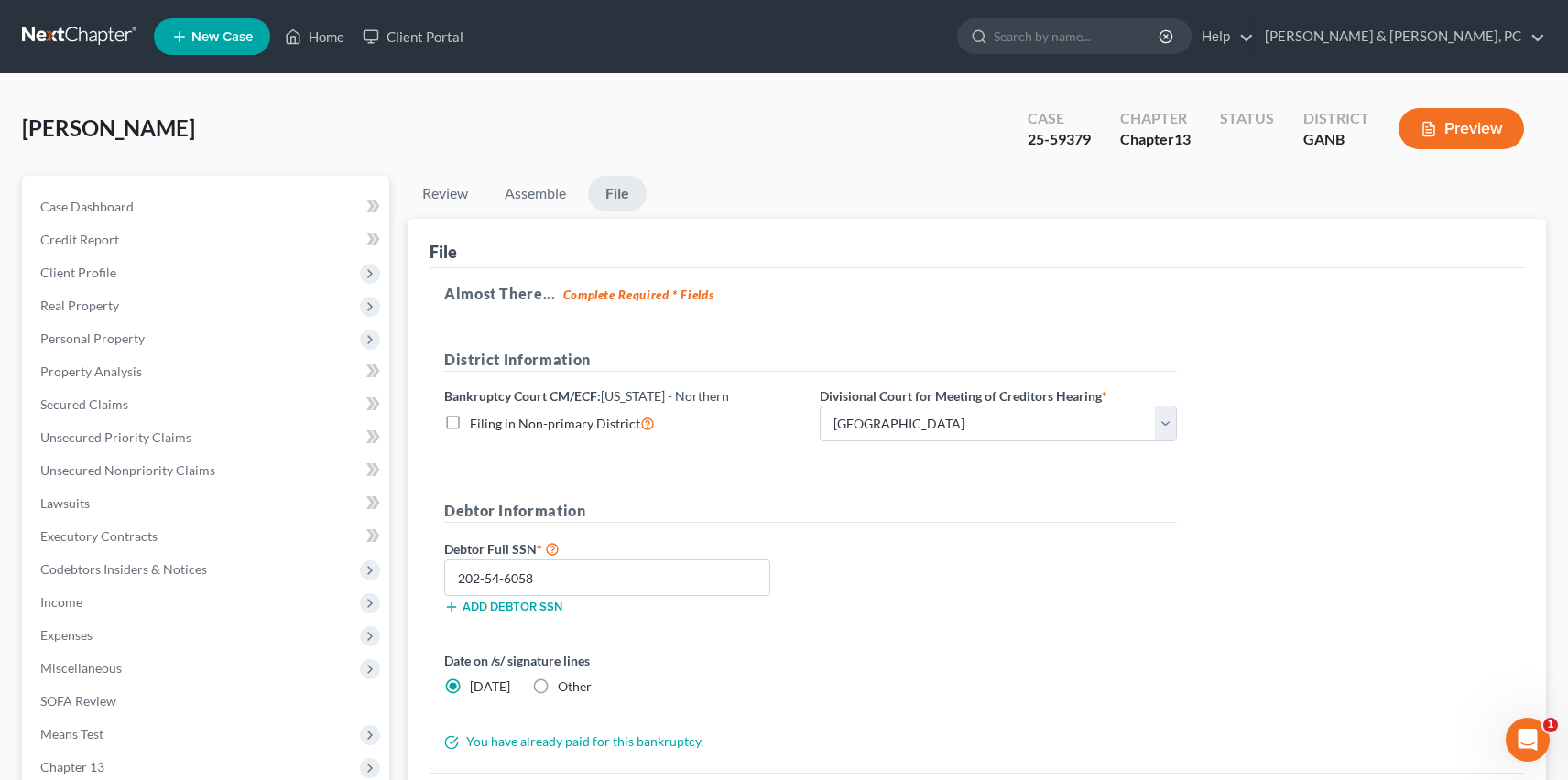
click at [60, 36] on link at bounding box center [81, 36] width 117 height 33
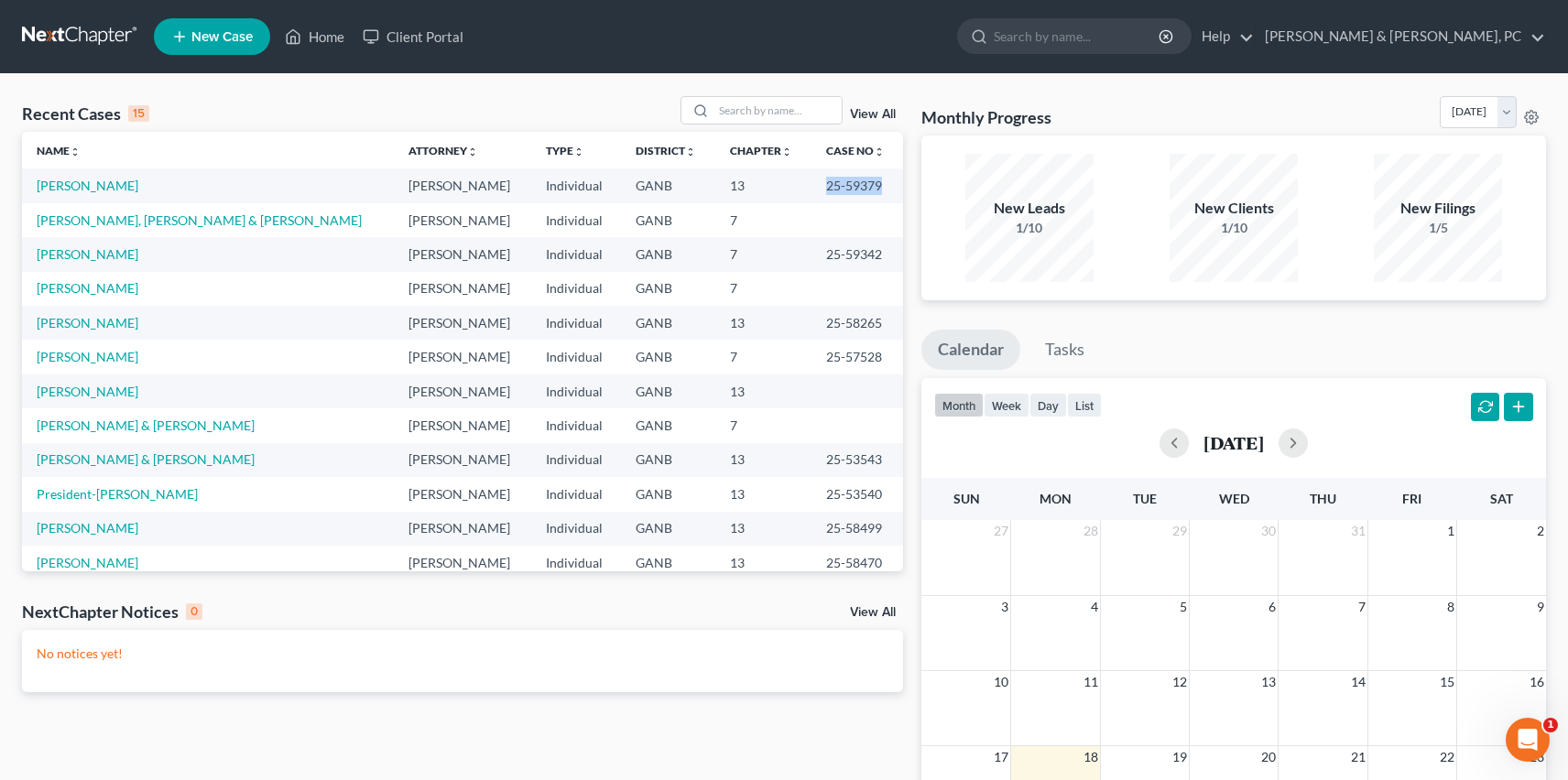
drag, startPoint x: 809, startPoint y: 185, endPoint x: 869, endPoint y: 185, distance: 60.0
click at [869, 185] on td "25-59379" at bounding box center [858, 185] width 92 height 34
copy td "25-59379"
click at [1140, 91] on div "Recent Cases 15 View All Name unfold_more expand_more expand_less Attorney unfo…" at bounding box center [784, 549] width 1568 height 951
